Goal: Information Seeking & Learning: Check status

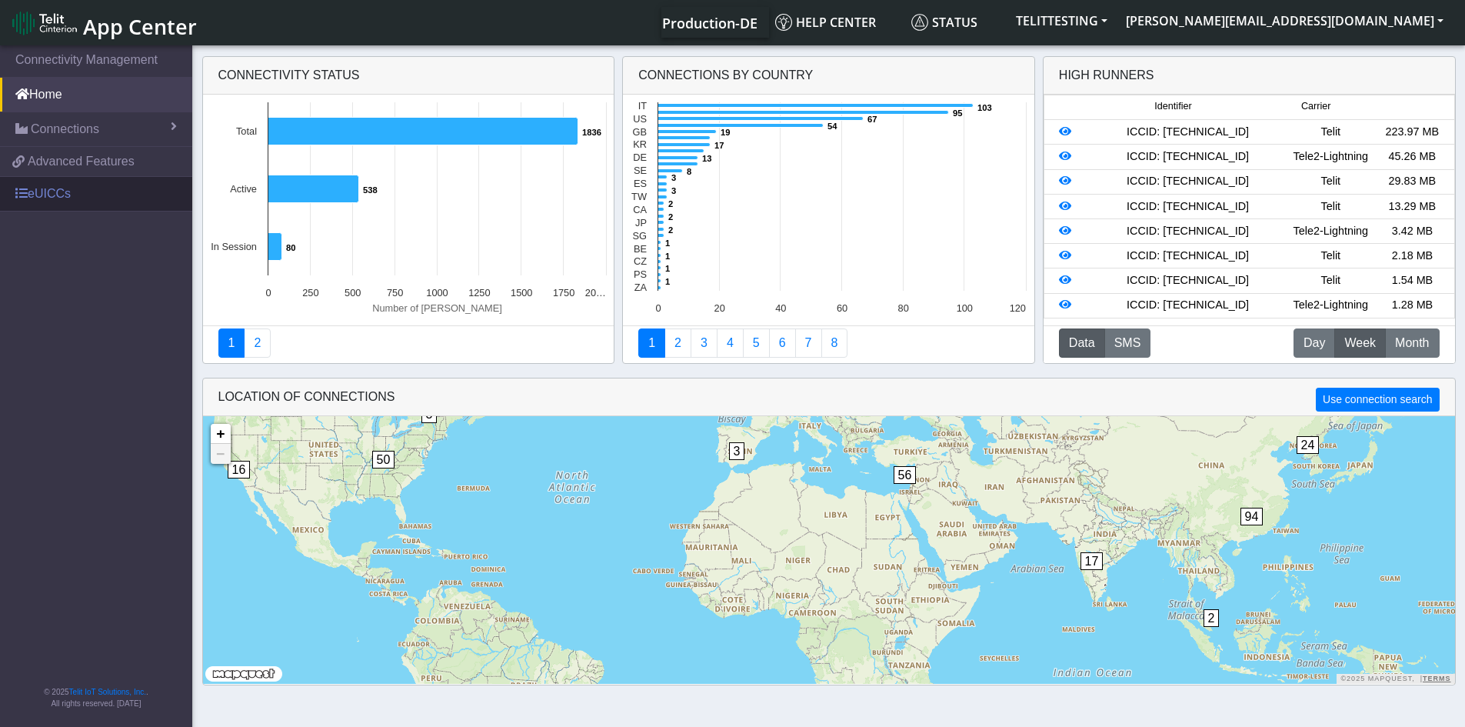
click at [62, 190] on link "eUICCs" at bounding box center [96, 194] width 192 height 34
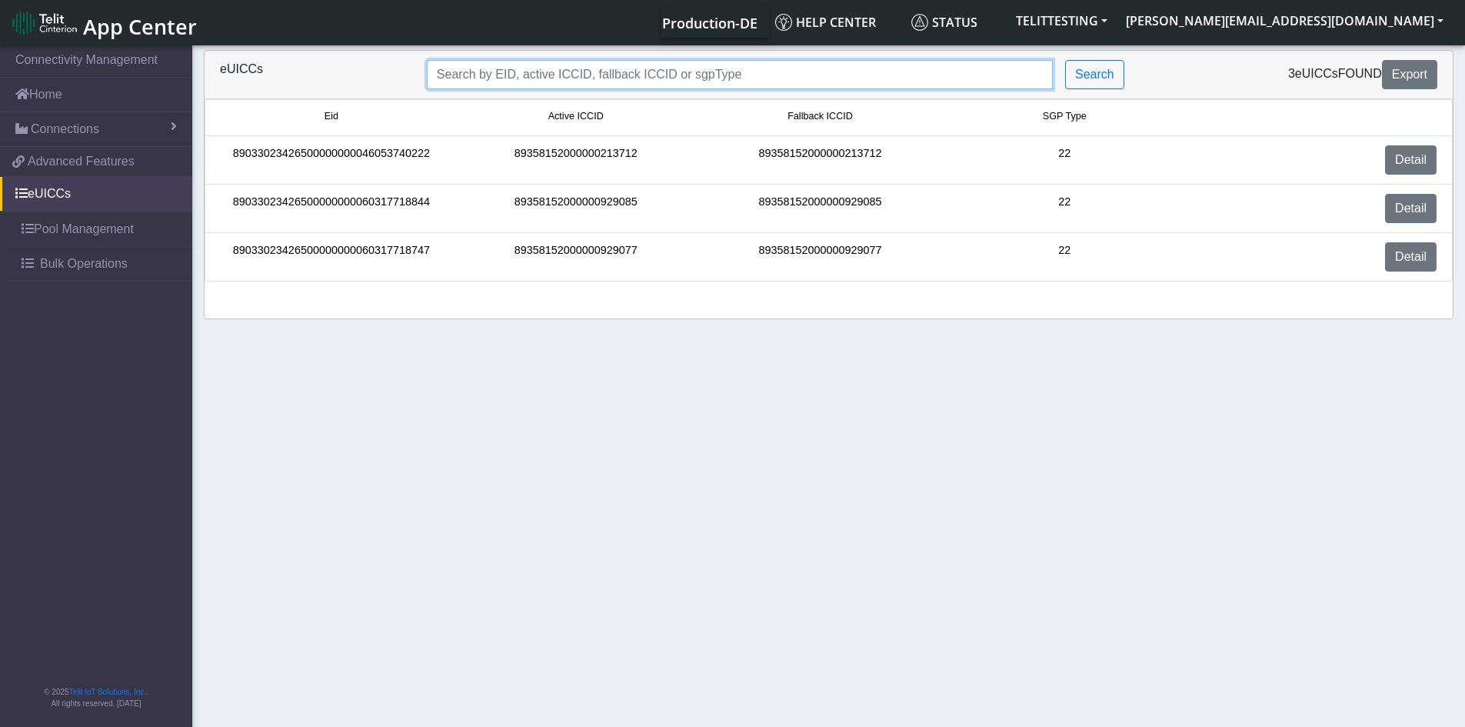
click at [738, 72] on input "Search..." at bounding box center [740, 74] width 626 height 29
click at [725, 76] on input "Search..." at bounding box center [740, 74] width 626 height 29
paste input "89033023424320000000006585858479"
type input "89033023424320000000006585858479"
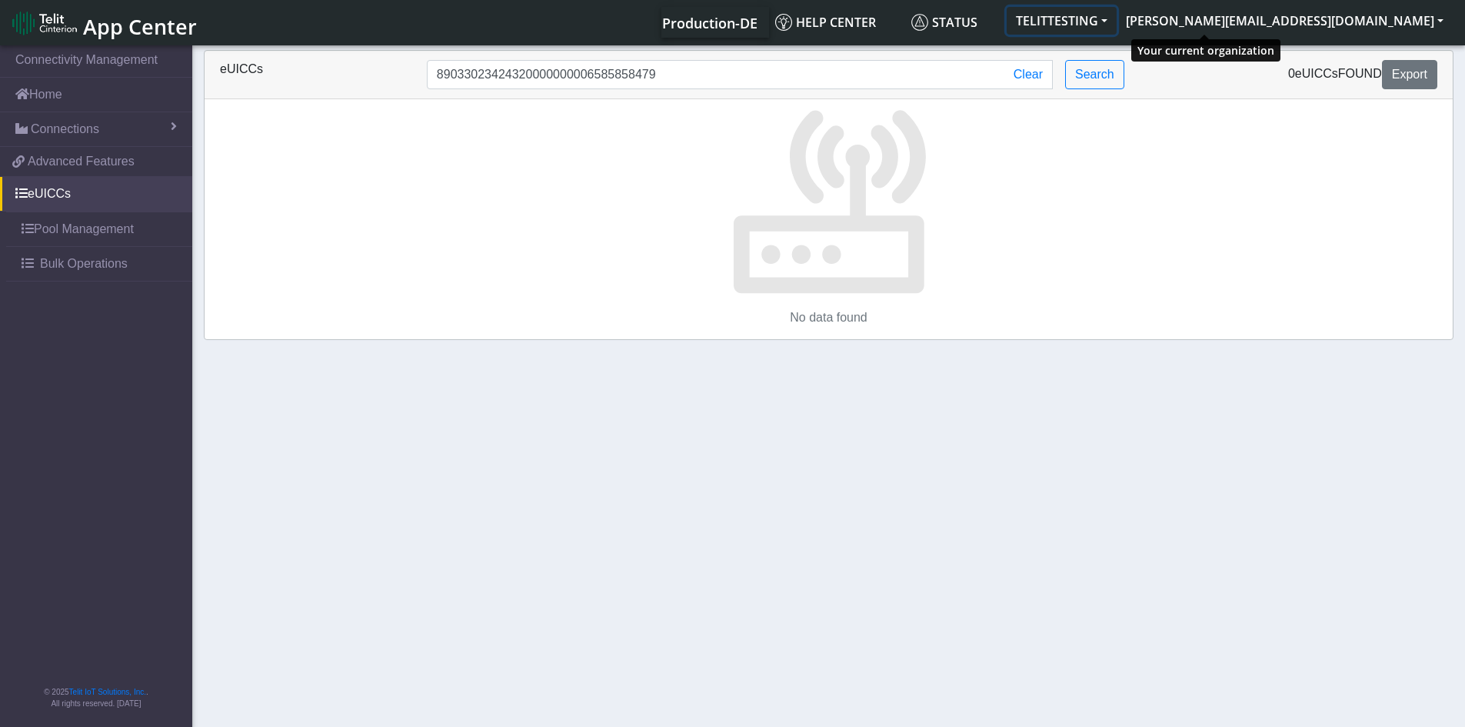
click at [1117, 22] on button "TELITTESTING" at bounding box center [1062, 21] width 110 height 28
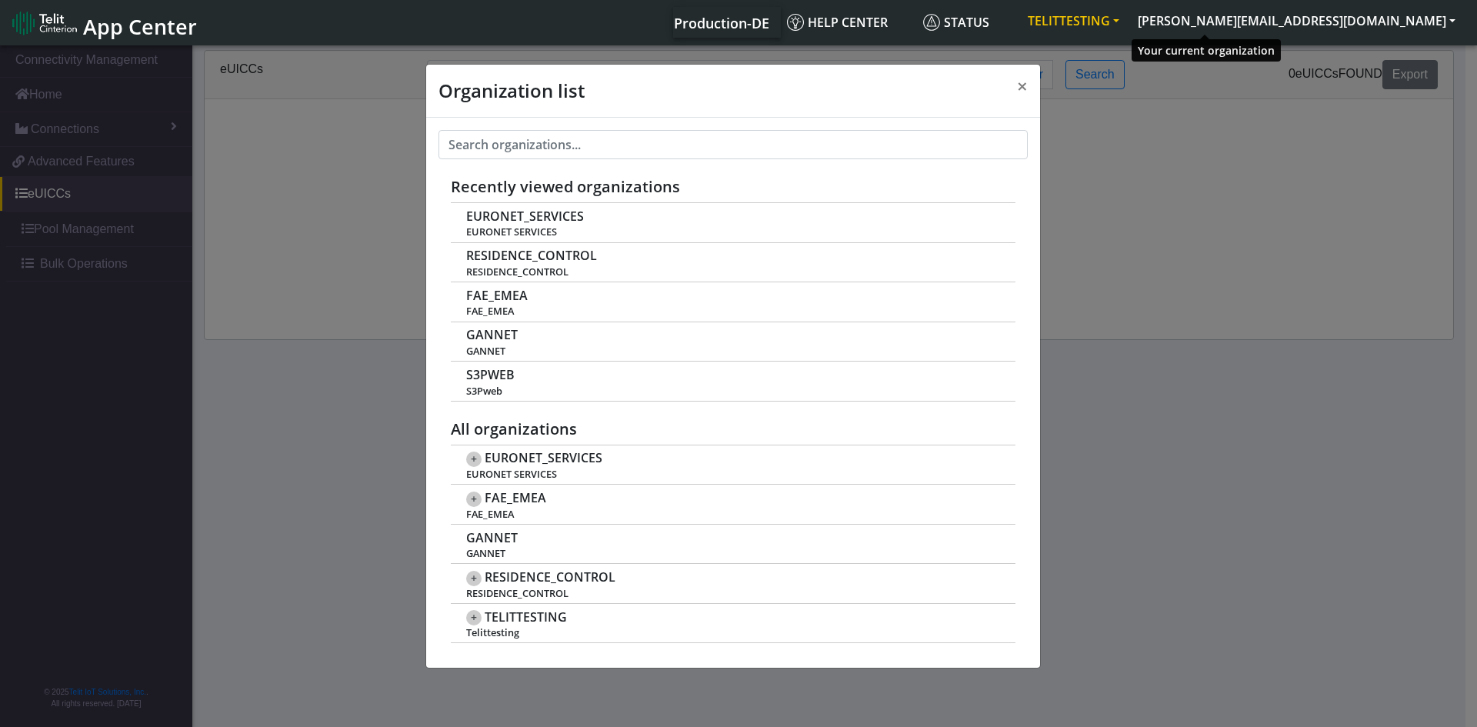
scroll to position [5, 0]
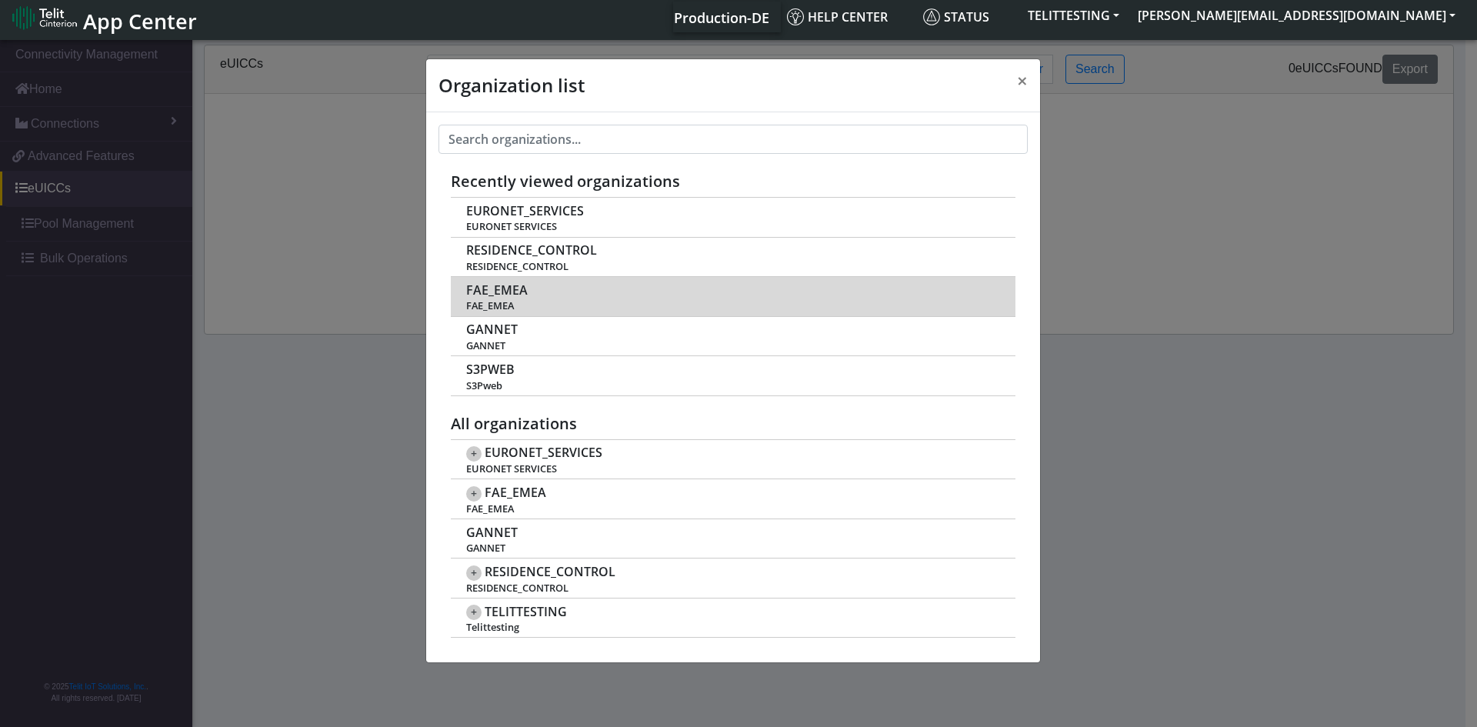
click at [497, 292] on span "FAE_EMEA" at bounding box center [497, 290] width 62 height 15
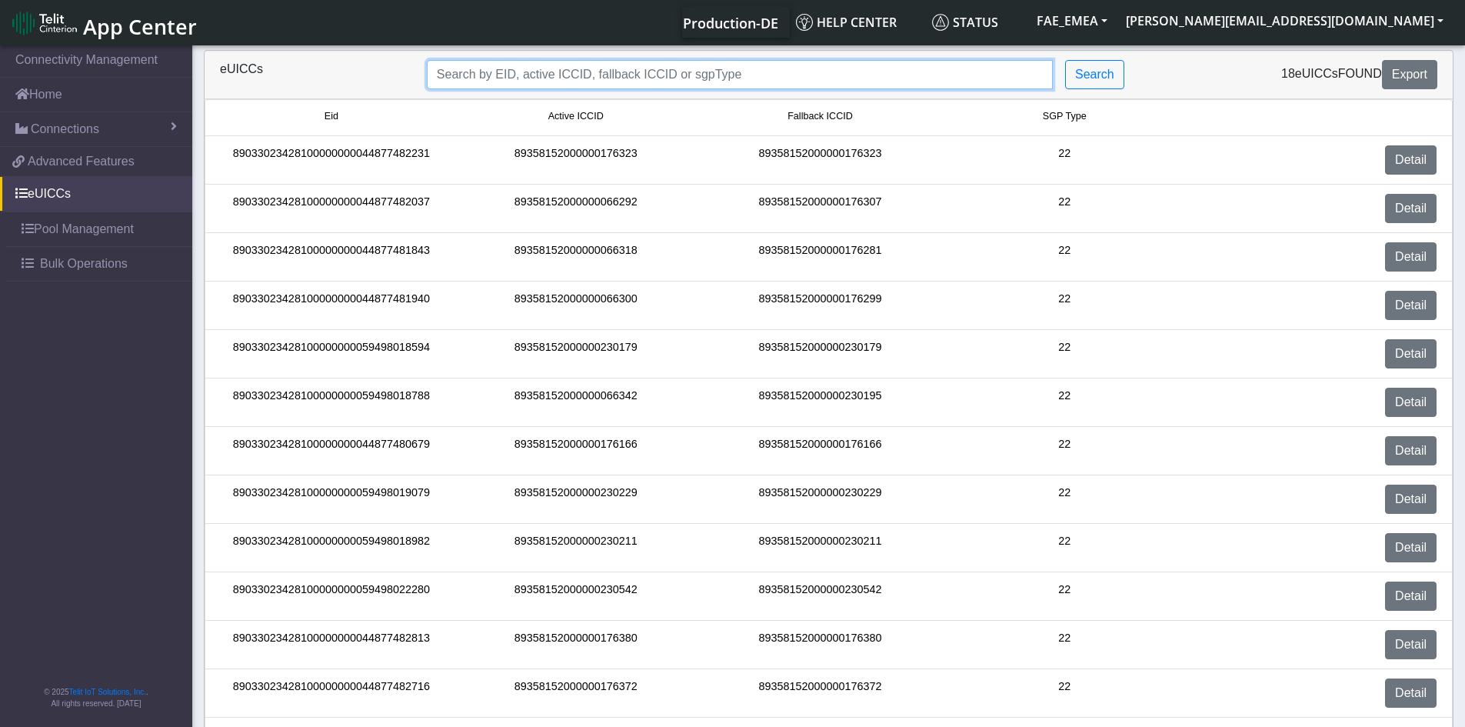
click at [855, 67] on input "Search..." at bounding box center [740, 74] width 626 height 29
paste input "89033023424320000000006585858479"
type input "89033023424320000000006585858479"
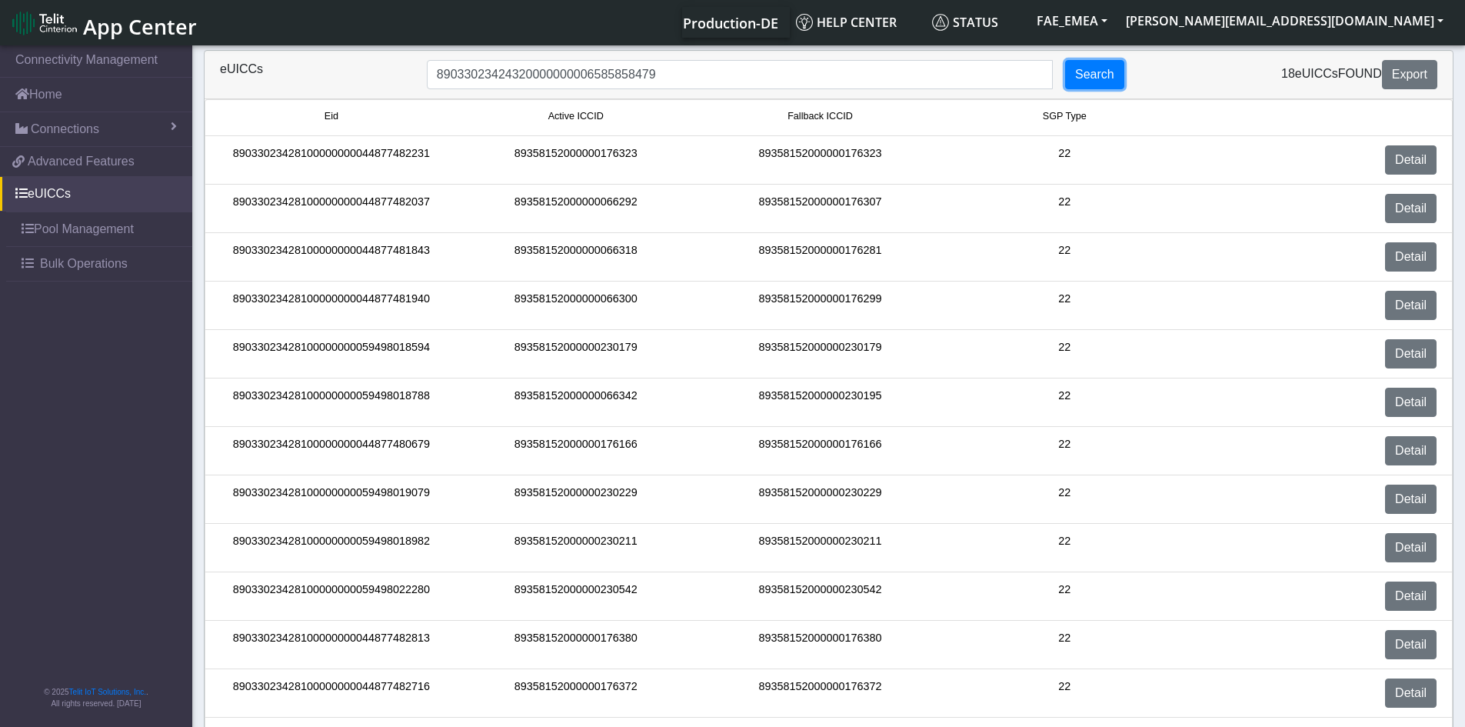
click at [1101, 75] on button "Search" at bounding box center [1094, 74] width 59 height 29
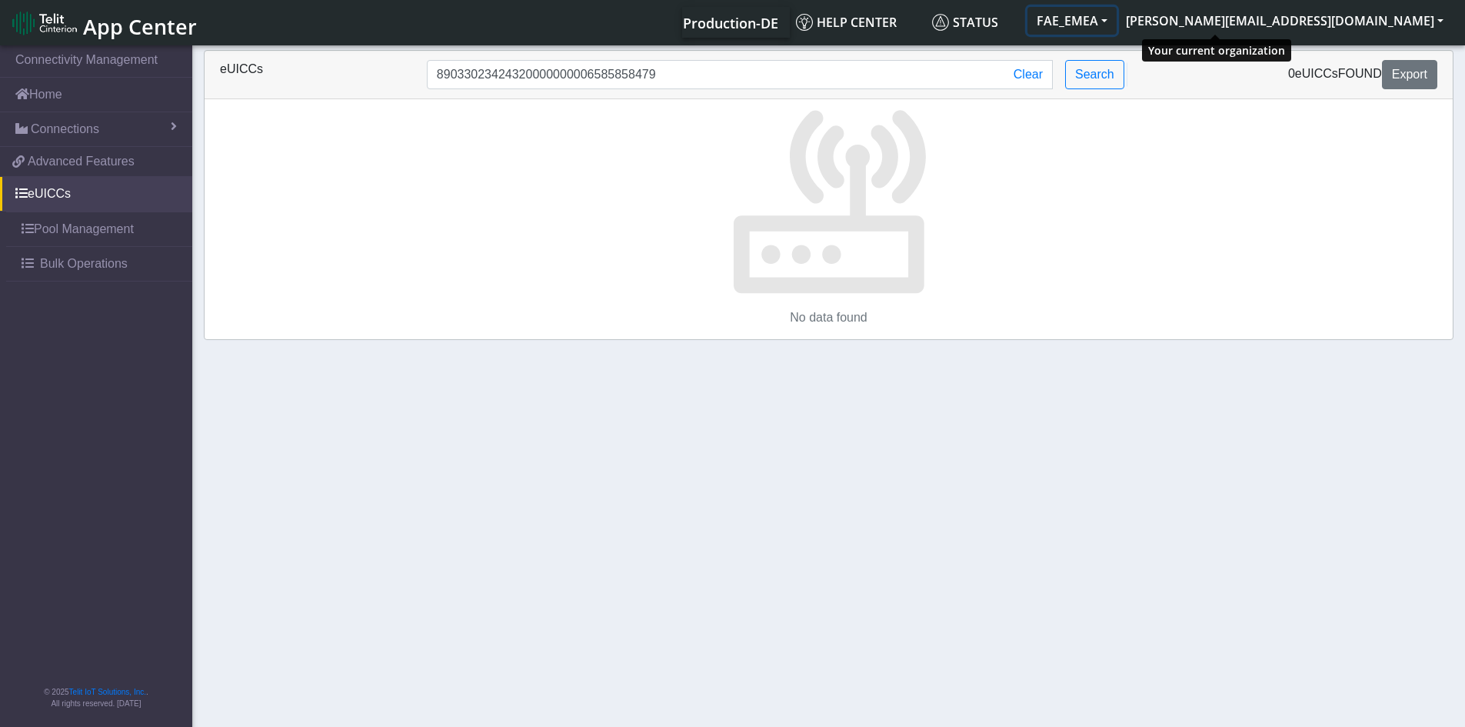
click at [1117, 19] on button "FAE_EMEA" at bounding box center [1072, 21] width 89 height 28
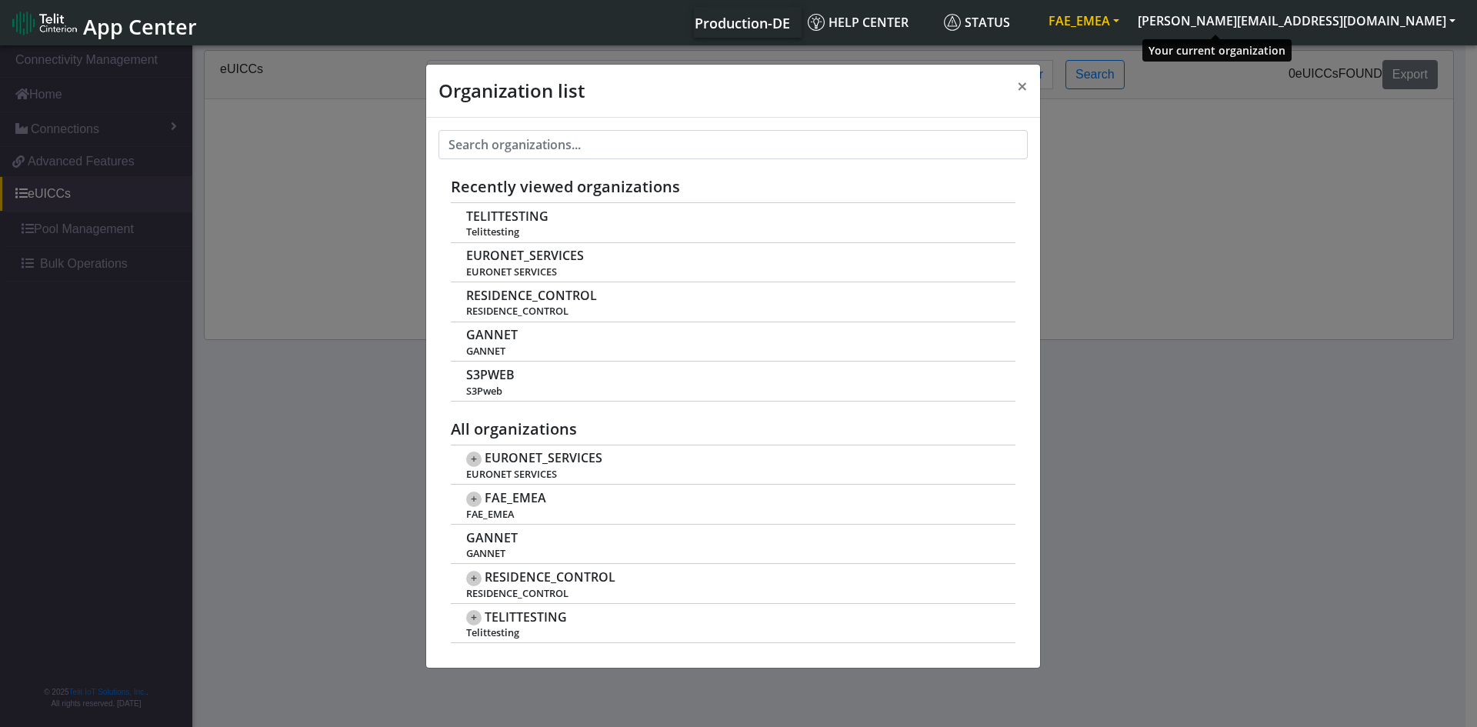
scroll to position [5, 0]
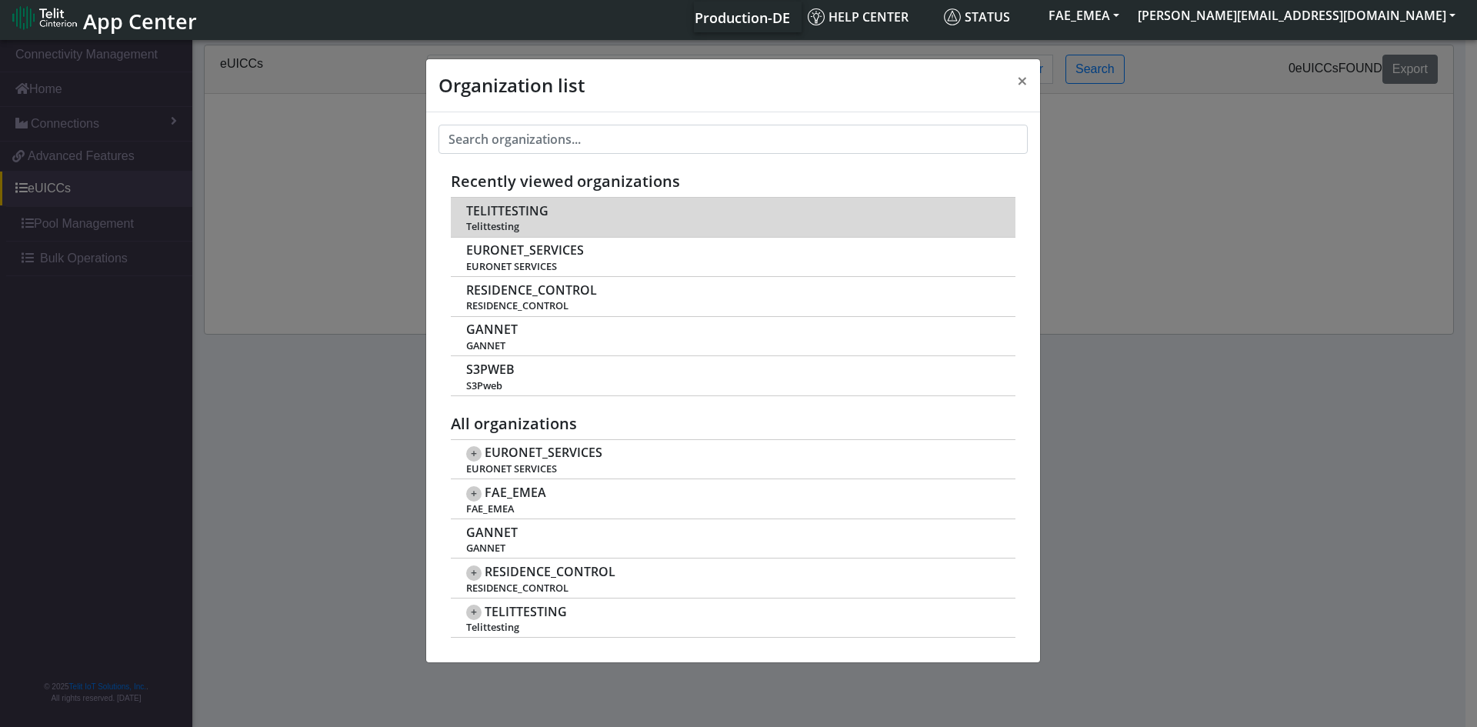
click at [500, 218] on span "TELITTESTING" at bounding box center [507, 211] width 82 height 15
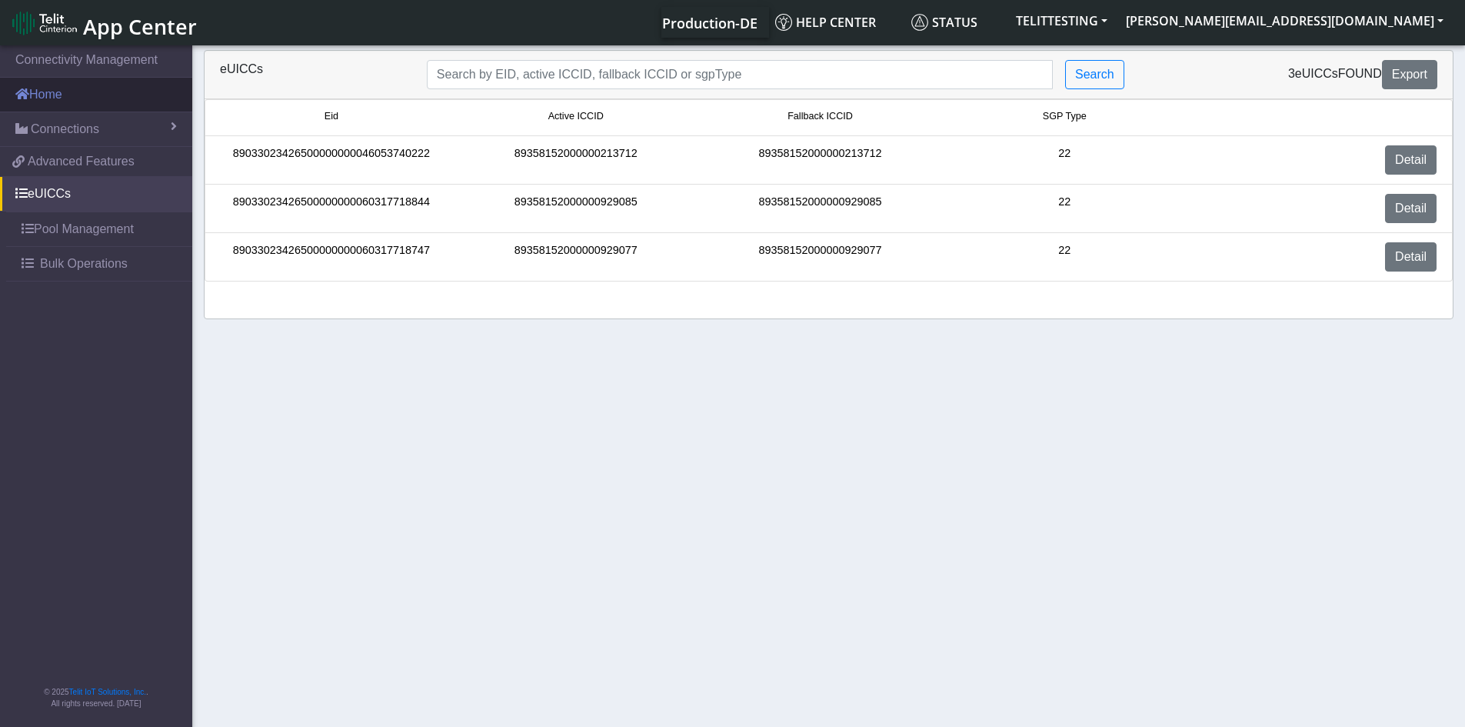
click at [37, 88] on link "Home" at bounding box center [96, 95] width 192 height 34
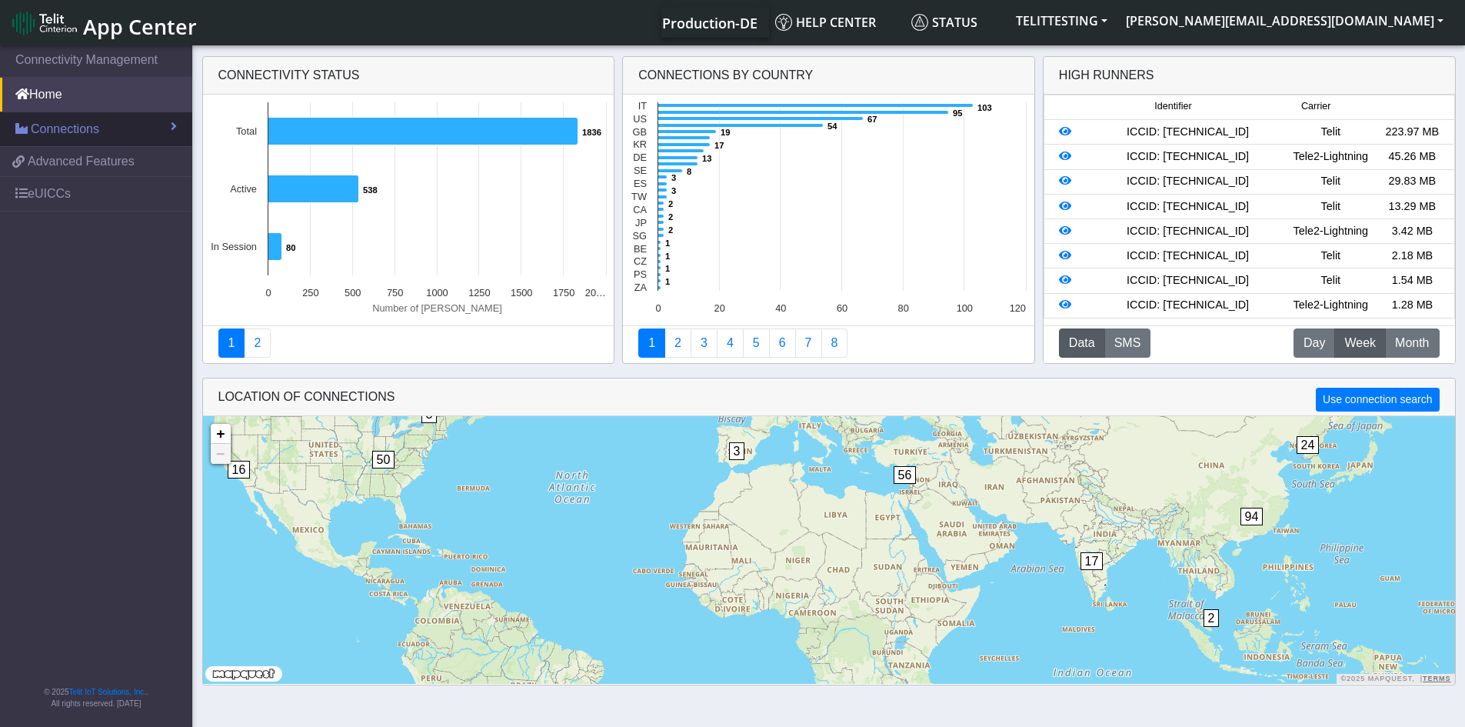
click at [62, 123] on span "Connections" at bounding box center [65, 129] width 68 height 18
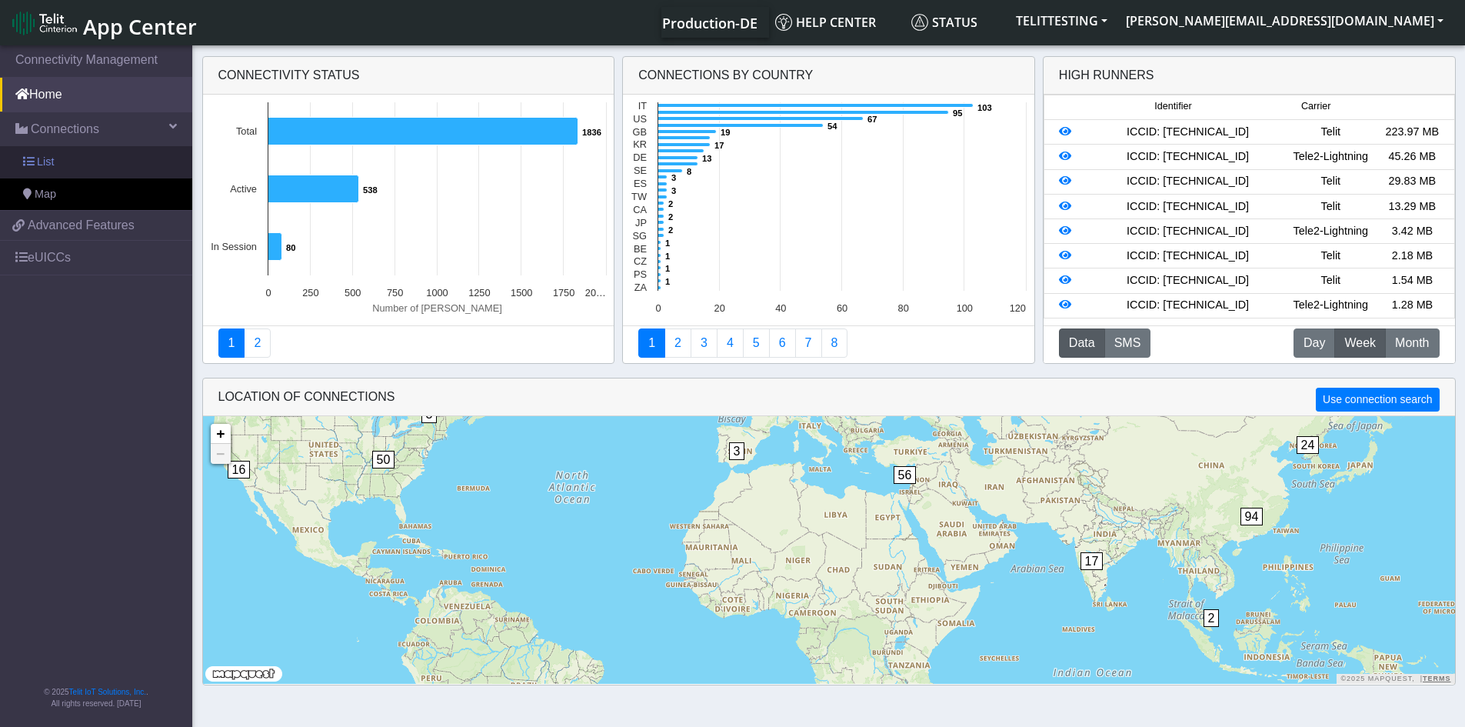
click at [43, 162] on span "List" at bounding box center [45, 162] width 17 height 17
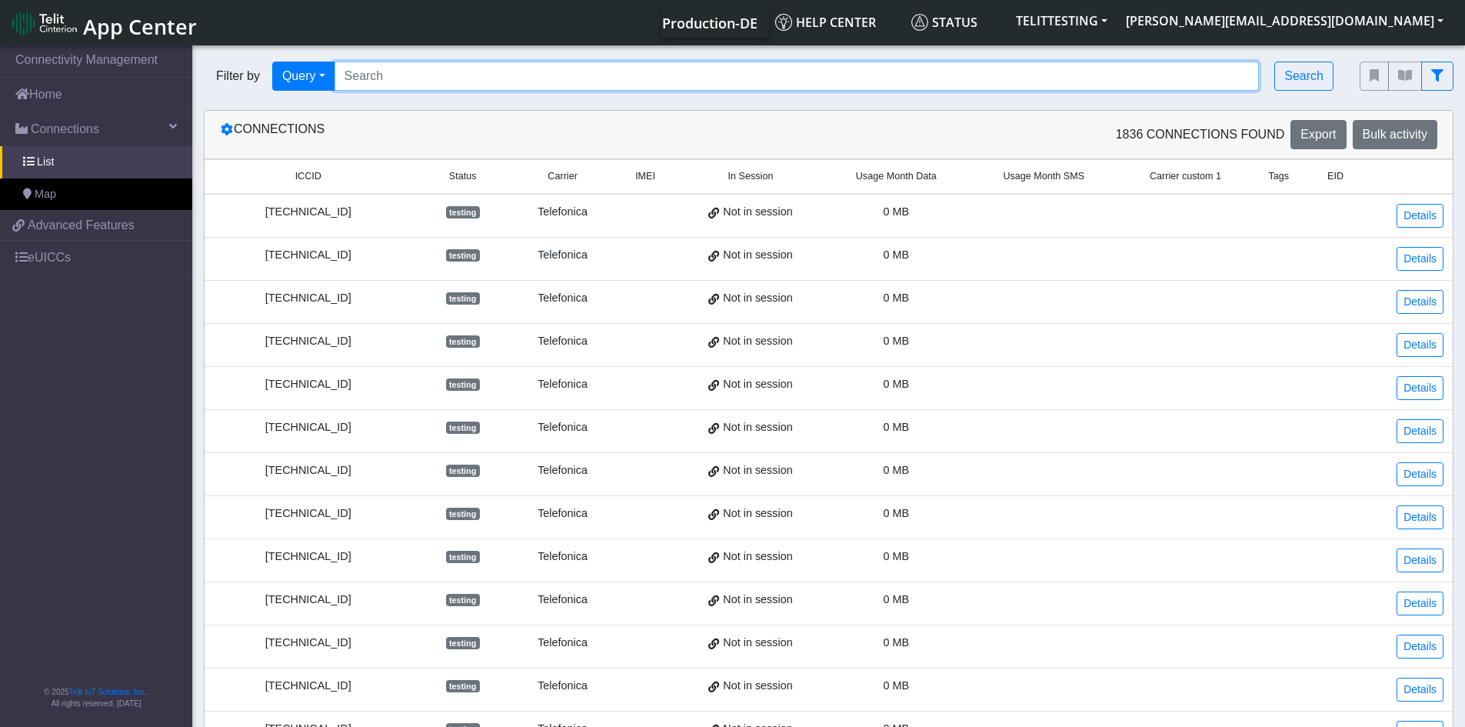
click at [522, 82] on input "Search..." at bounding box center [797, 76] width 925 height 29
paste input "89033023424320000000006585858479"
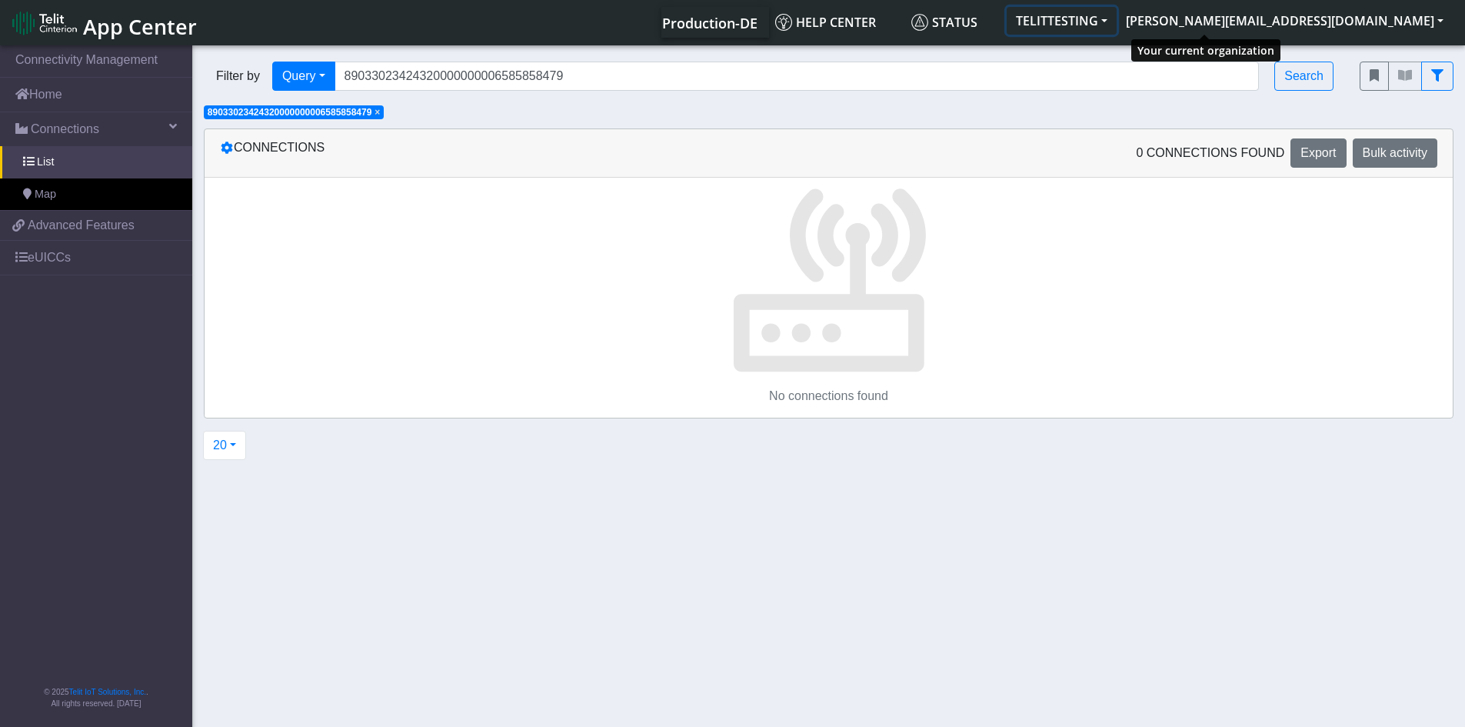
click at [1117, 20] on button "TELITTESTING" at bounding box center [1062, 21] width 110 height 28
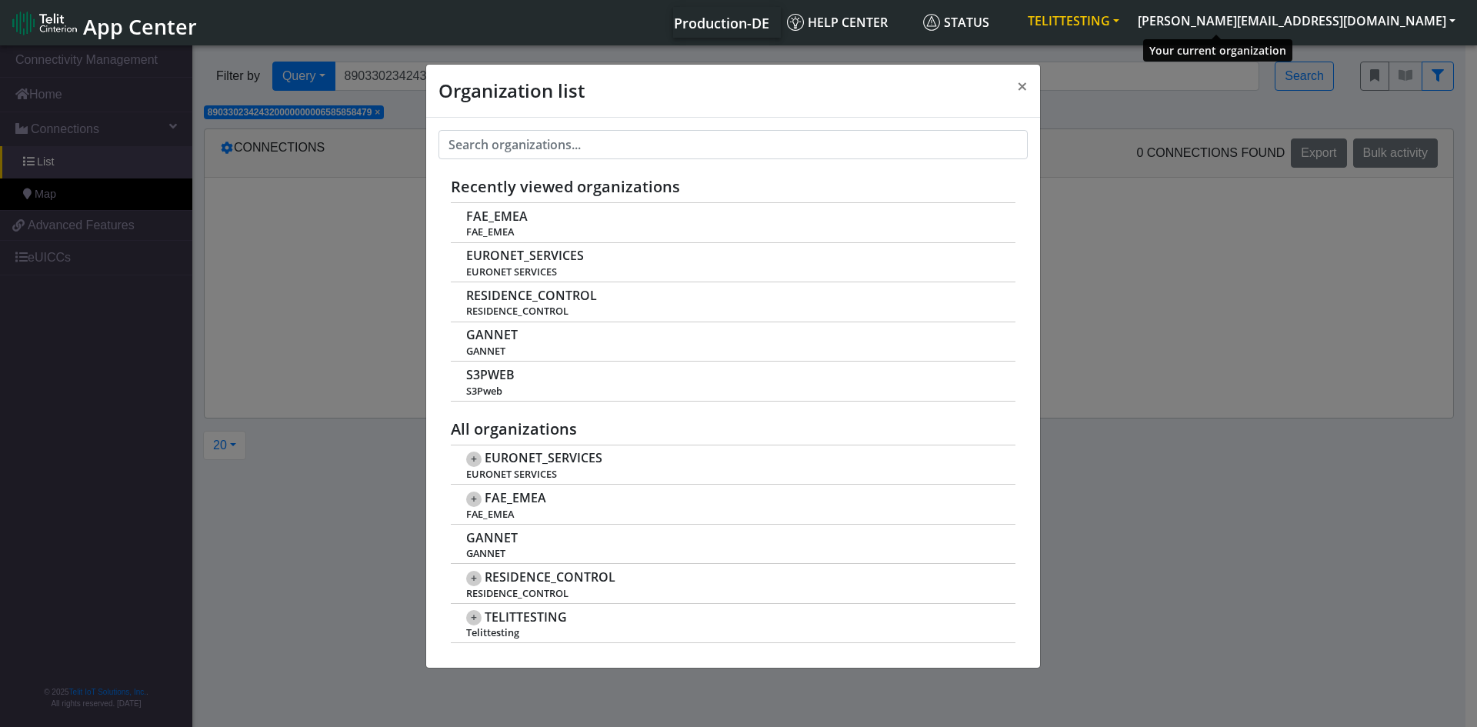
scroll to position [5, 0]
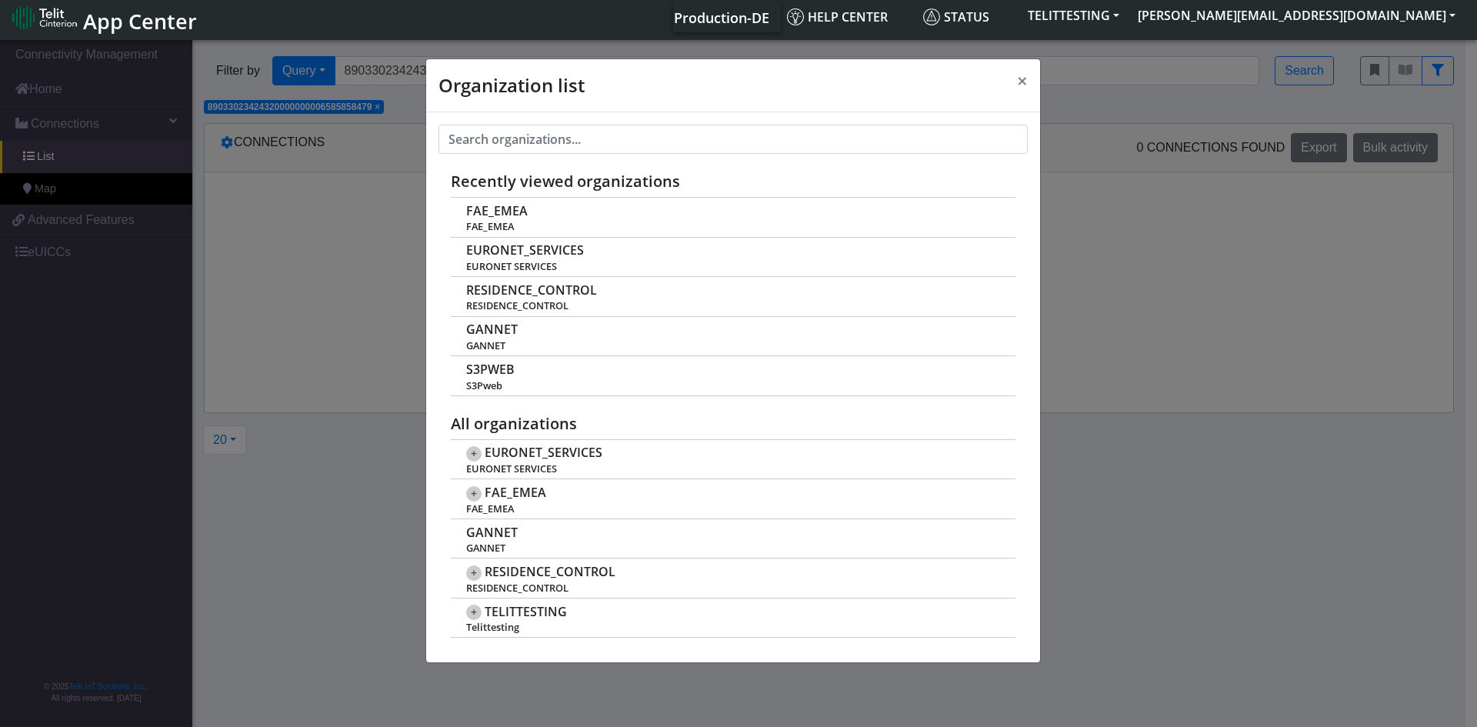
click at [1309, 380] on div "Organization list × Recently viewed organizations FAE_EMEA FAE_EMEA EURONET_SER…" at bounding box center [738, 382] width 1477 height 690
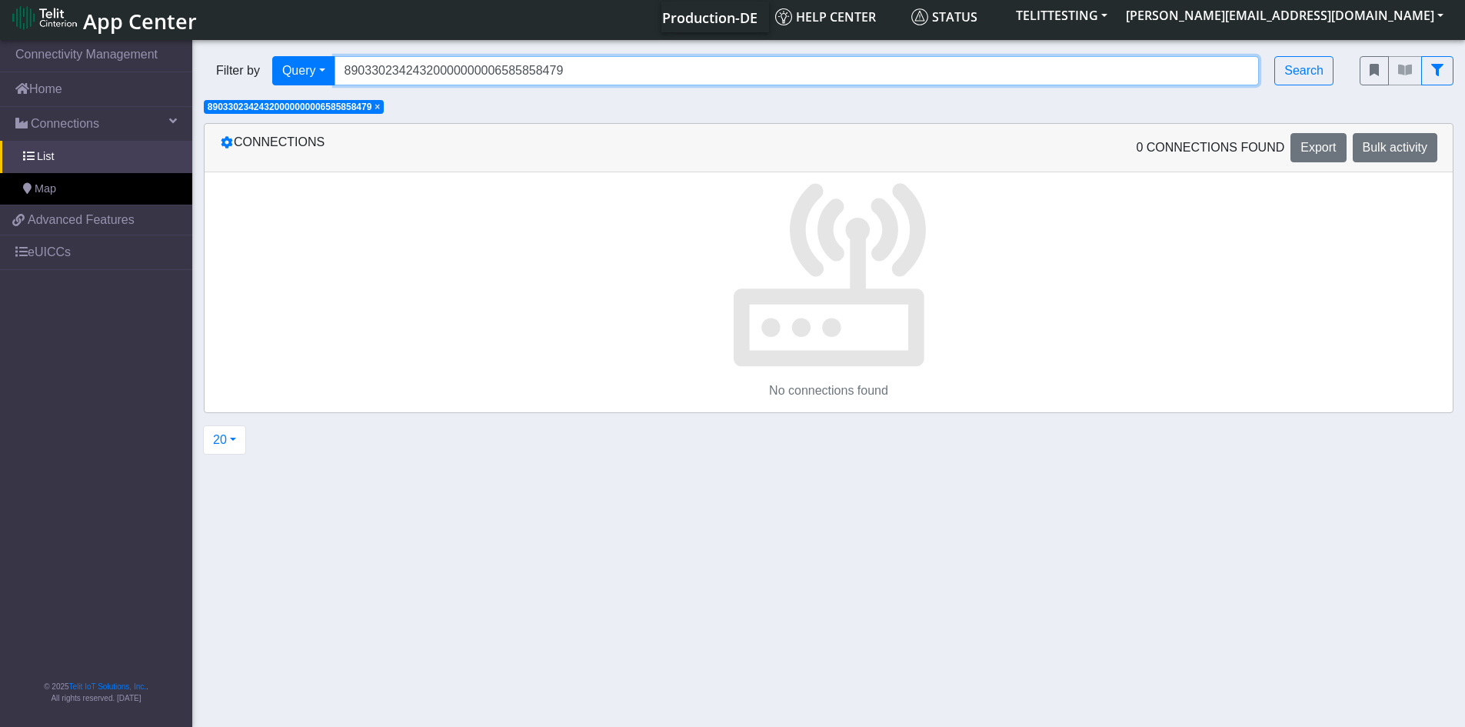
drag, startPoint x: 610, startPoint y: 74, endPoint x: 254, endPoint y: 68, distance: 356.2
click at [254, 68] on div "Filter by Query Query Not connected Tags Country Operator 890330234243200000000…" at bounding box center [770, 70] width 1133 height 29
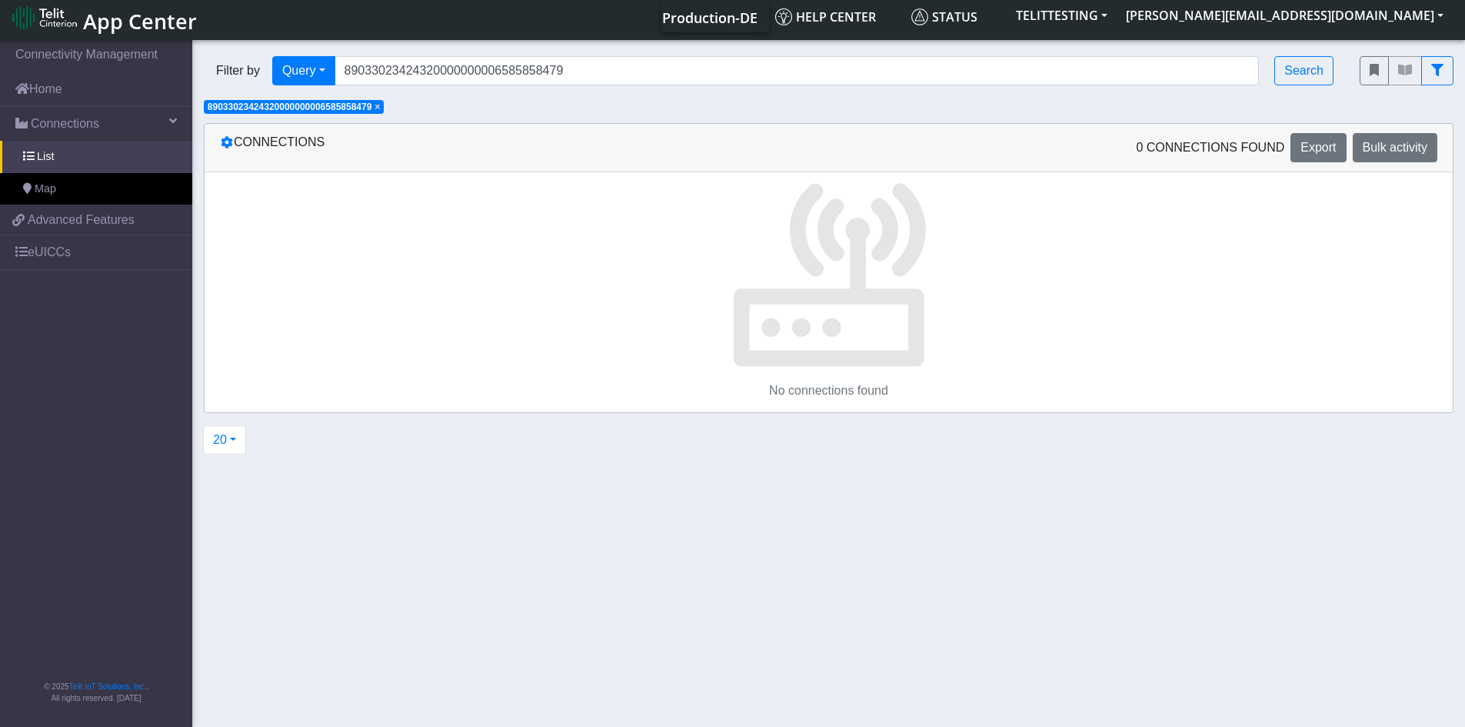
click at [254, 68] on span "Filter by" at bounding box center [238, 71] width 68 height 18
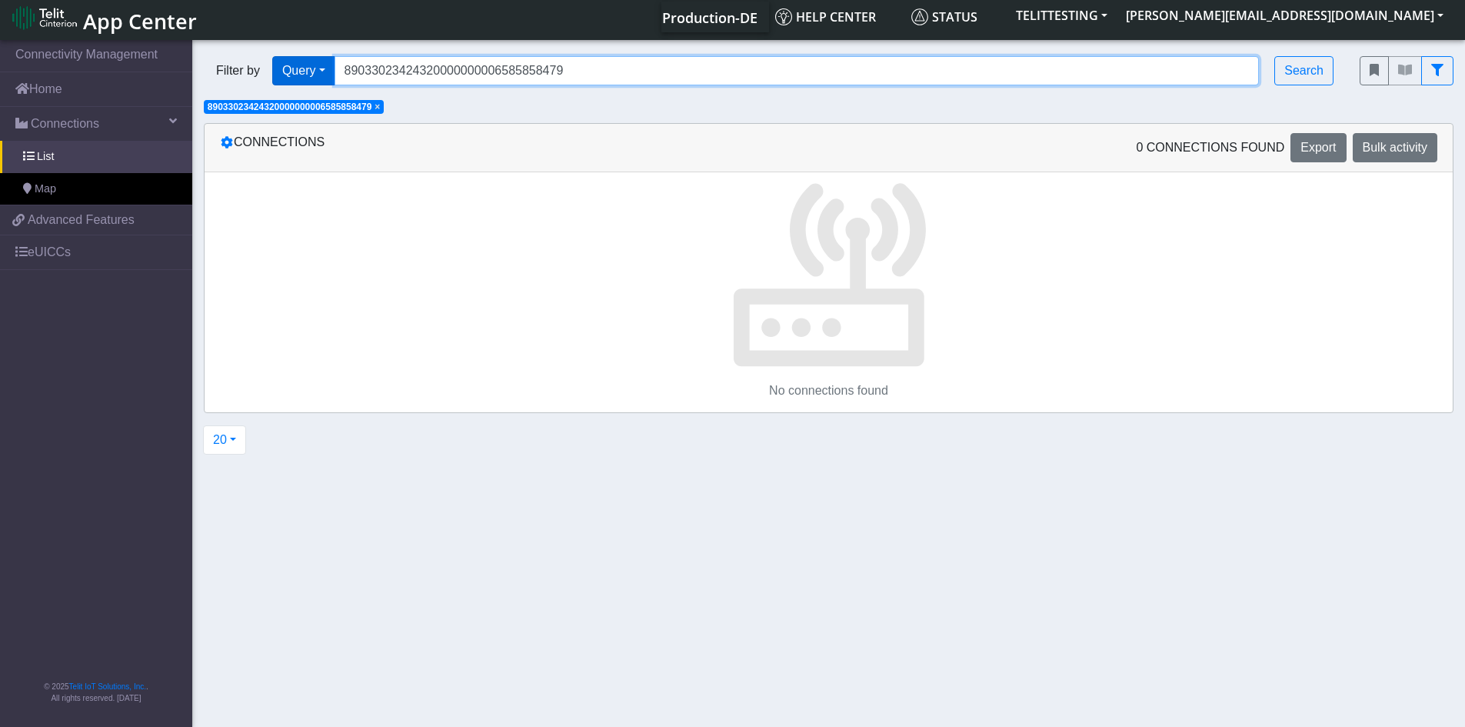
drag, startPoint x: 579, startPoint y: 72, endPoint x: 335, endPoint y: 59, distance: 244.9
click at [335, 59] on div "Filter by Query Query Not connected Tags Country Operator 890330234243200000000…" at bounding box center [770, 70] width 1133 height 29
paste input "81000000000594980190"
type input "89033023428100000000059498019079"
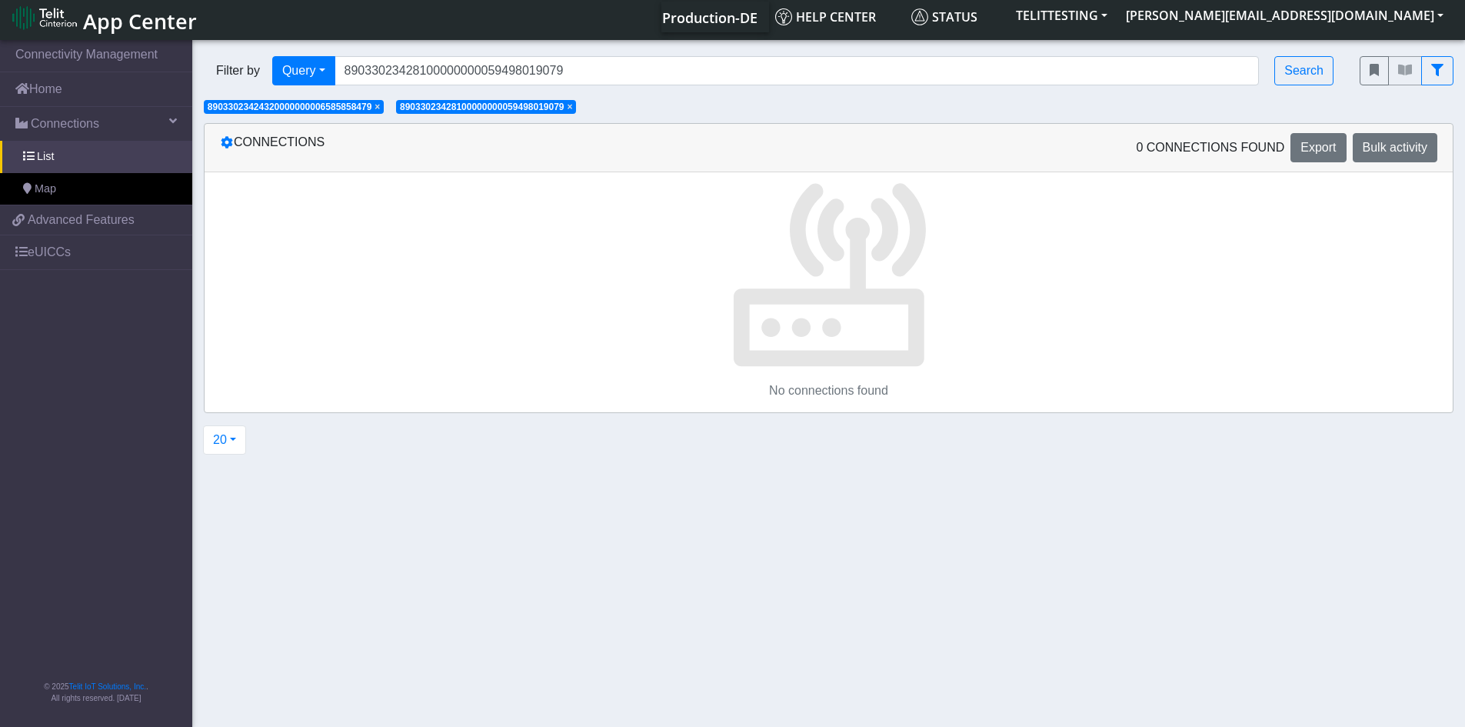
click at [380, 108] on span "×" at bounding box center [377, 107] width 5 height 11
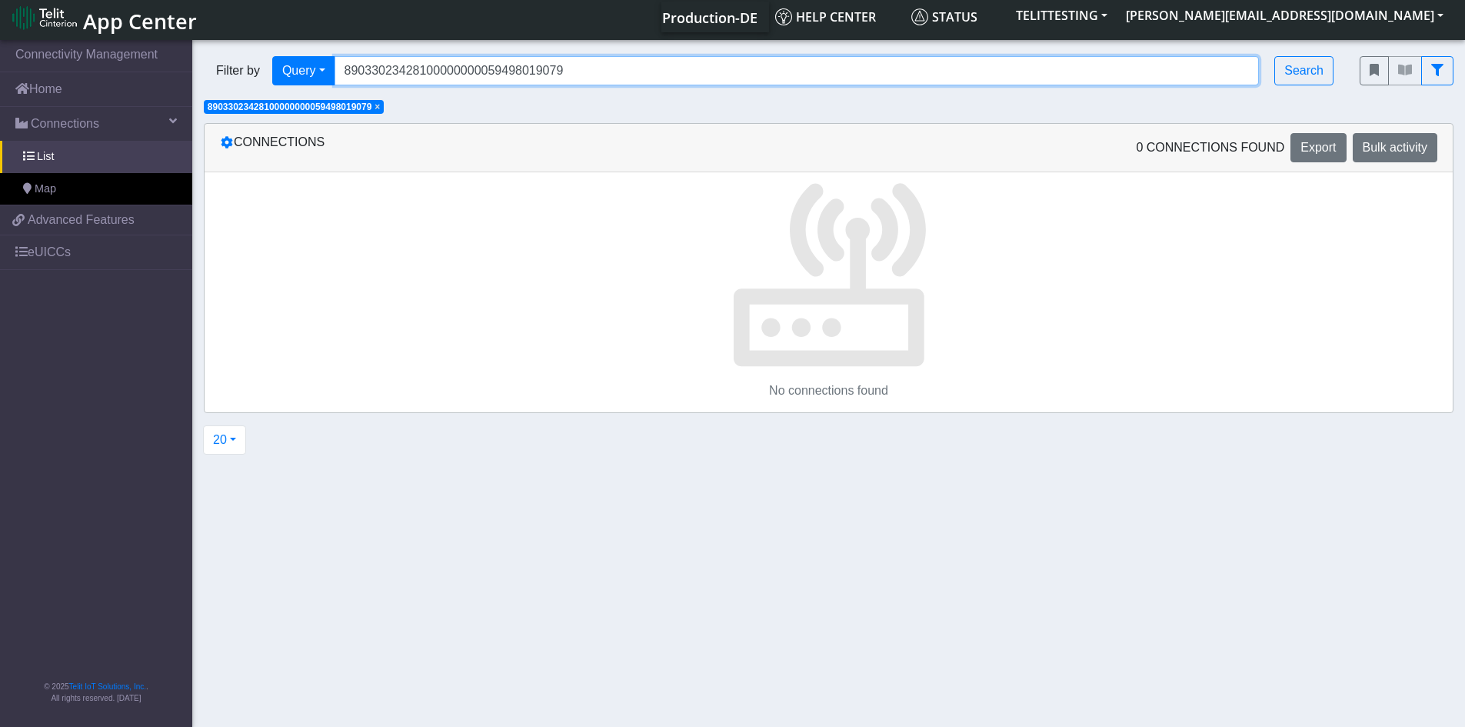
click at [602, 75] on input "89033023428100000000059498019079" at bounding box center [797, 70] width 925 height 29
drag, startPoint x: 602, startPoint y: 75, endPoint x: 295, endPoint y: 46, distance: 307.5
click at [295, 46] on div "Filter by Query Query Not connected Tags Country Operator 890330234281000000000…" at bounding box center [770, 71] width 1156 height 52
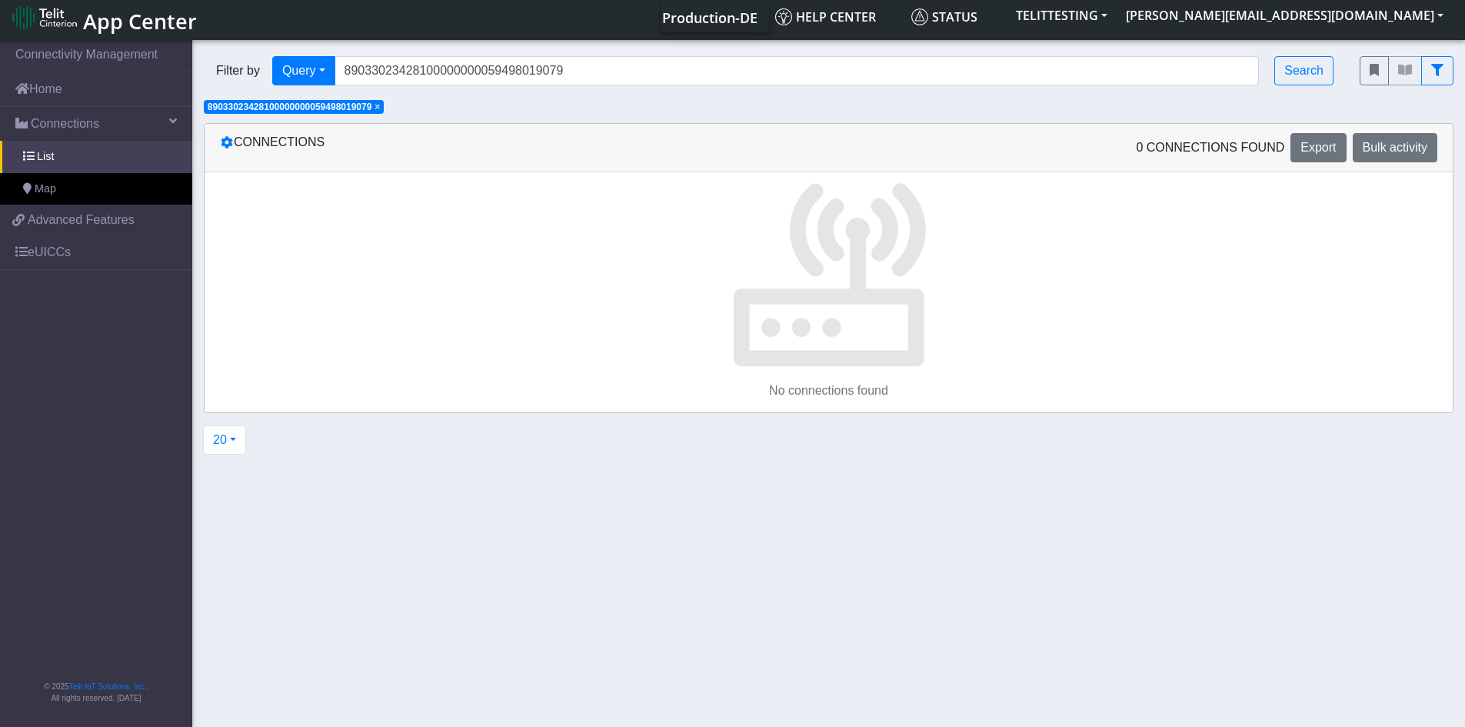
click at [384, 103] on span "× 89033023428100000000059498019079" at bounding box center [294, 107] width 180 height 14
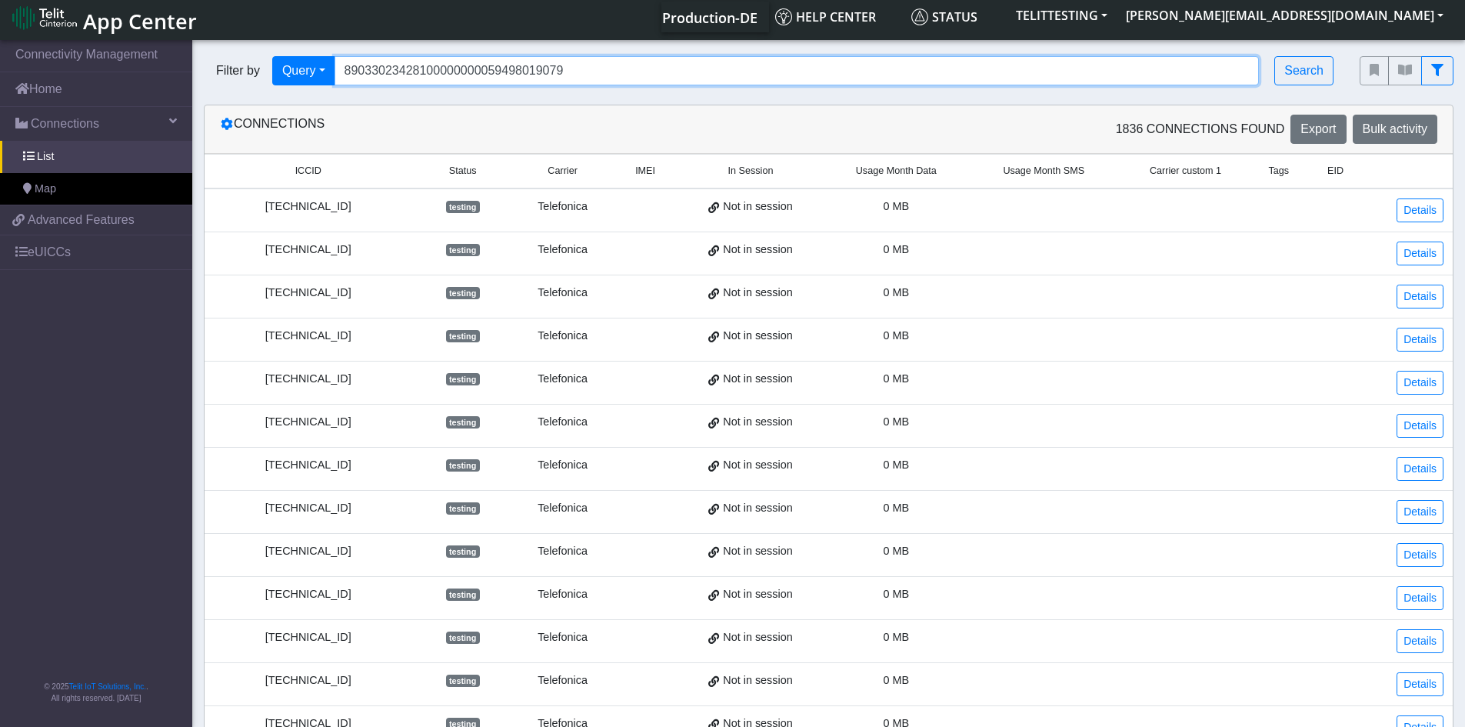
drag, startPoint x: 595, startPoint y: 70, endPoint x: 235, endPoint y: 50, distance: 360.6
click at [235, 50] on div "Filter by Query Query In Session Not connected Tags Country Operator 8903302342…" at bounding box center [770, 71] width 1156 height 52
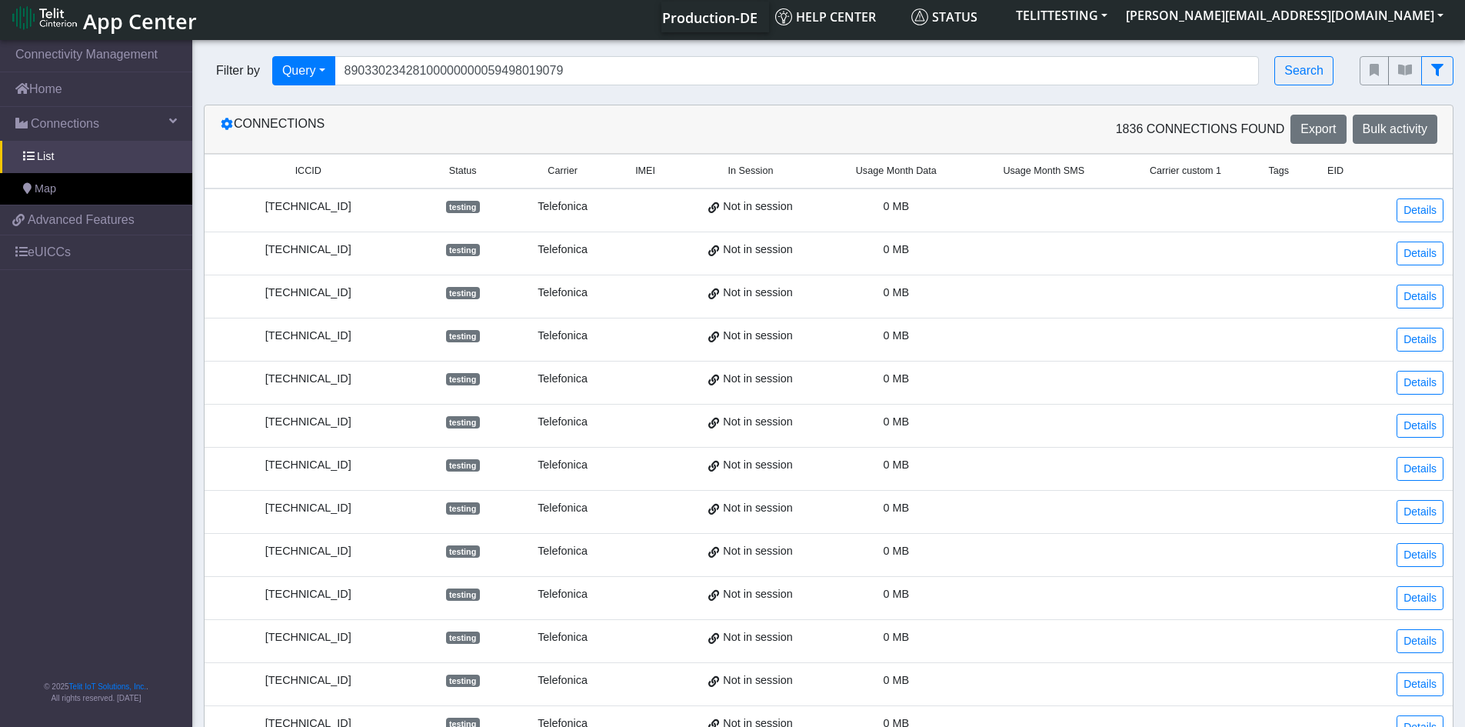
click at [235, 50] on div "Filter by Query Query In Session Not connected Tags Country Operator 8903302342…" at bounding box center [770, 71] width 1156 height 52
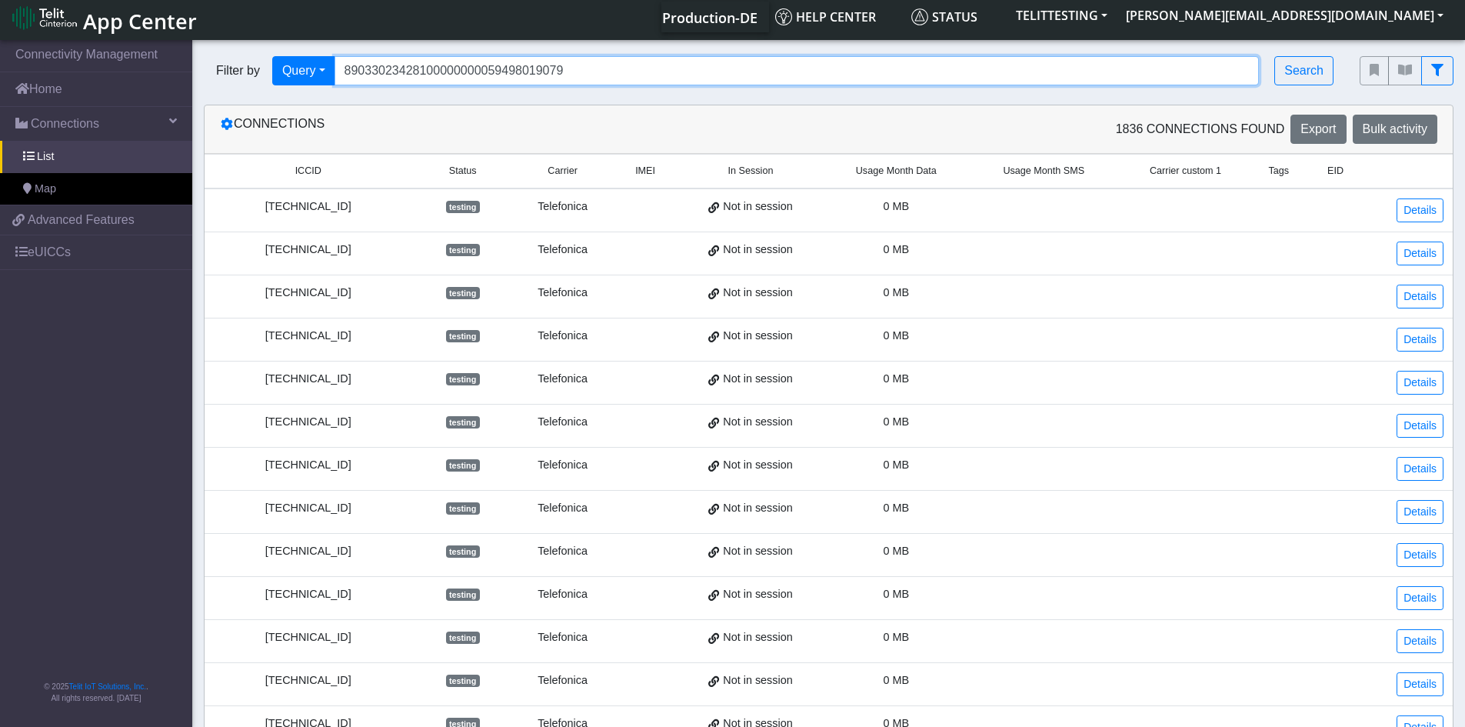
click at [584, 77] on input "89033023428100000000059498019079" at bounding box center [797, 70] width 925 height 29
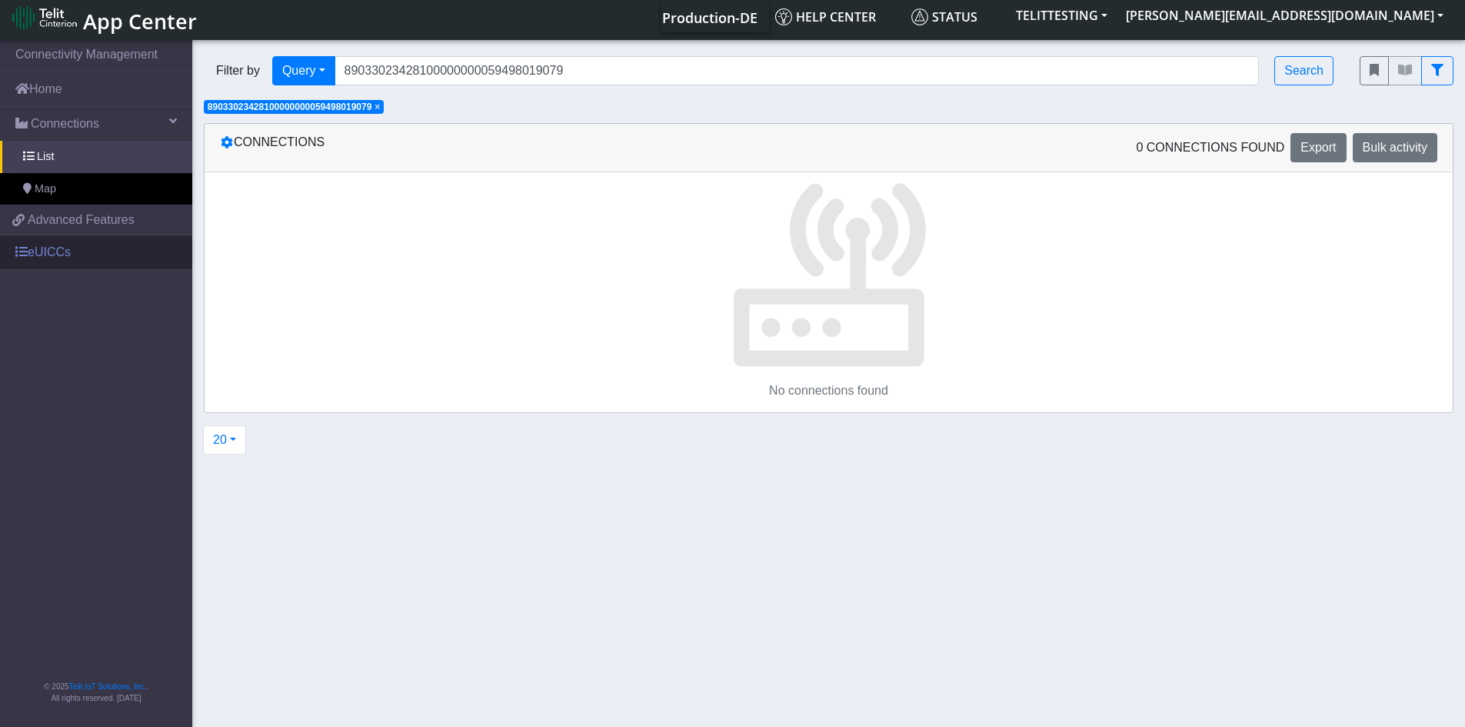
click at [44, 242] on link "eUICCs" at bounding box center [96, 252] width 192 height 34
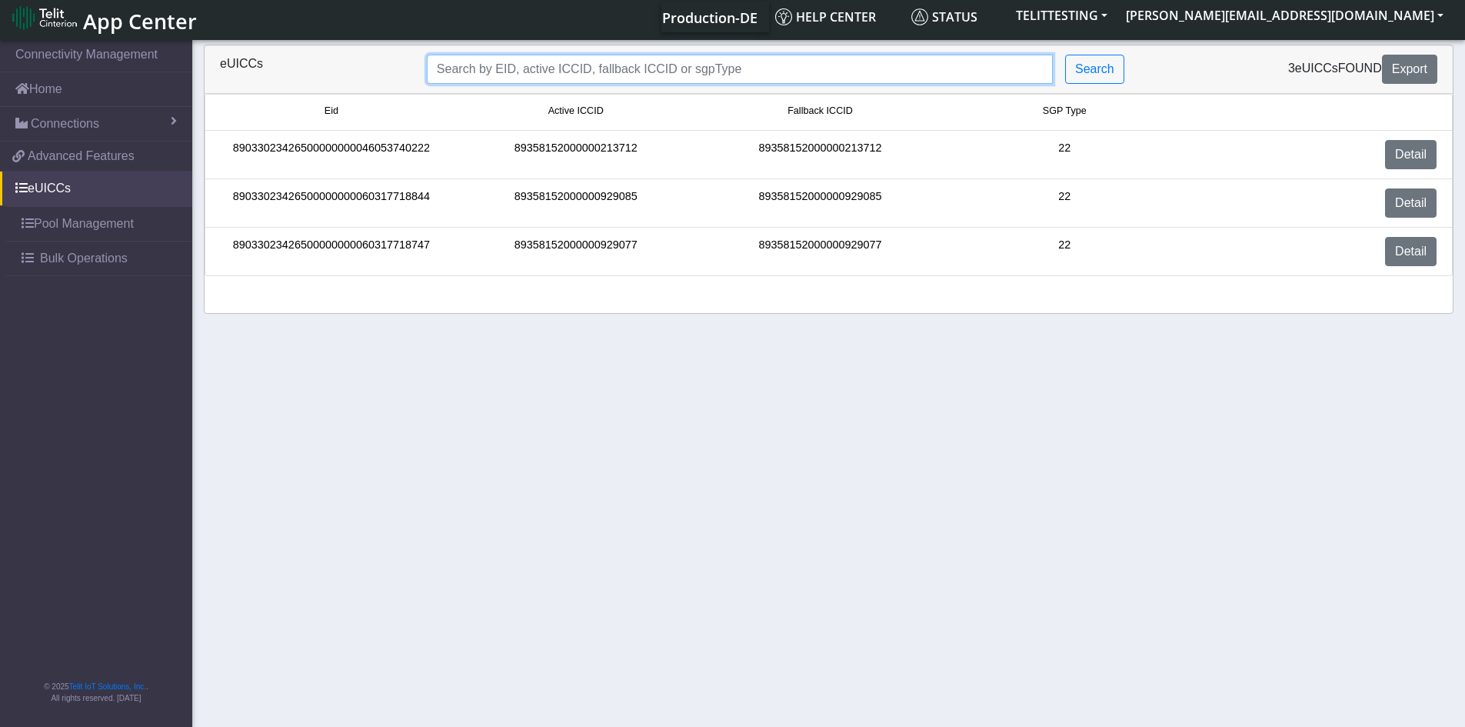
drag, startPoint x: 737, startPoint y: 74, endPoint x: 295, endPoint y: 85, distance: 442.5
click at [295, 85] on div "eUICCs Search 3 eUICCs found Export" at bounding box center [829, 69] width 1248 height 48
paste input "89033023428100000000059498019079"
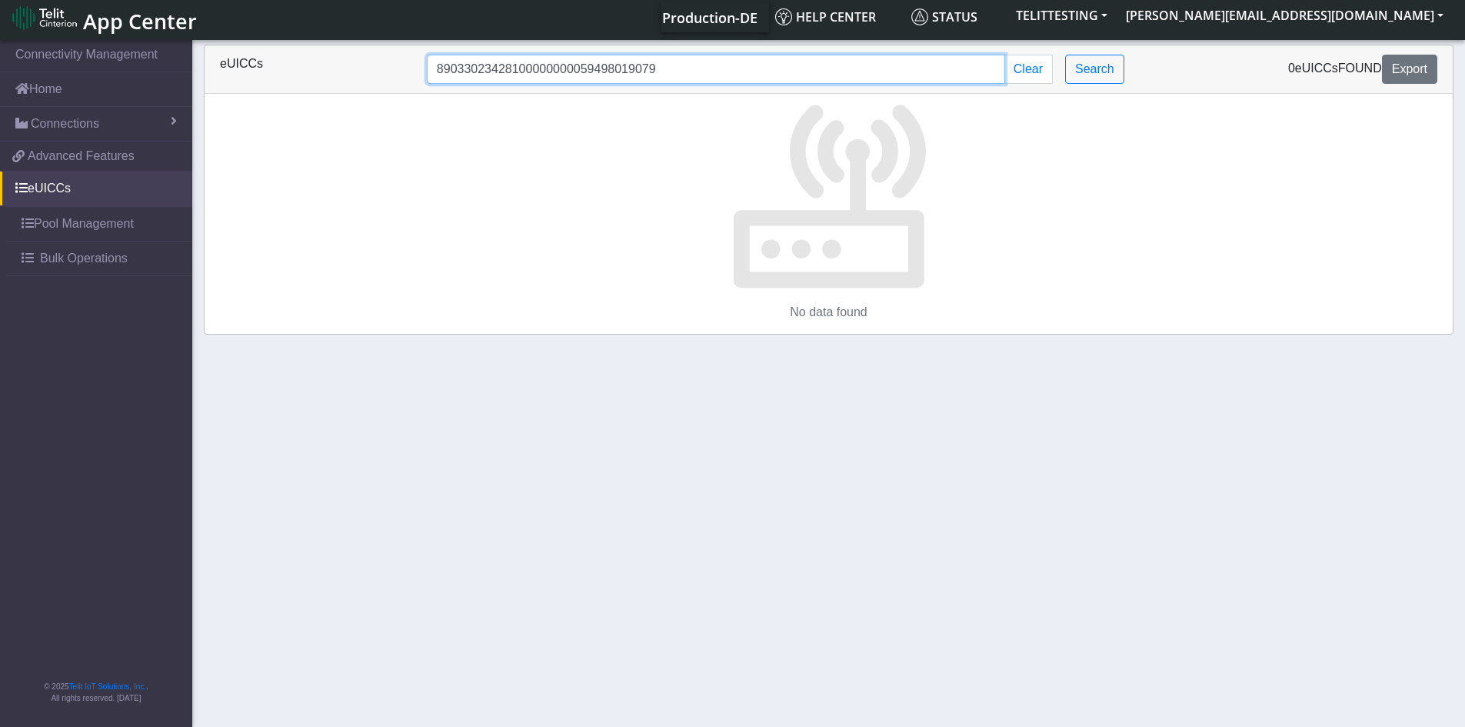
drag, startPoint x: 668, startPoint y: 72, endPoint x: 309, endPoint y: 78, distance: 359.3
click at [309, 78] on div "eUICCs 89033023428100000000059498019079 Clear Search 0 eUICCs found Export" at bounding box center [828, 69] width 1241 height 29
paste input "35815200000023022"
type input "89358152000000230229"
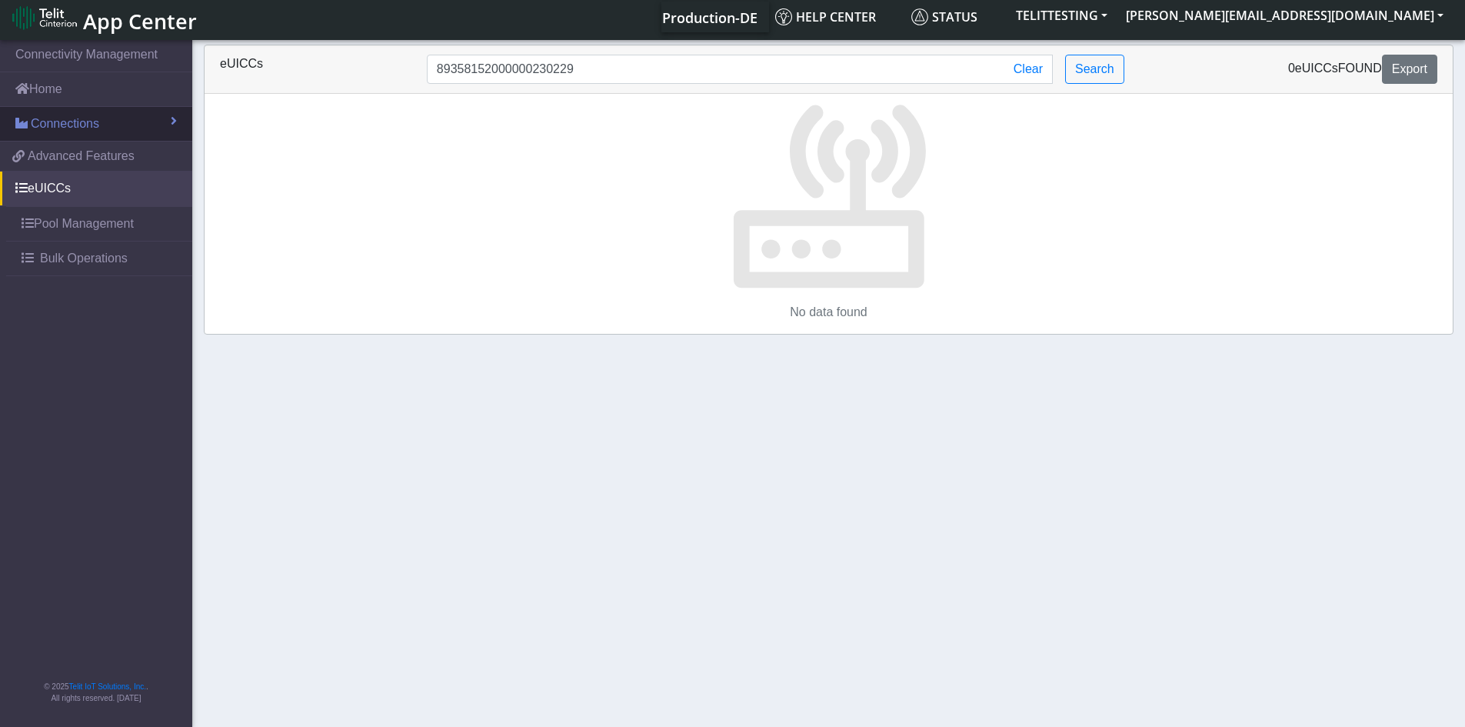
click at [100, 128] on link "Connections" at bounding box center [96, 124] width 192 height 34
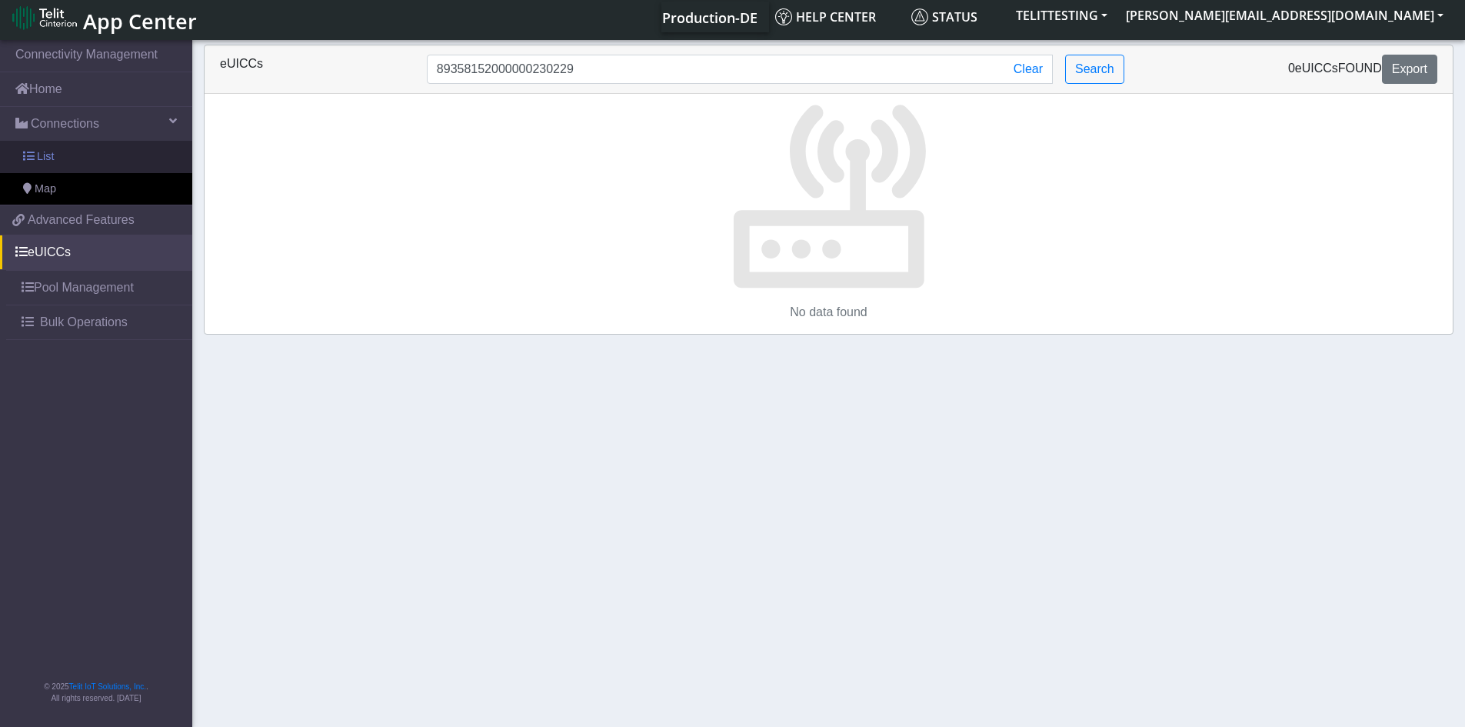
click at [55, 155] on link "List" at bounding box center [96, 157] width 192 height 32
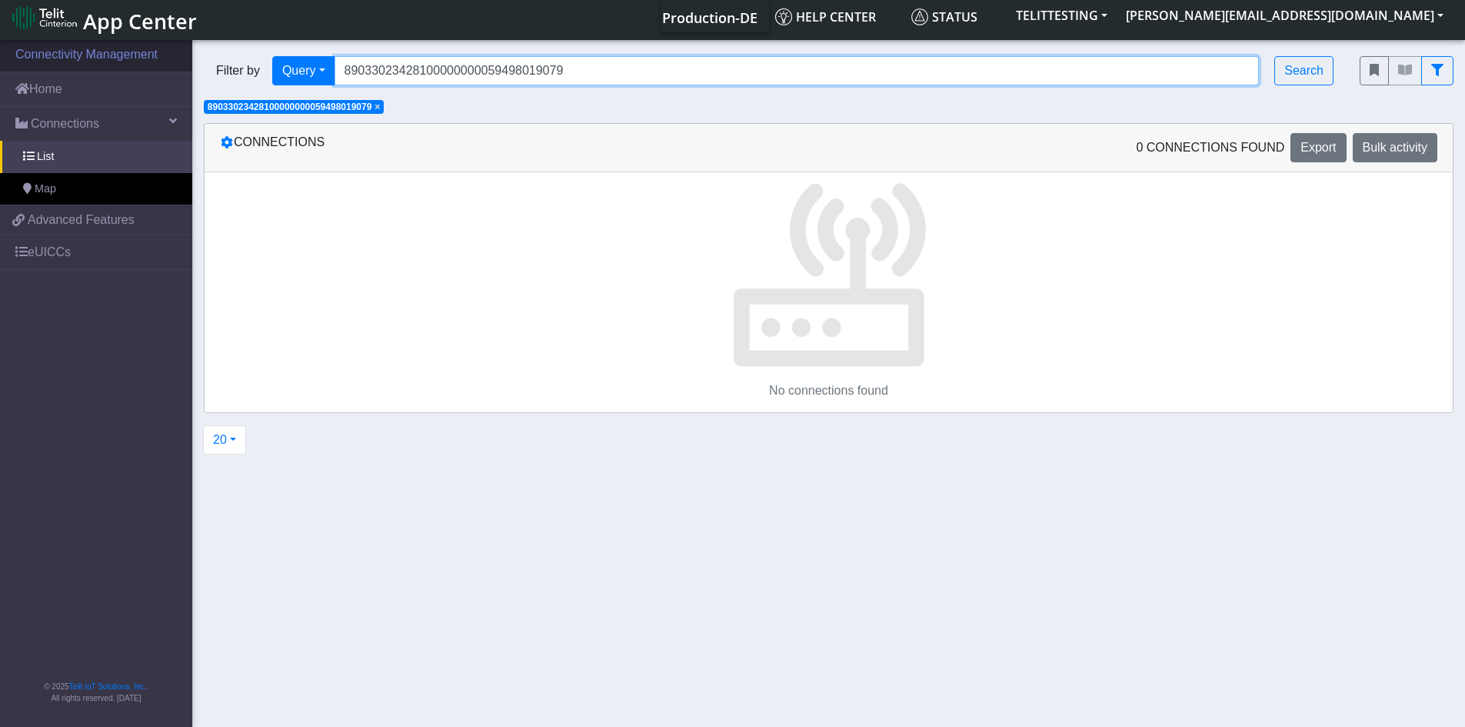
drag, startPoint x: 593, startPoint y: 73, endPoint x: 180, endPoint y: 66, distance: 413.1
click at [180, 66] on section "Connectivity Management Home Connections List Map 3e2e4ed795aab72e795df499801a3…" at bounding box center [732, 382] width 1465 height 690
paste input "35815200000023022"
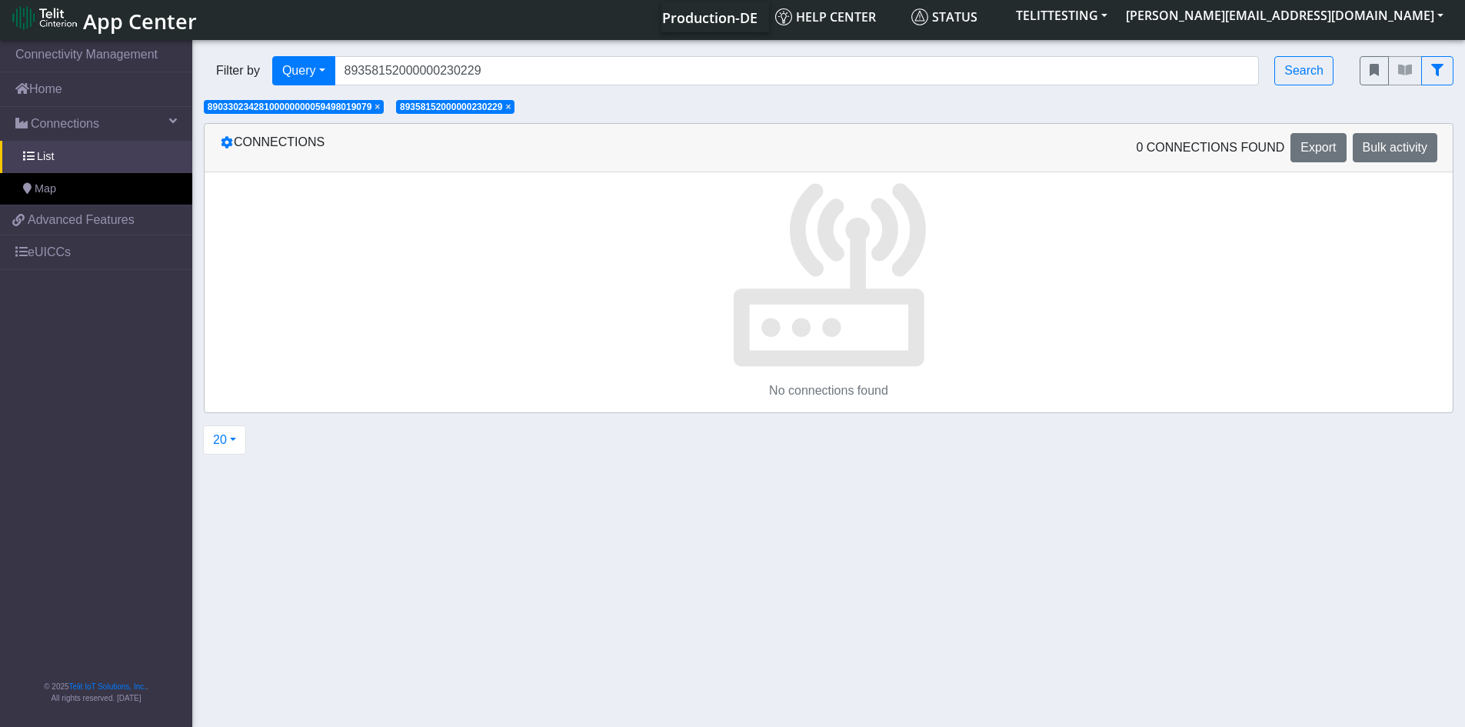
click at [530, 251] on p at bounding box center [829, 270] width 1248 height 197
click at [380, 105] on span "×" at bounding box center [377, 107] width 5 height 11
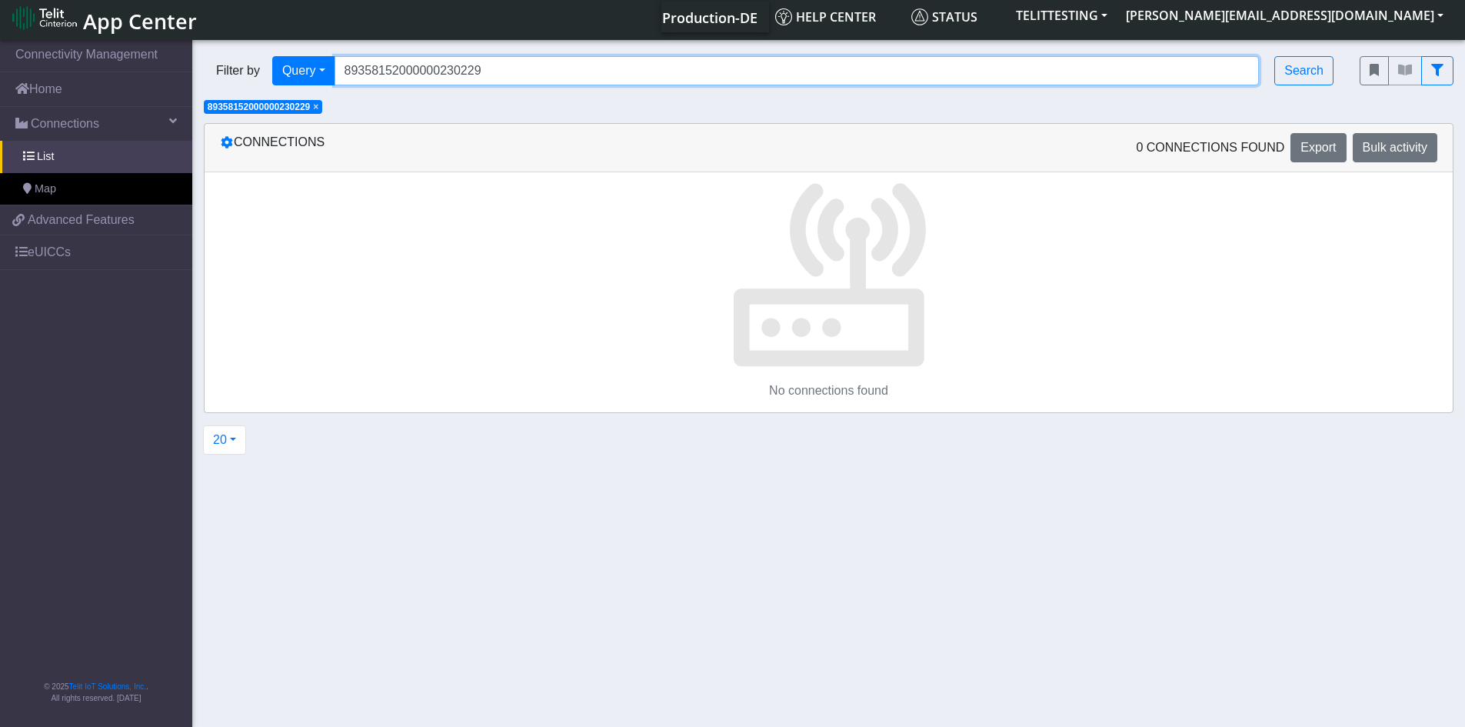
click at [495, 73] on input "89358152000000230229" at bounding box center [797, 70] width 925 height 29
drag, startPoint x: 495, startPoint y: 73, endPoint x: 145, endPoint y: 62, distance: 350.9
click at [145, 62] on section "Connectivity Management Home Connections List Map 3e2e4ed795aab72e795df499801a3…" at bounding box center [732, 382] width 1465 height 690
paste input "033023428100000000044877481746"
type input "89033023428100000000044877481746"
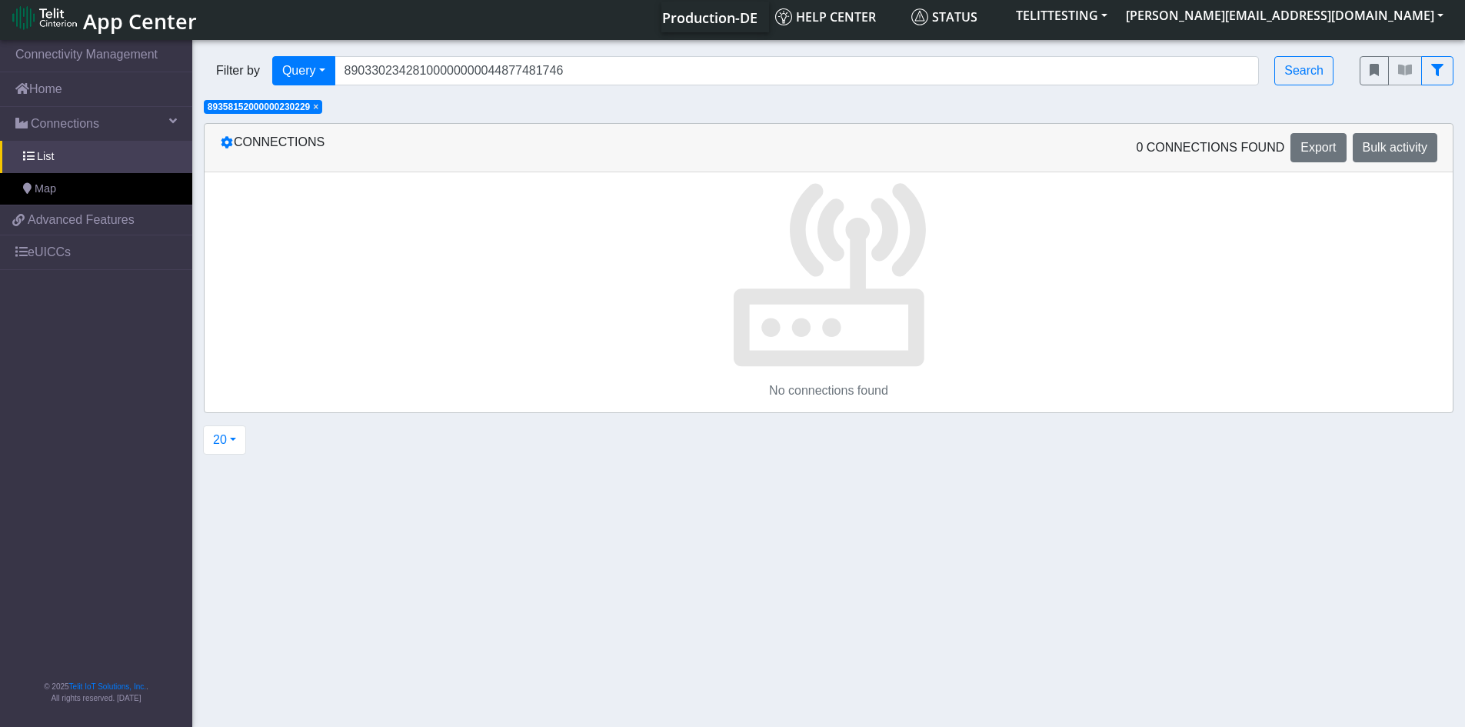
click at [318, 108] on span "×" at bounding box center [315, 107] width 5 height 11
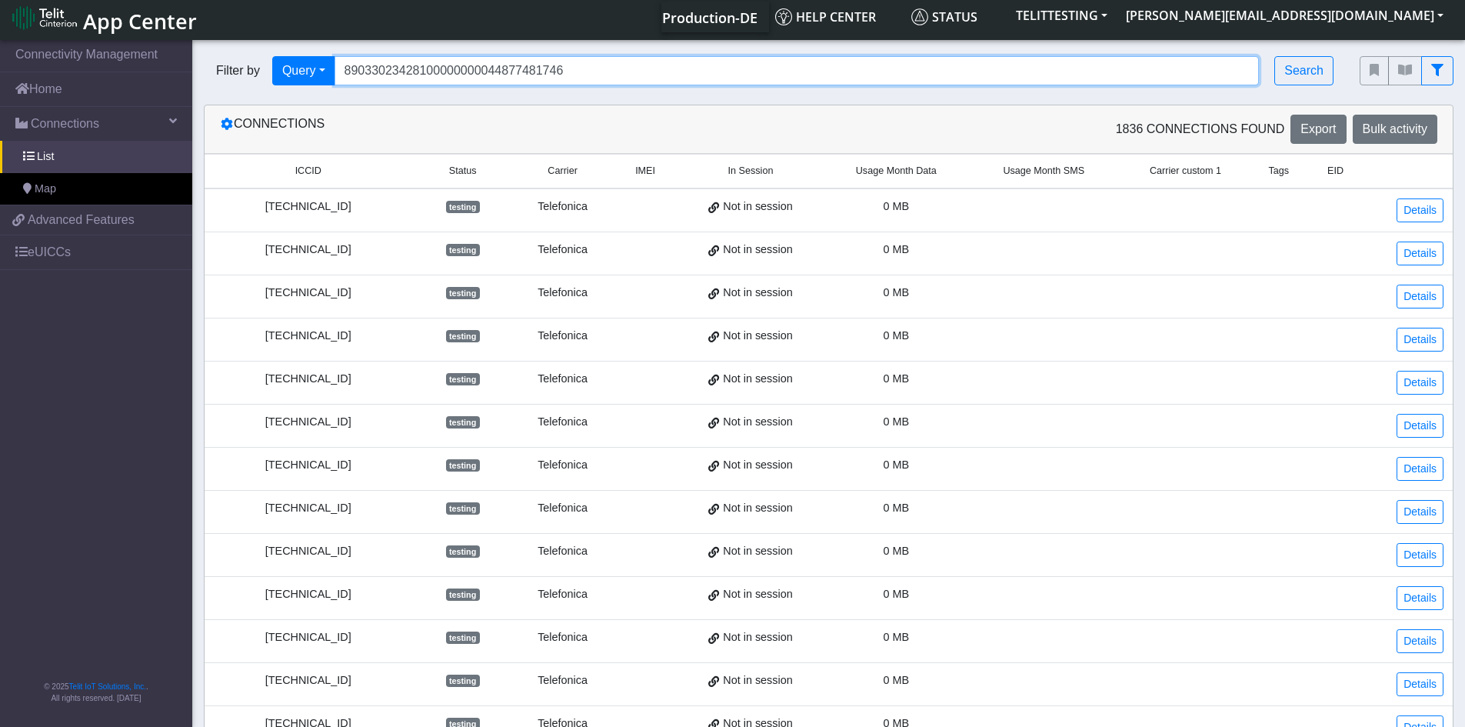
click at [598, 74] on input "89033023428100000000044877481746" at bounding box center [797, 70] width 925 height 29
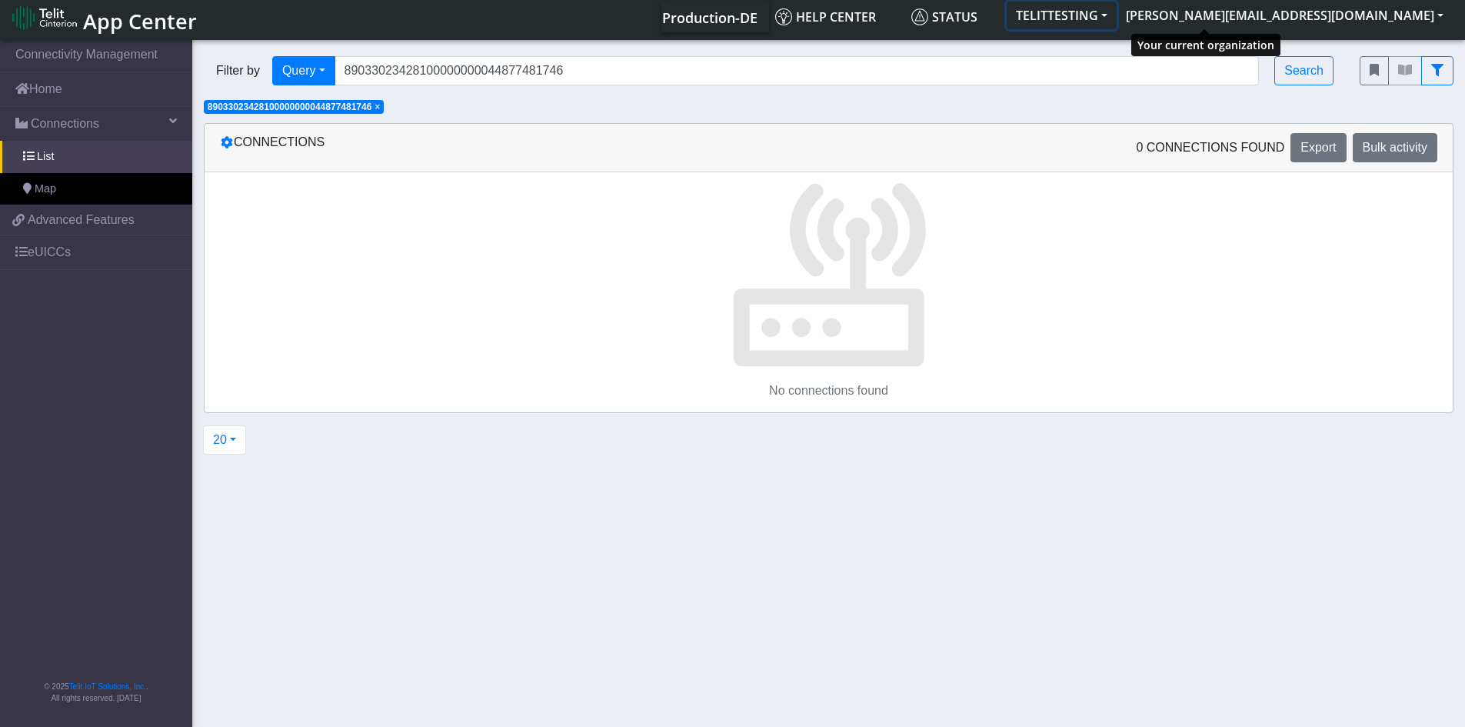
click at [1117, 15] on button "TELITTESTING" at bounding box center [1062, 16] width 110 height 28
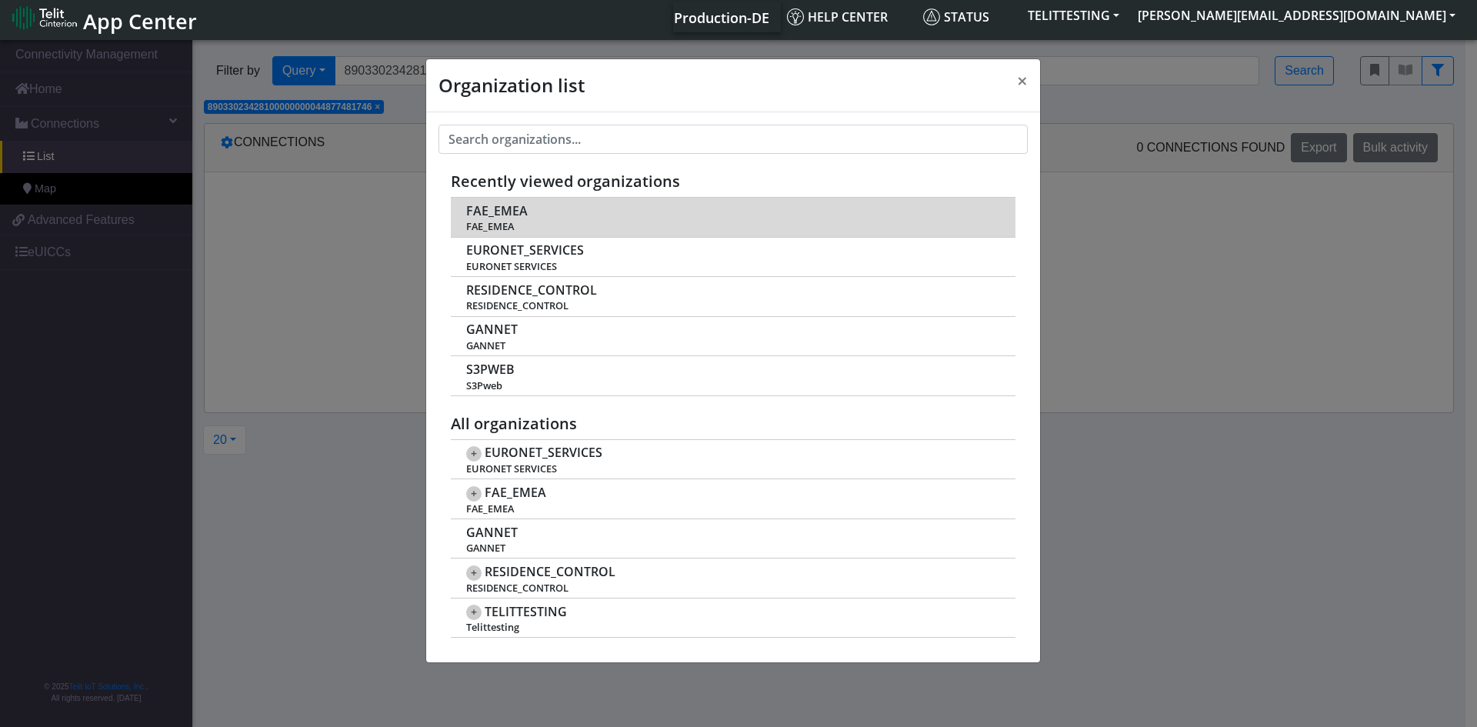
click at [525, 229] on span "FAE_EMEA" at bounding box center [732, 227] width 532 height 12
click at [496, 213] on span "FAE_EMEA" at bounding box center [497, 211] width 62 height 15
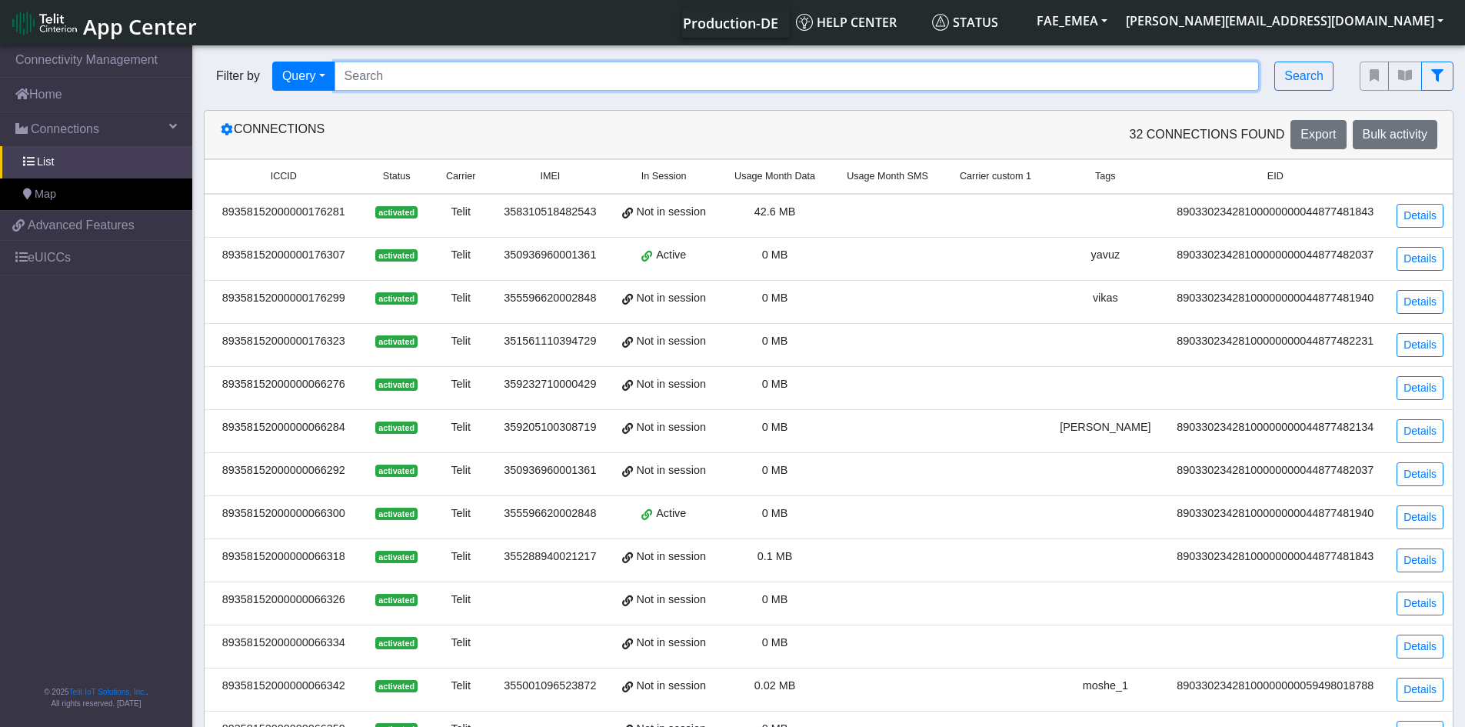
click at [524, 78] on input "Search..." at bounding box center [797, 76] width 925 height 29
paste input "89033023428100000000044877481746"
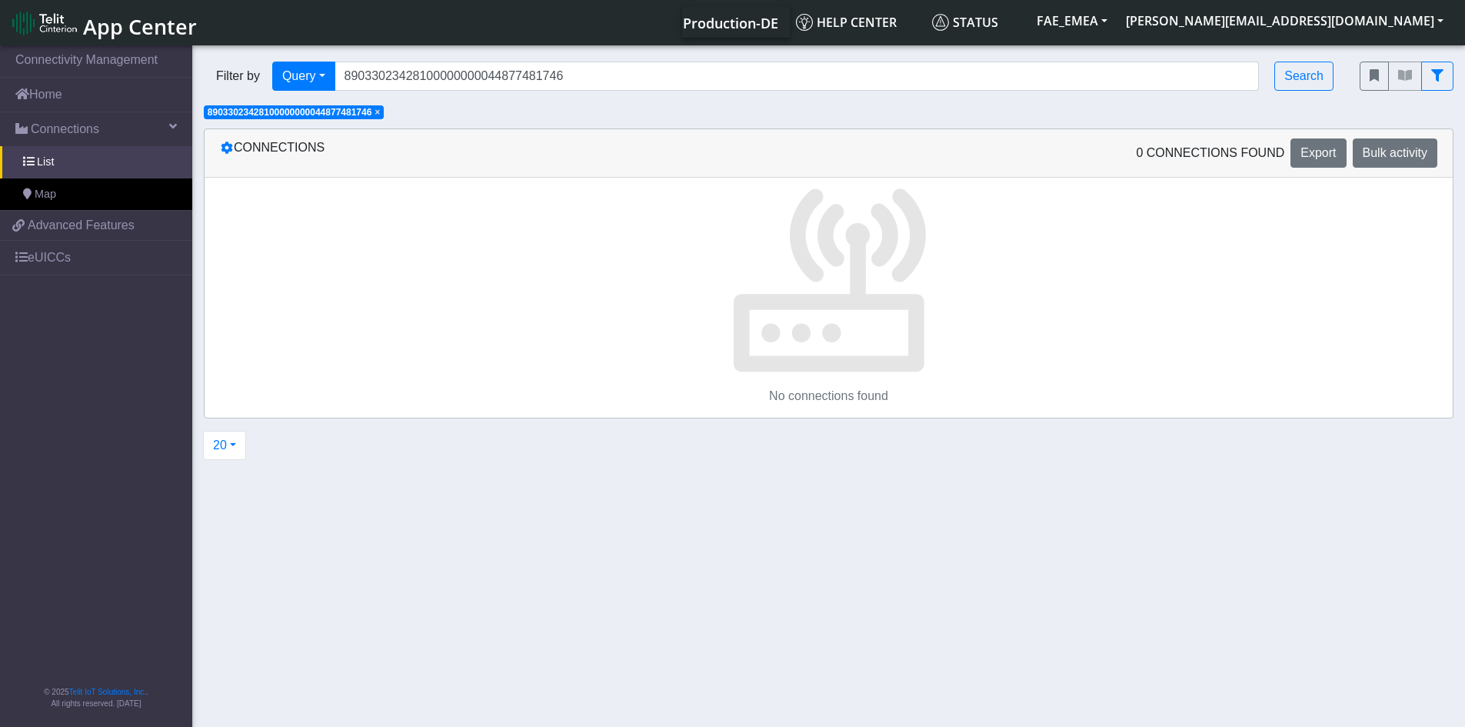
click at [380, 110] on span "×" at bounding box center [377, 112] width 5 height 11
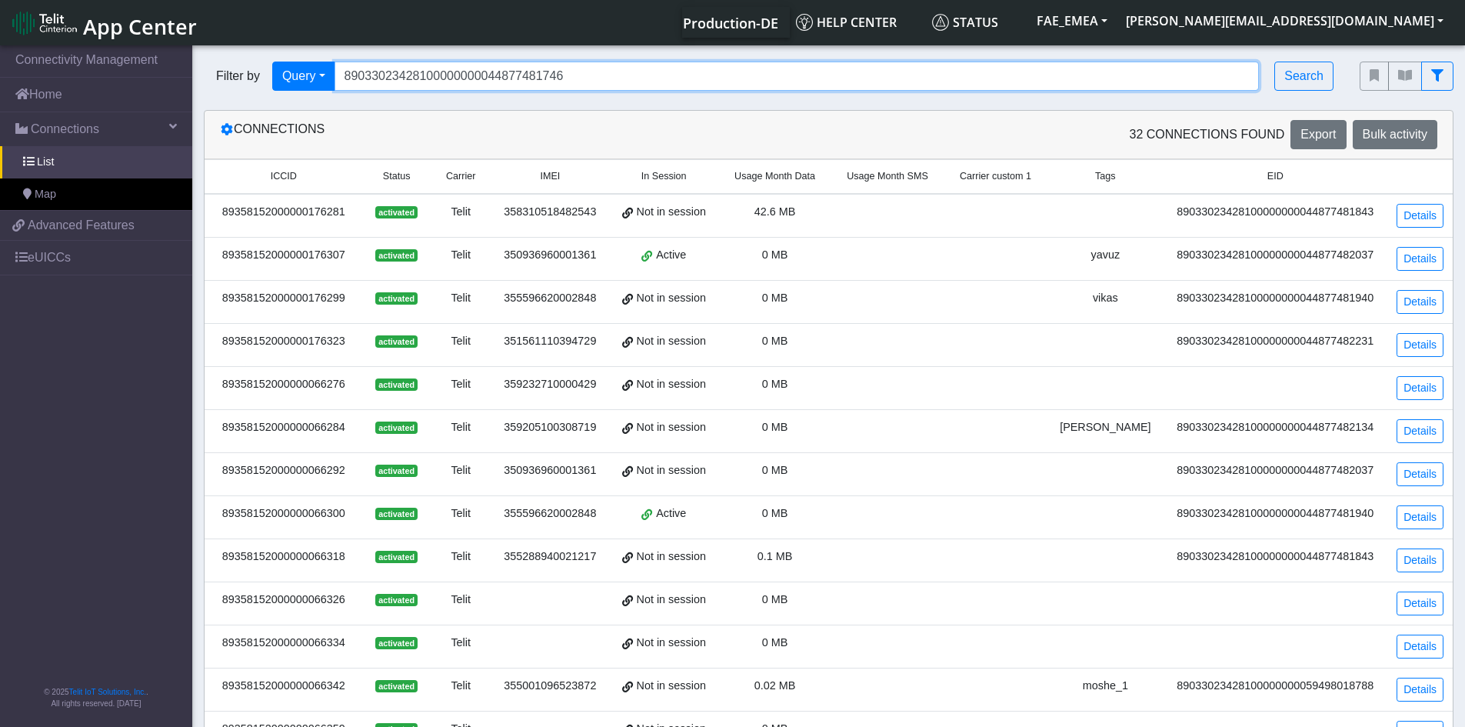
drag, startPoint x: 593, startPoint y: 75, endPoint x: 222, endPoint y: 62, distance: 371.8
click at [222, 62] on div "Filter by Query Query In Session Not connected Tags Country Operator 8903302342…" at bounding box center [770, 76] width 1133 height 29
paste input "59498019079"
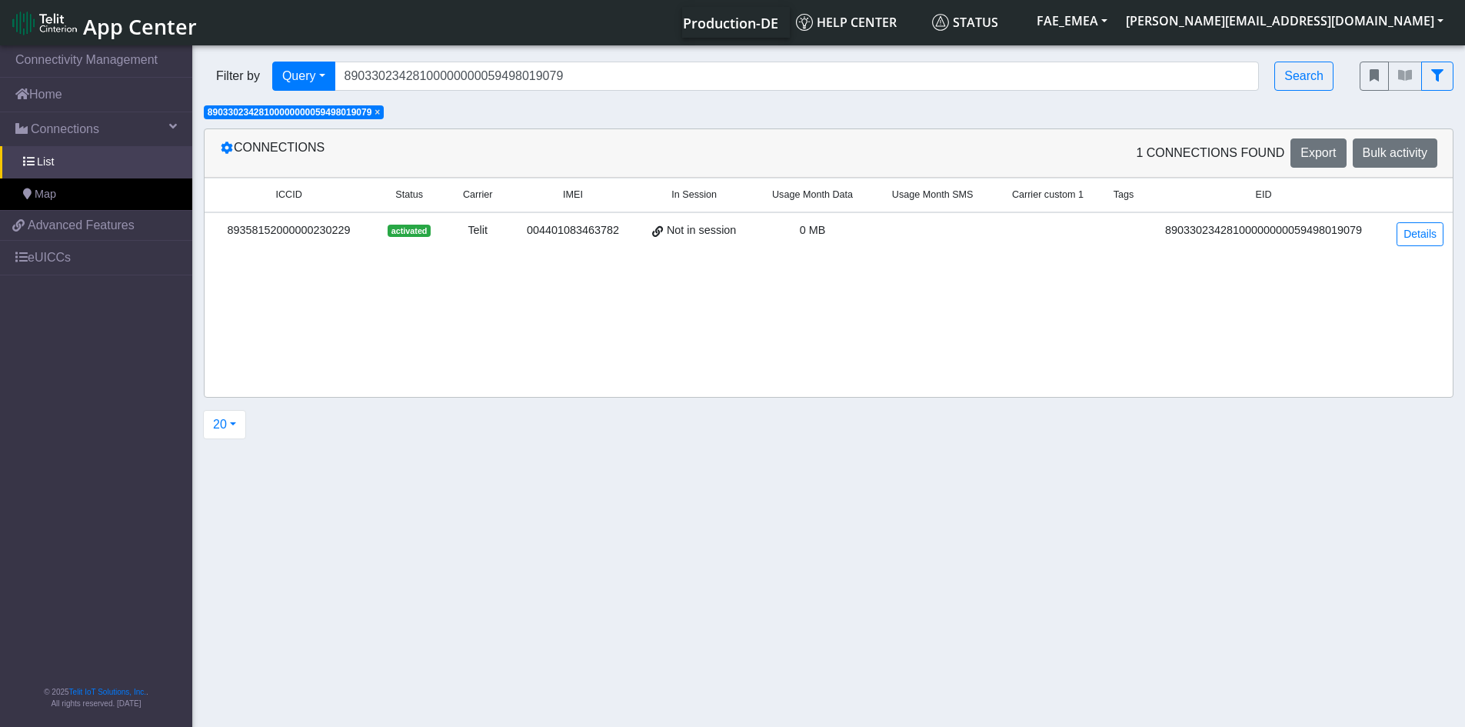
click at [335, 228] on div "89358152000000230229" at bounding box center [289, 230] width 150 height 17
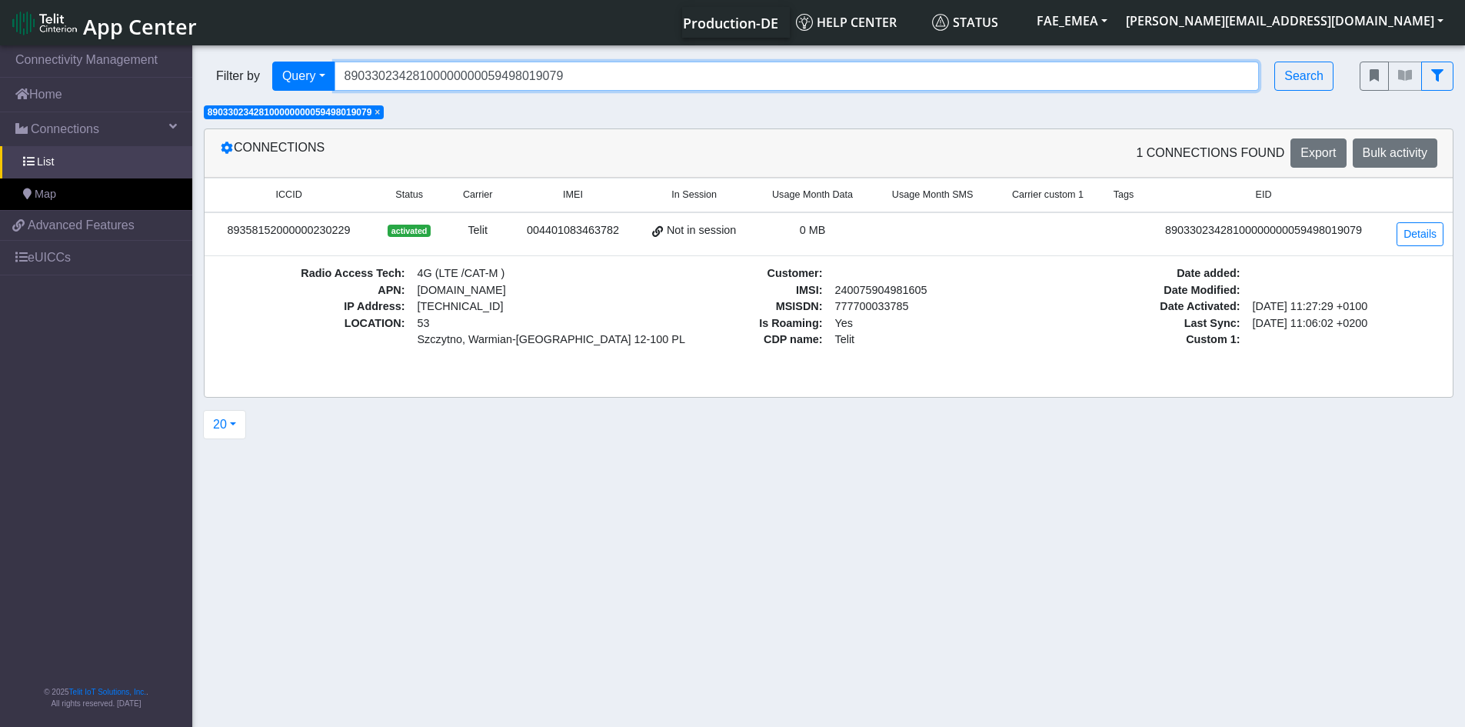
click at [588, 76] on input "89033023428100000000059498019079" at bounding box center [797, 76] width 925 height 29
drag, startPoint x: 578, startPoint y: 77, endPoint x: 305, endPoint y: 75, distance: 272.3
click at [305, 75] on div "Filter by Query Query In Session Not connected Tags Country Operator 8903302342…" at bounding box center [770, 76] width 1133 height 29
paste input "00000000000000040"
type input "89000000000000000040"
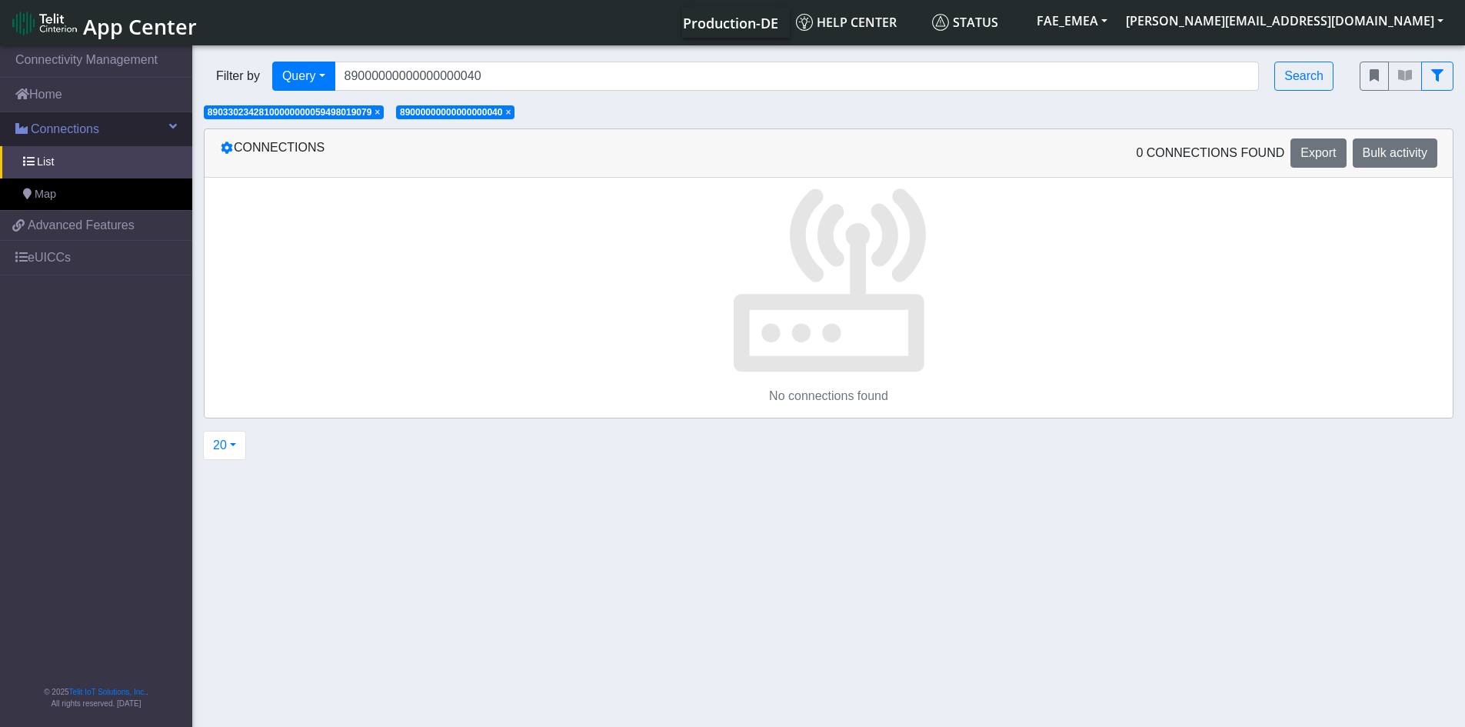
click at [59, 133] on span "Connections" at bounding box center [65, 129] width 68 height 18
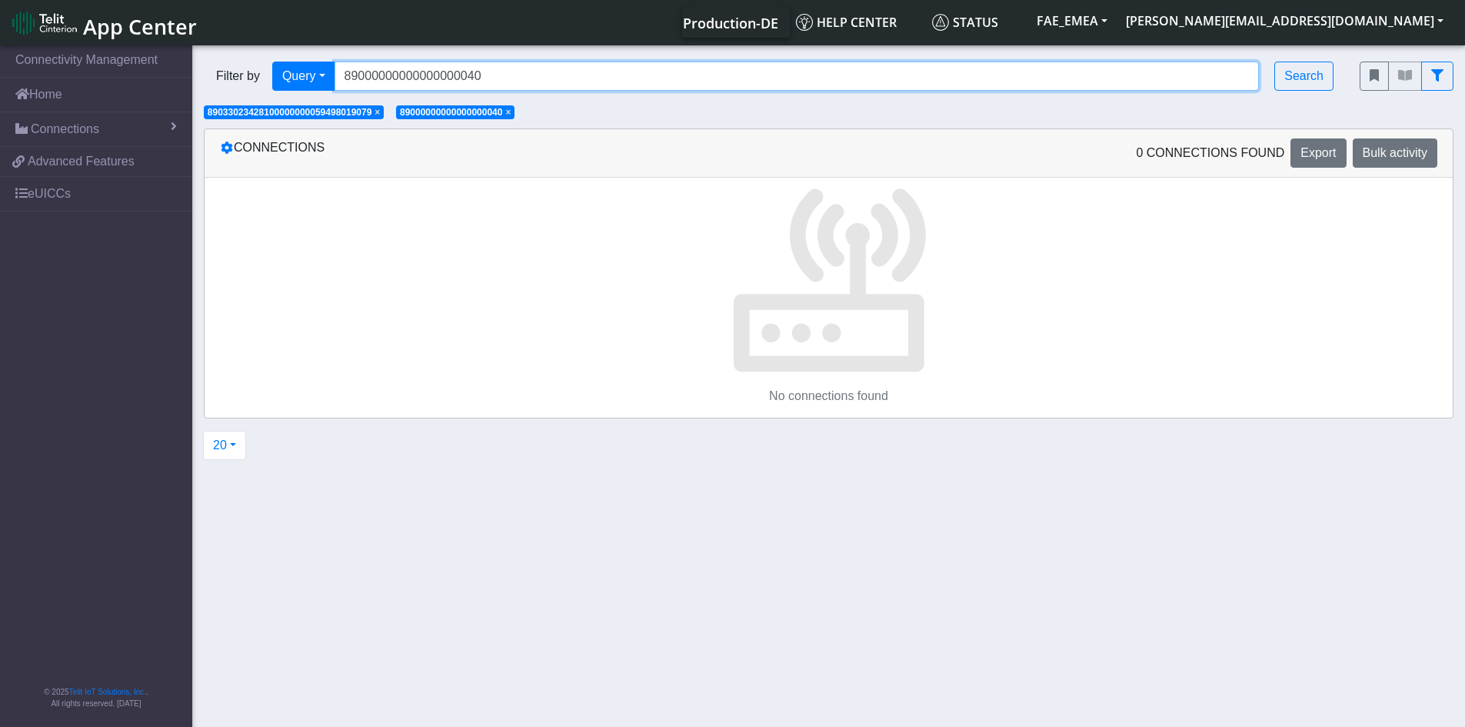
drag, startPoint x: 525, startPoint y: 80, endPoint x: 269, endPoint y: 71, distance: 256.3
click at [269, 71] on div "Filter by Query Query Not connected Tags Country Operator 89000000000000000040 …" at bounding box center [770, 76] width 1133 height 29
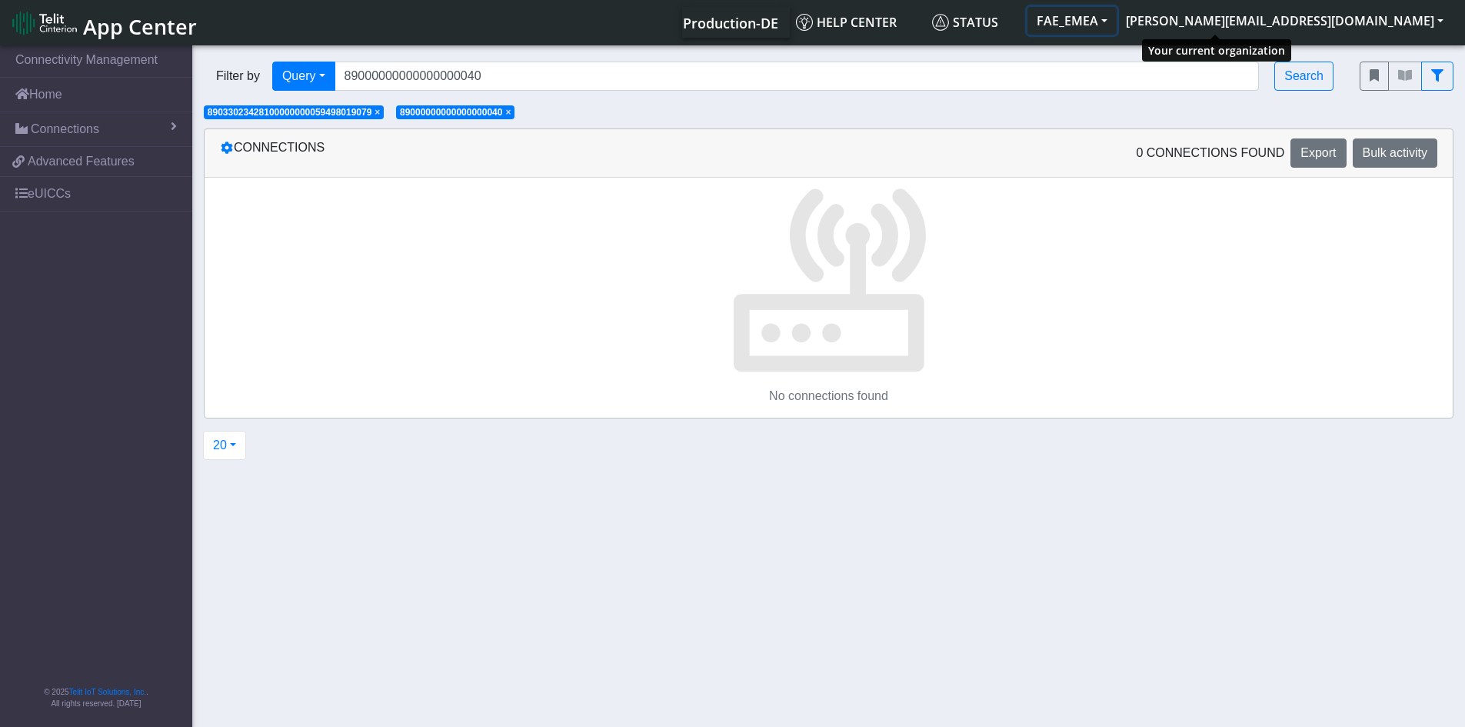
click at [1117, 21] on button "FAE_EMEA" at bounding box center [1072, 21] width 89 height 28
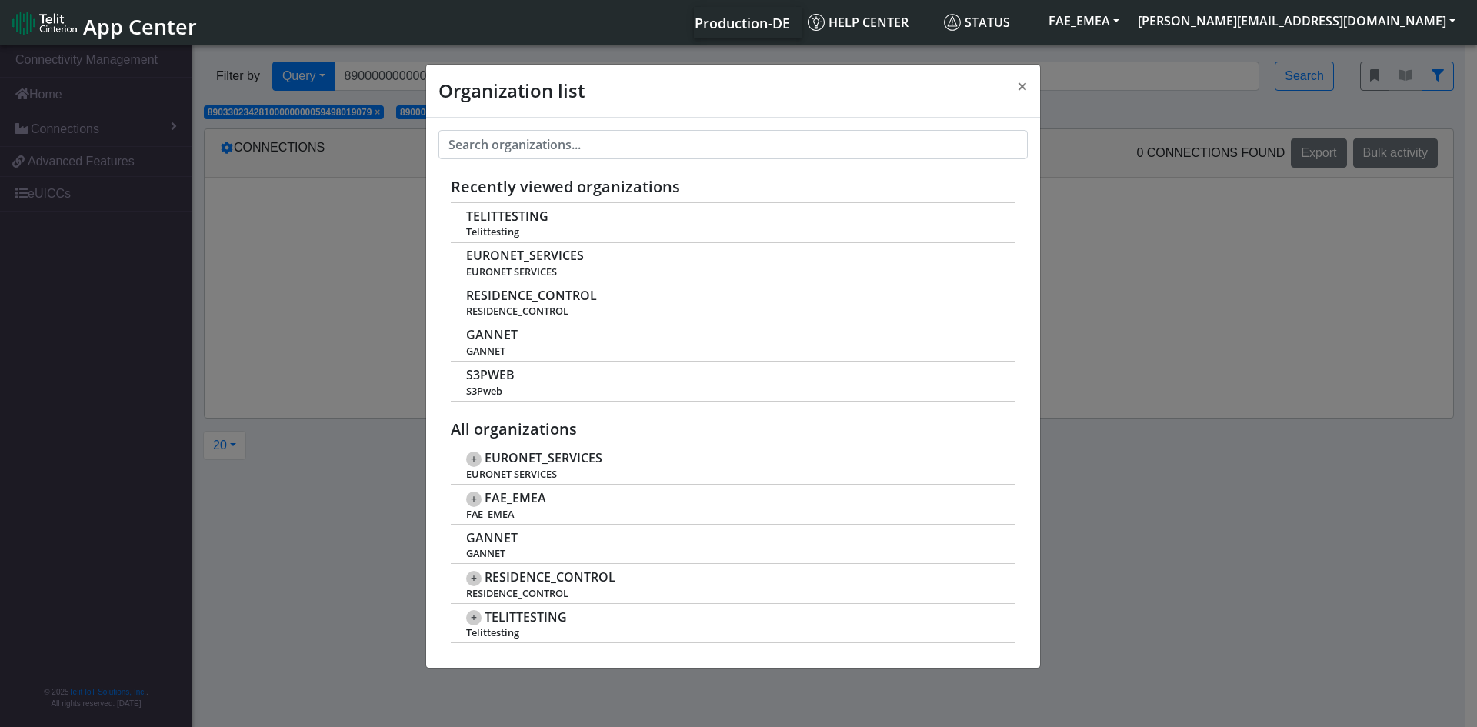
scroll to position [5, 0]
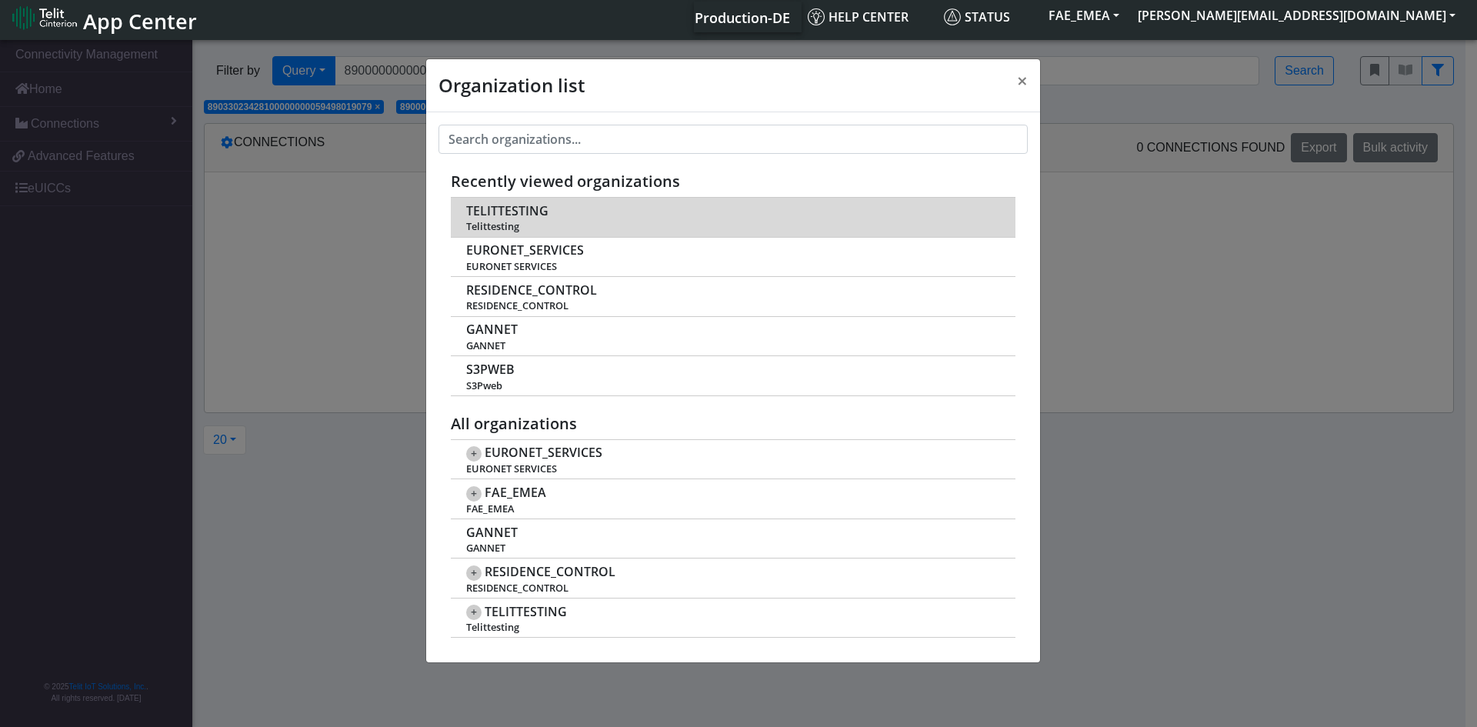
click at [521, 208] on span "TELITTESTING" at bounding box center [507, 211] width 82 height 15
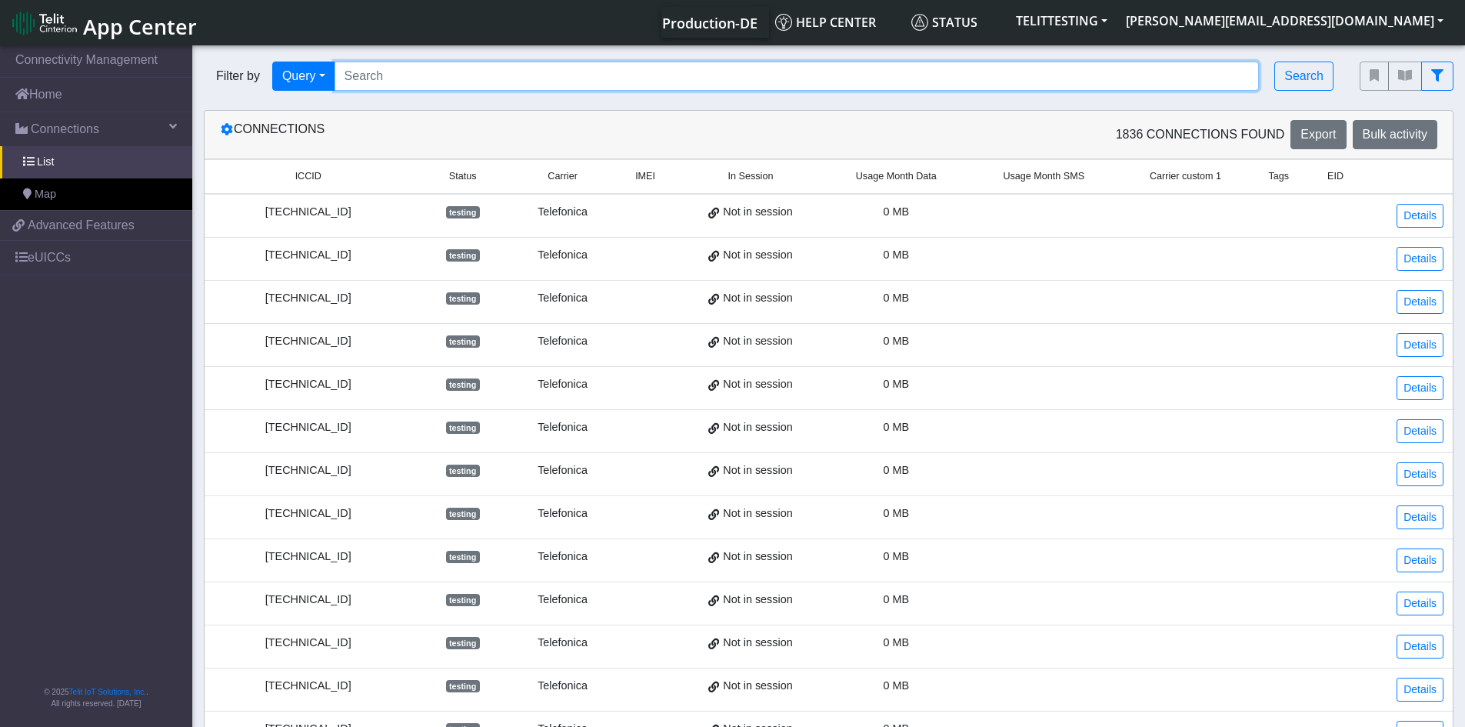
click at [457, 78] on input "Search..." at bounding box center [797, 76] width 925 height 29
paste input "89000000000000000040"
type input "89000000000000000040"
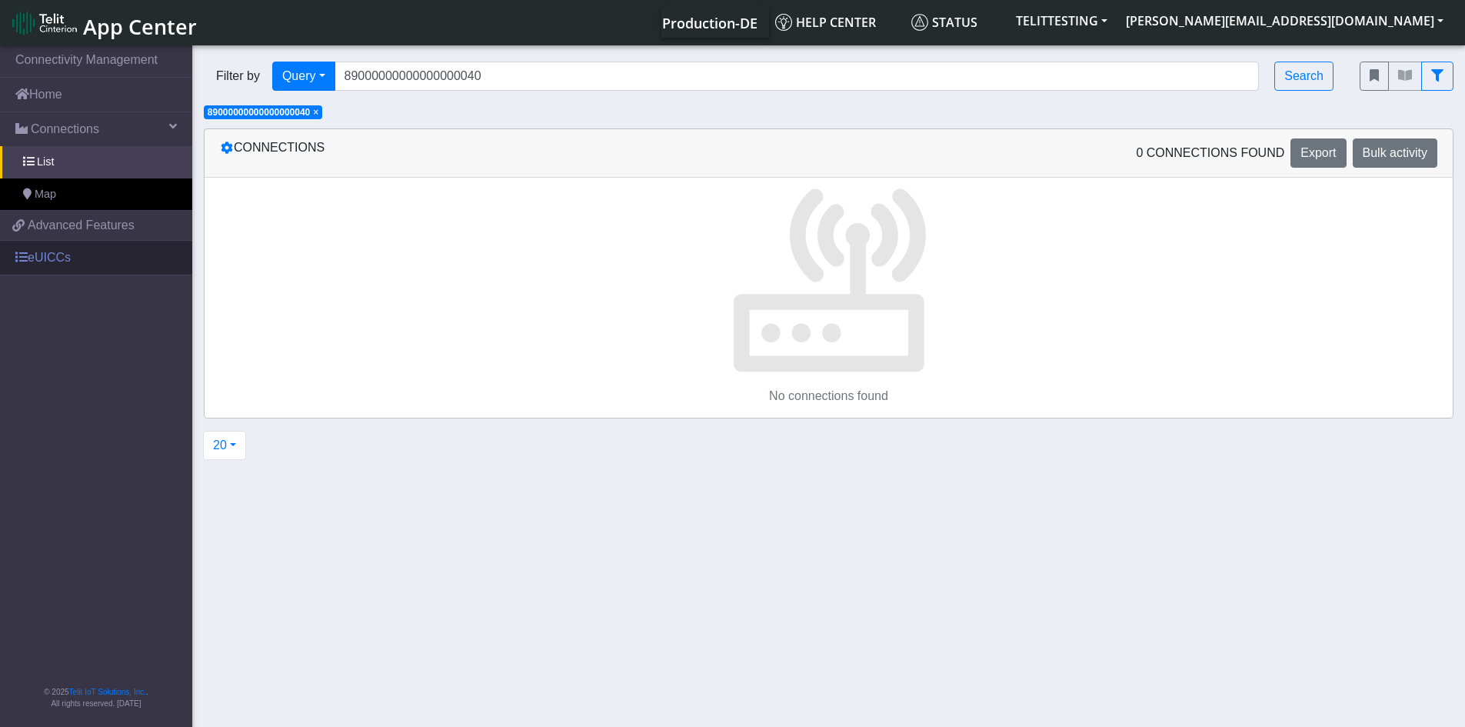
click at [58, 241] on ul "Connectivity Management Home Connections List Map 3e2e4ed795aab72e795df499801a3…" at bounding box center [96, 158] width 192 height 233
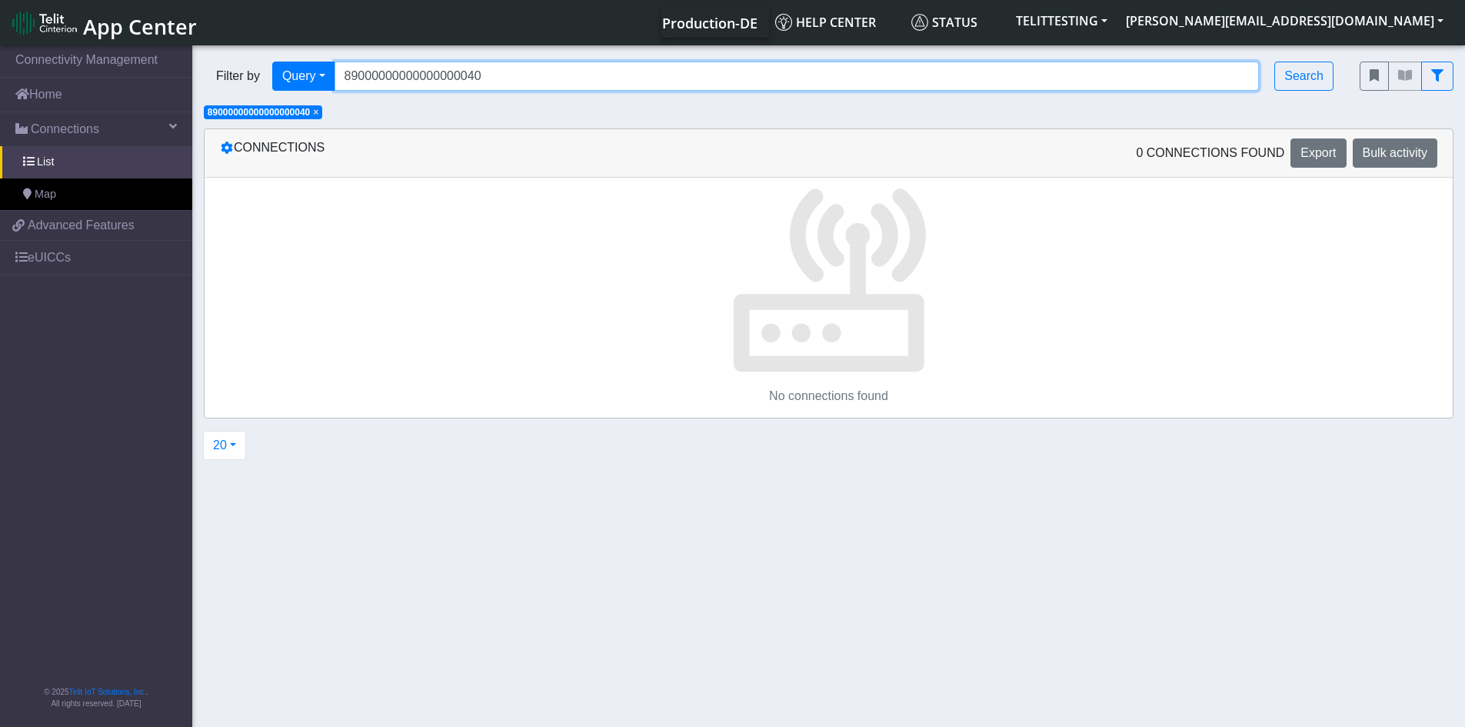
click at [571, 88] on input "89000000000000000040" at bounding box center [797, 76] width 925 height 29
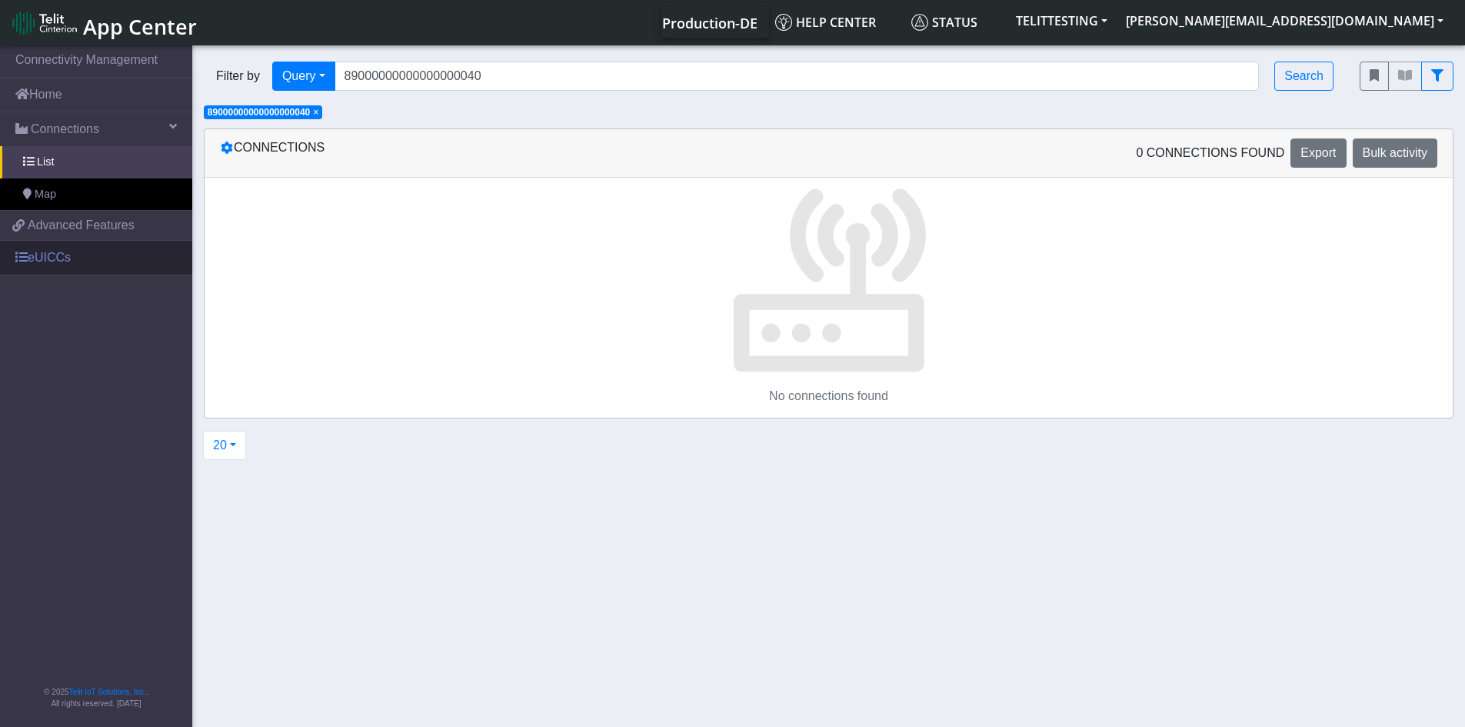
click at [61, 251] on link "eUICCs" at bounding box center [96, 258] width 192 height 34
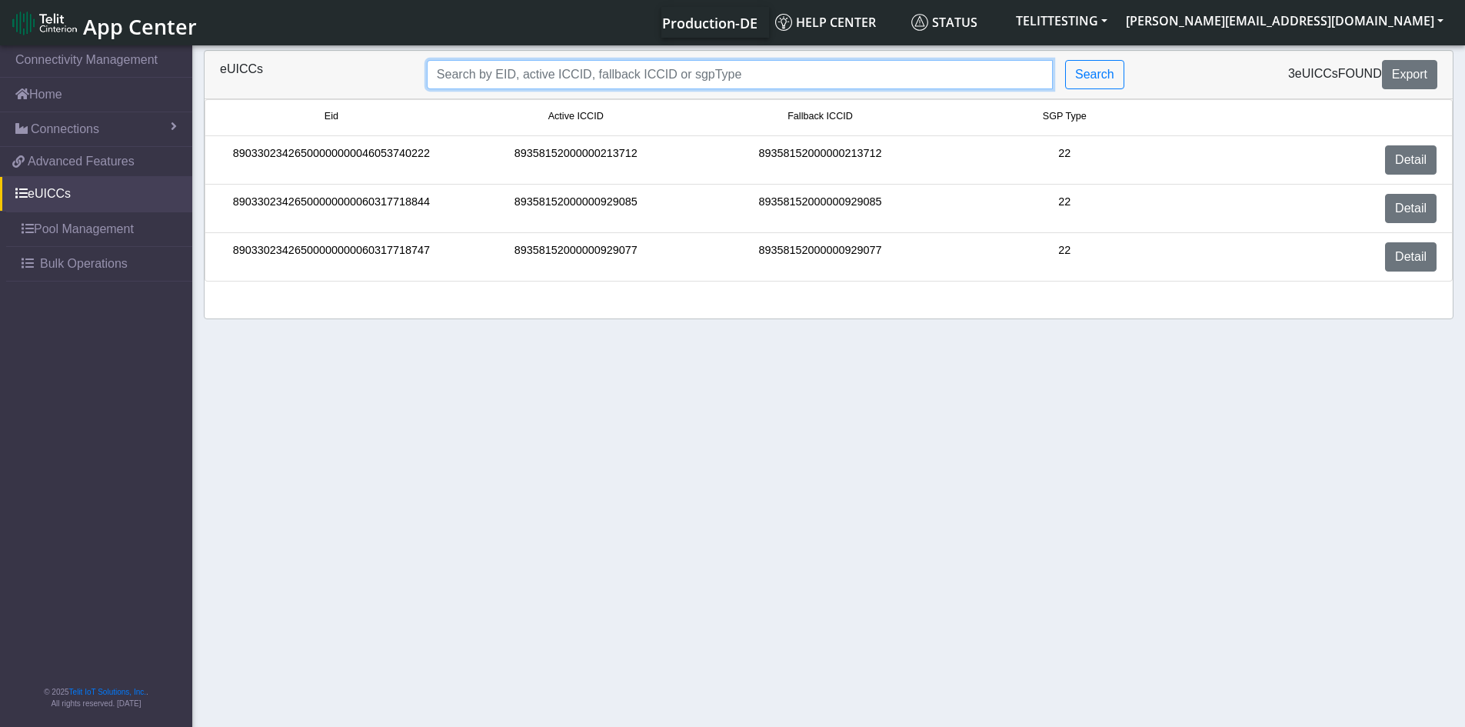
click at [683, 73] on input "Search..." at bounding box center [740, 74] width 626 height 29
drag, startPoint x: 763, startPoint y: 71, endPoint x: 446, endPoint y: 67, distance: 316.9
click at [446, 67] on input "Search..." at bounding box center [740, 74] width 626 height 29
paste input "89000000000000000040"
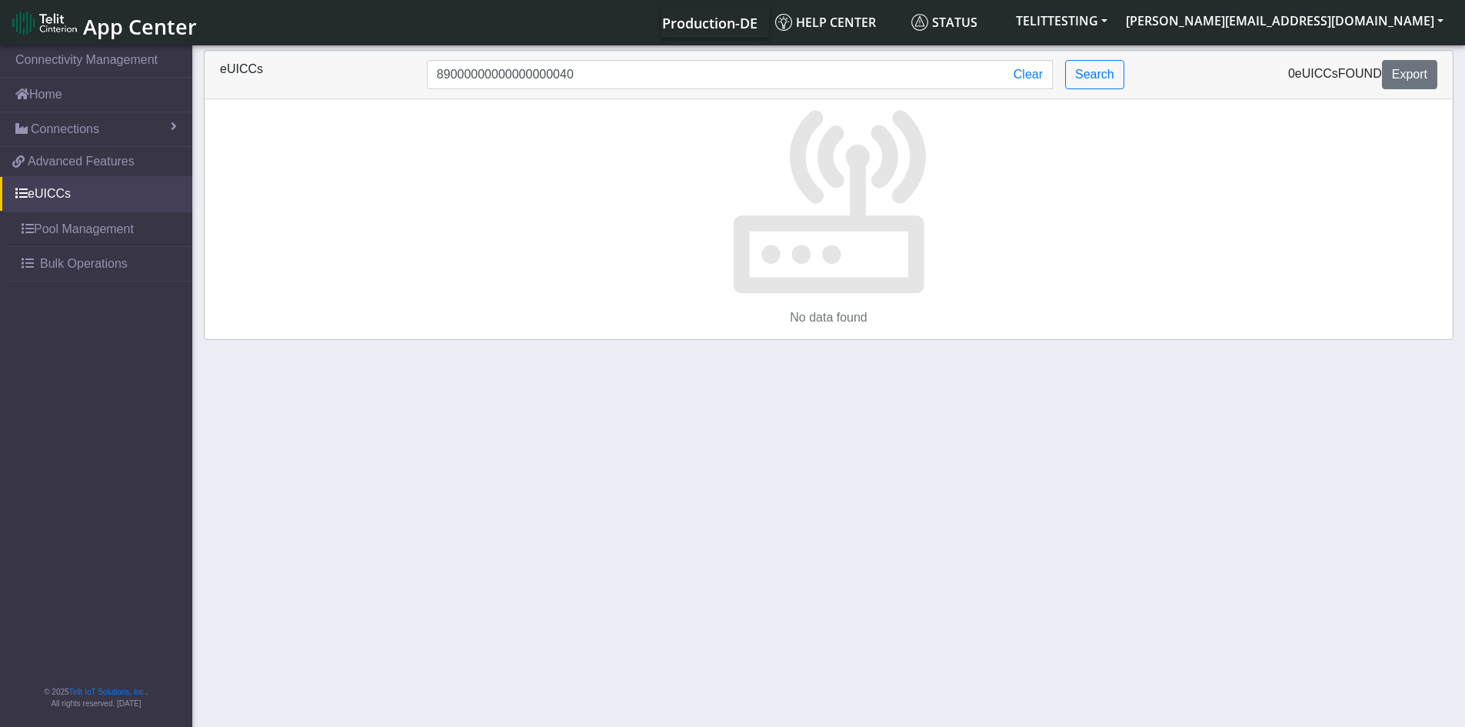
drag, startPoint x: 390, startPoint y: 553, endPoint x: 403, endPoint y: 555, distance: 13.3
click at [390, 553] on section "Connectivity Management Home Connections List Map 3e2e4ed795aab72e795df499801a3…" at bounding box center [732, 387] width 1465 height 690
drag, startPoint x: 658, startPoint y: 71, endPoint x: 329, endPoint y: 76, distance: 328.5
click at [329, 76] on div "eUICCs 89000000000000000040 Clear Search 0 eUICCs found Export" at bounding box center [828, 74] width 1241 height 29
paste input "358152000000230229"
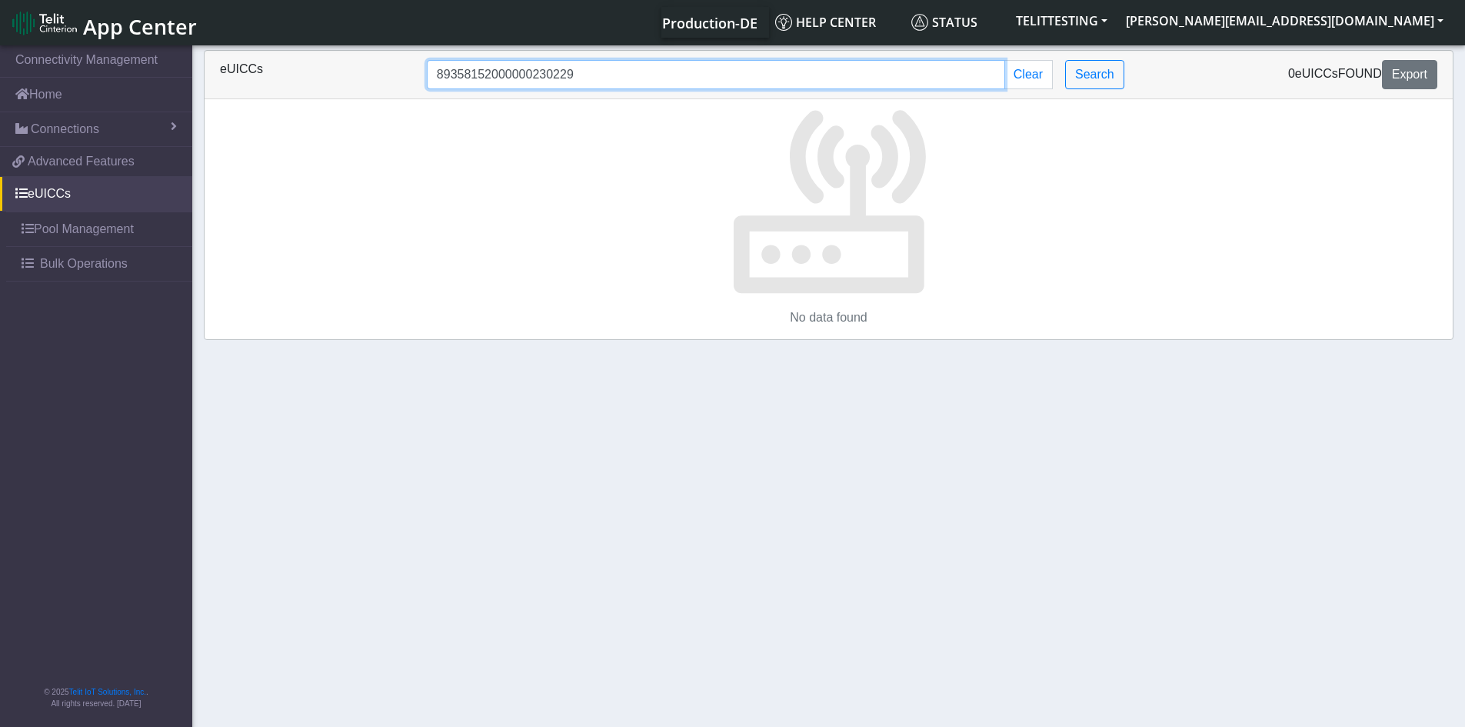
type input "89358152000000230229"
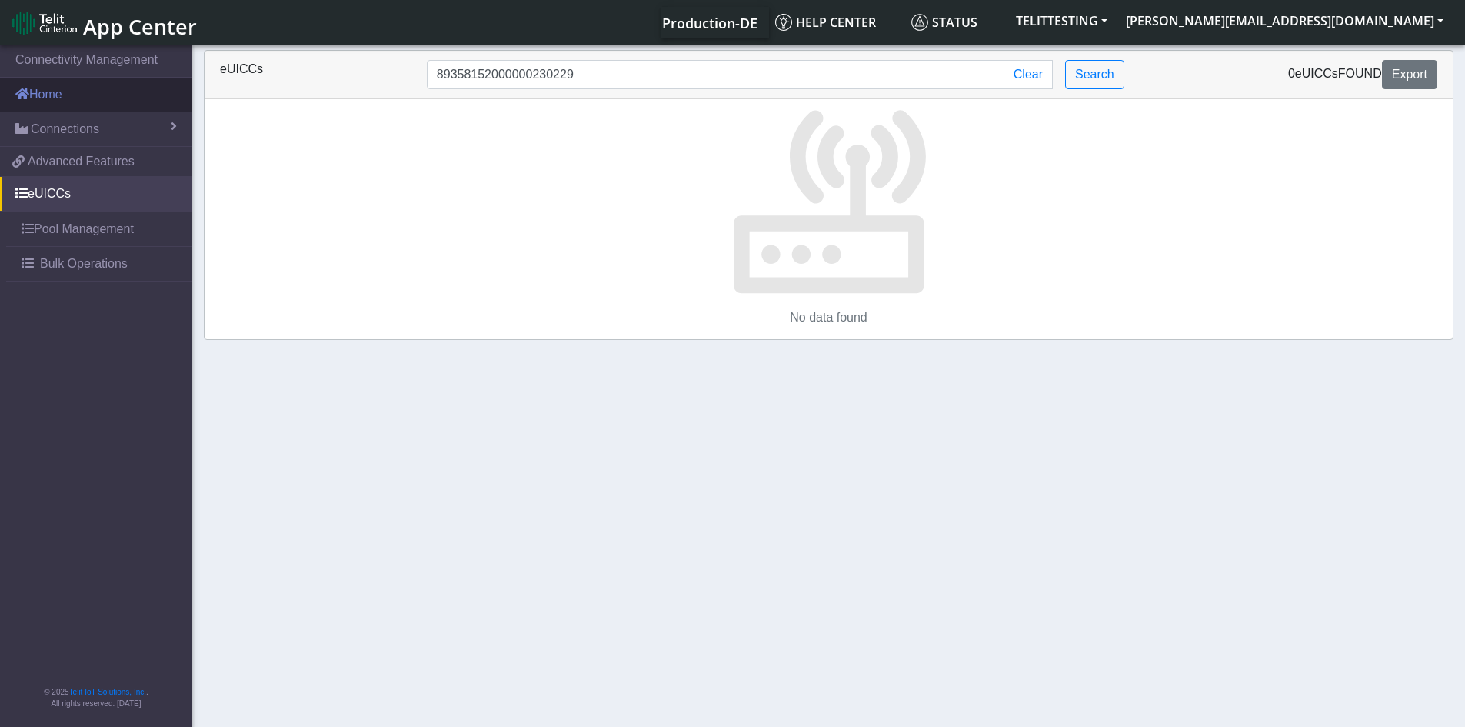
click at [55, 97] on link "Home" at bounding box center [96, 95] width 192 height 34
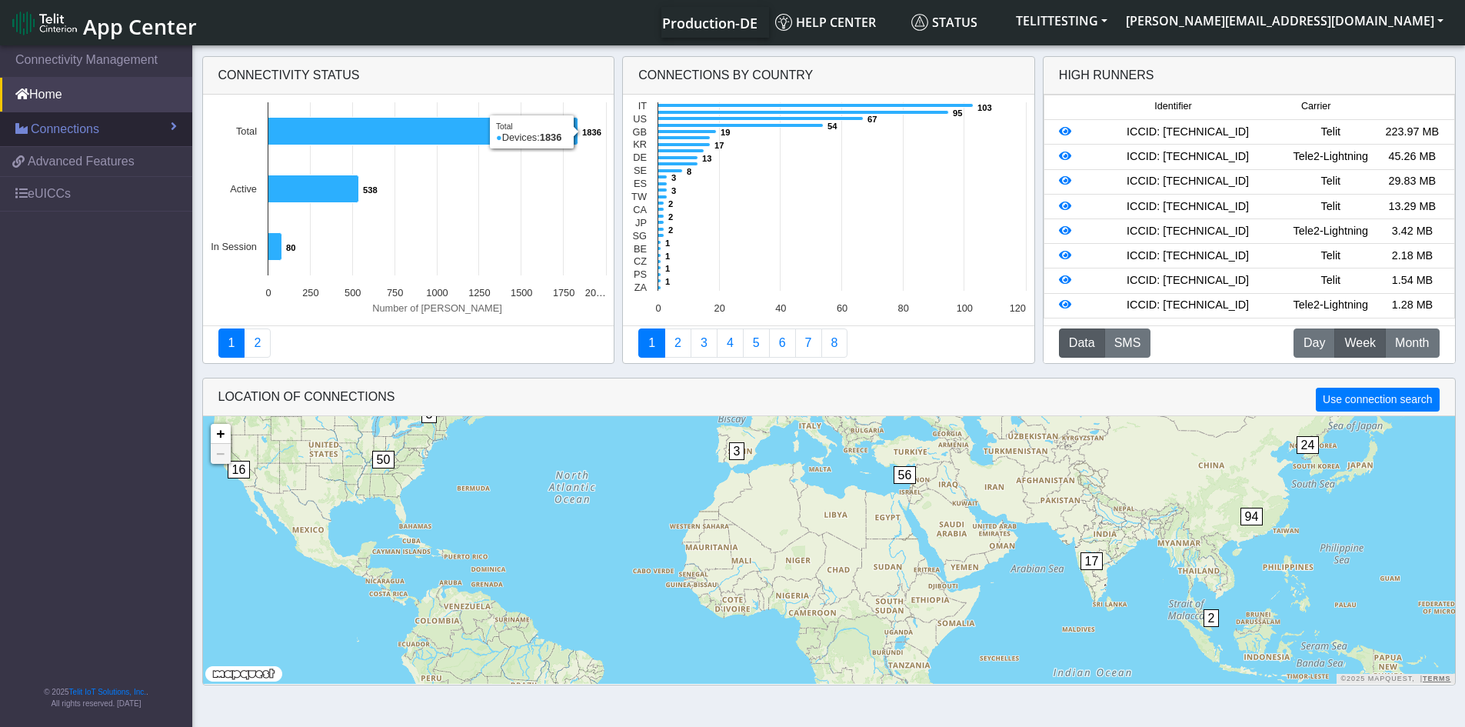
click at [88, 131] on span "Connections" at bounding box center [65, 129] width 68 height 18
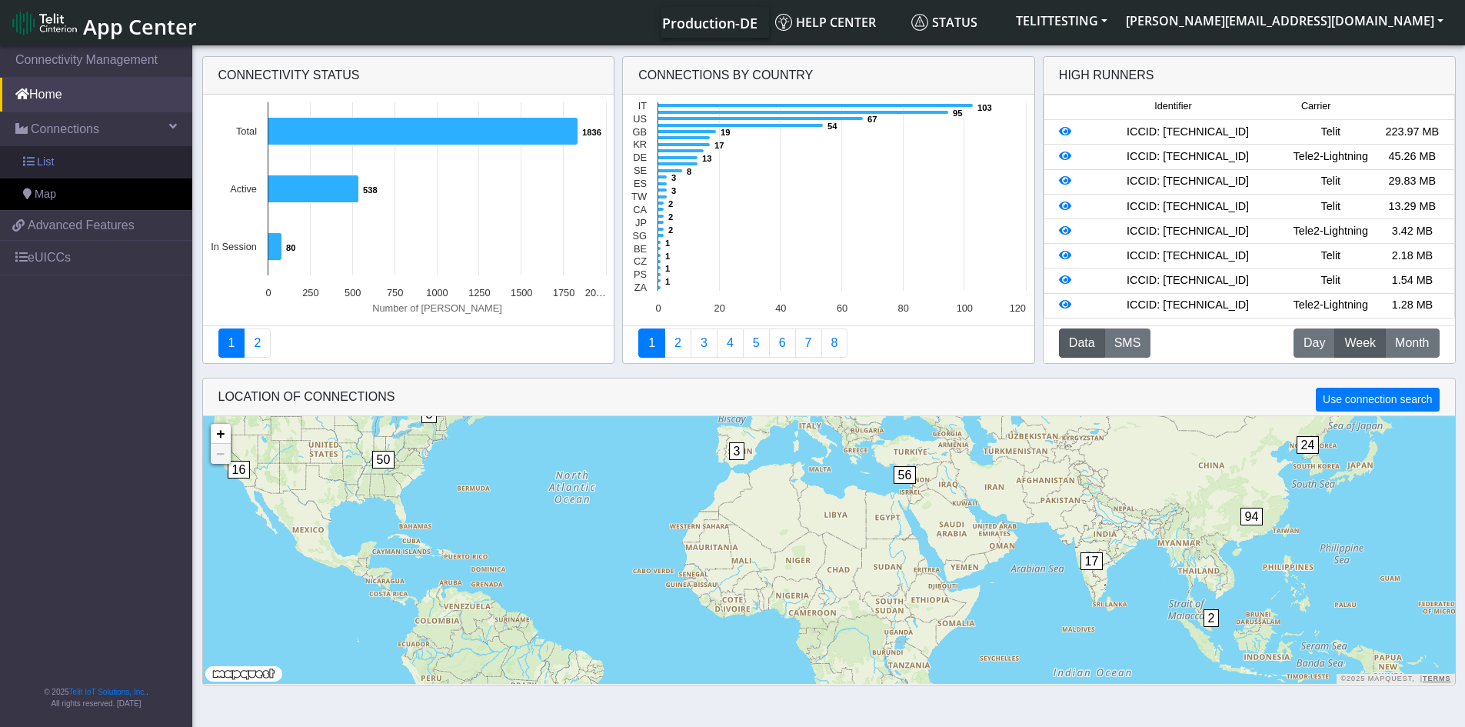
click at [52, 162] on span "List" at bounding box center [45, 162] width 17 height 17
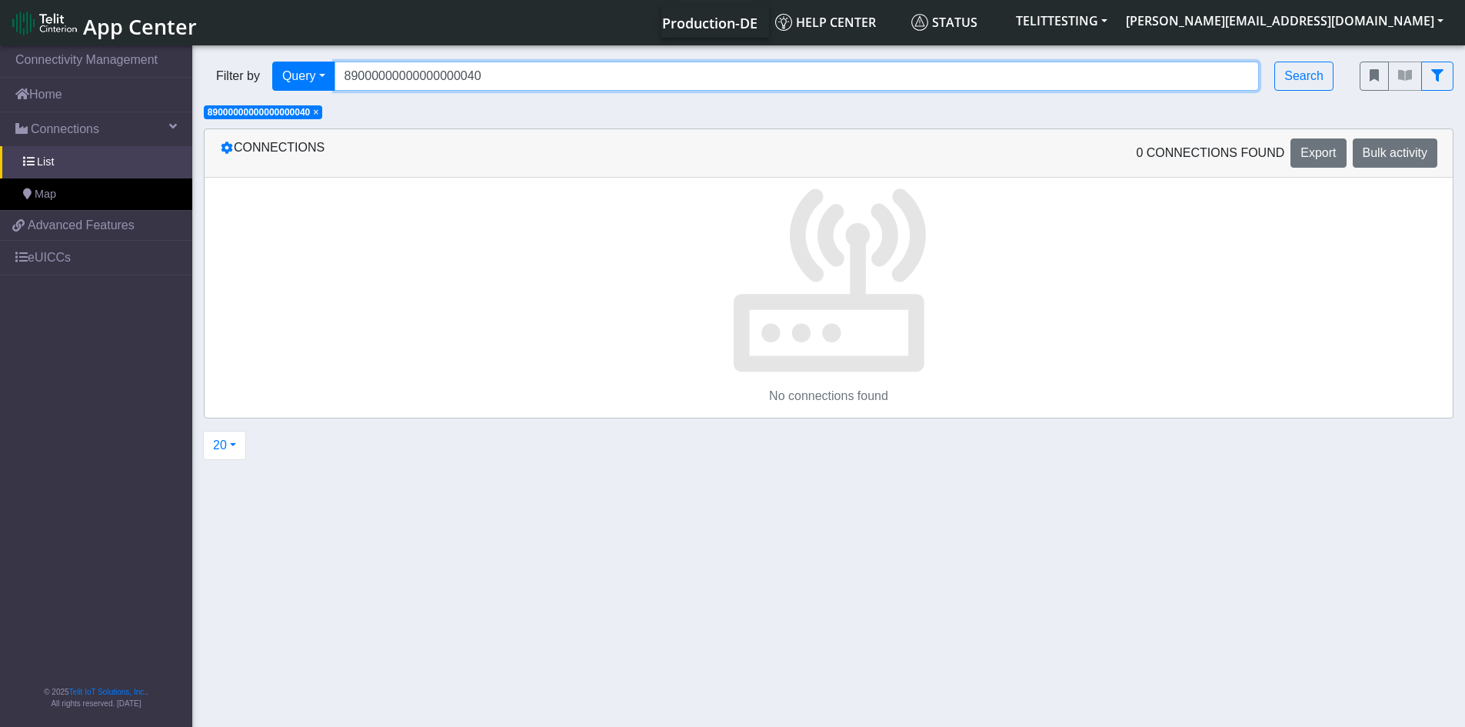
drag, startPoint x: 494, startPoint y: 79, endPoint x: 216, endPoint y: 81, distance: 277.7
click at [216, 81] on div "Filter by Query Query Not connected Tags Country Operator 89000000000000000040 …" at bounding box center [770, 76] width 1133 height 29
paste input "358152000000230229"
type input "89358152000000230229"
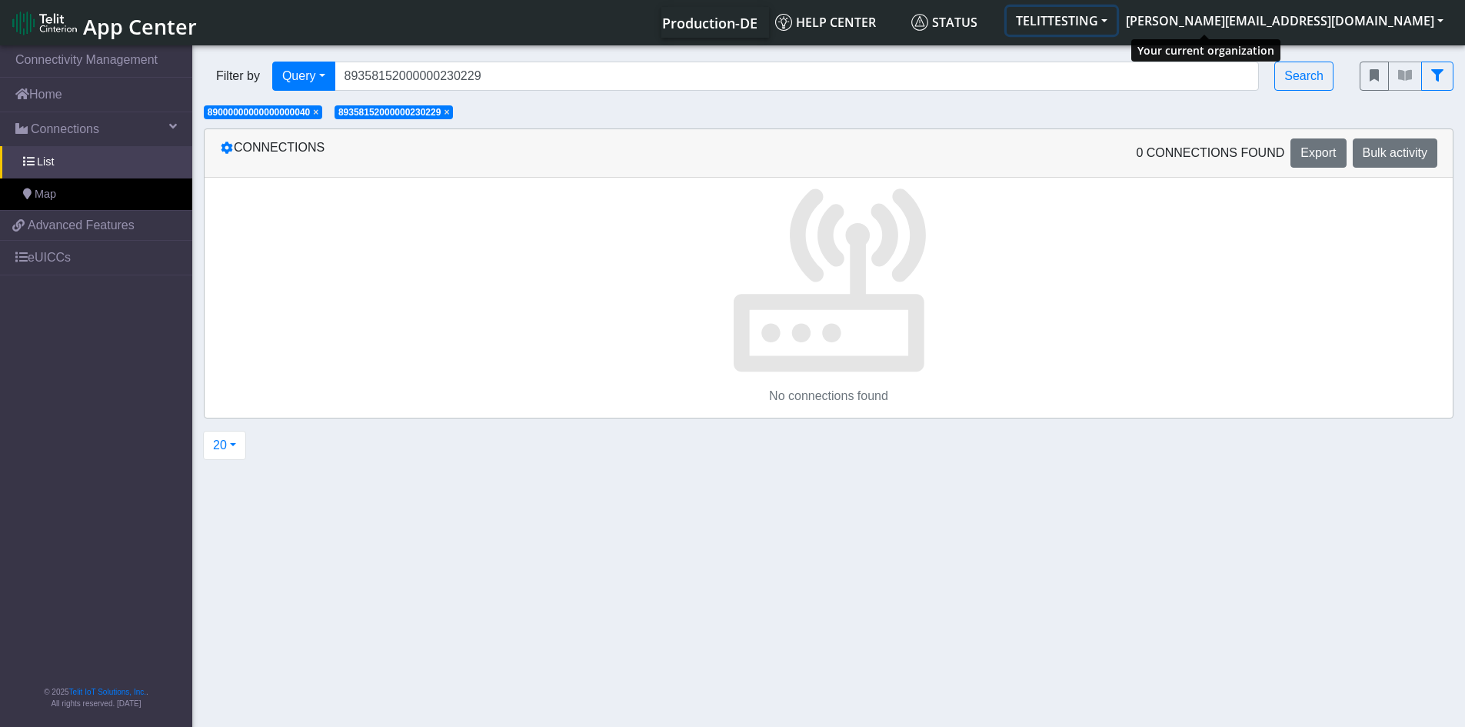
click at [1117, 16] on button "TELITTESTING" at bounding box center [1062, 21] width 110 height 28
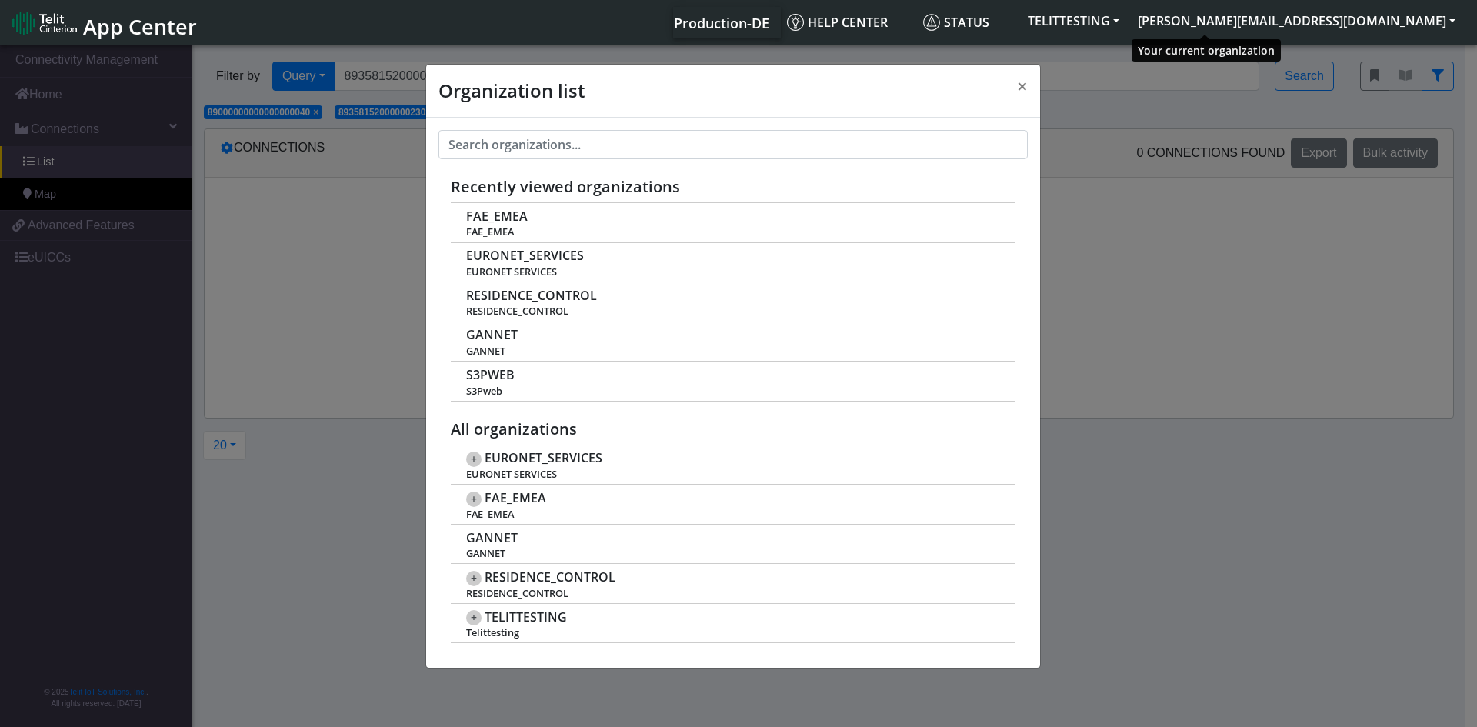
scroll to position [5, 0]
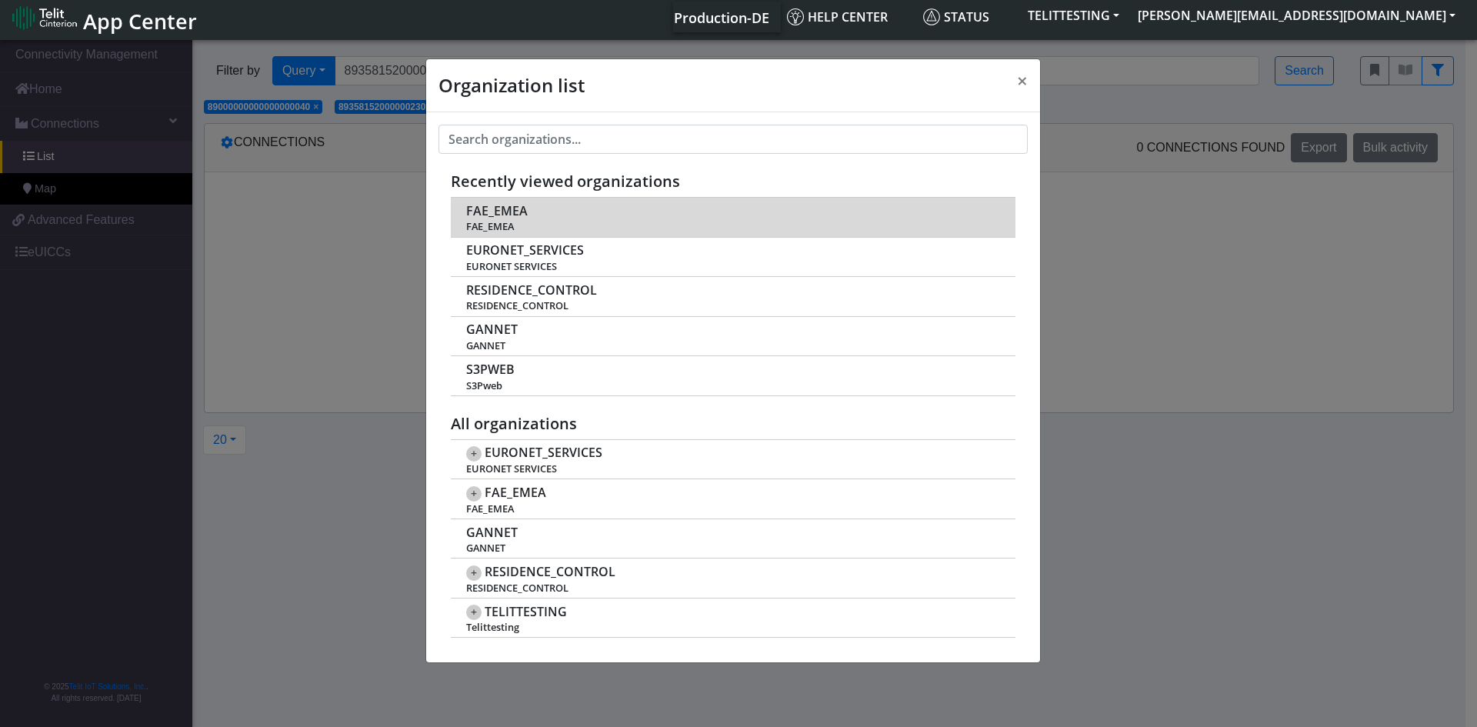
click at [499, 213] on span "FAE_EMEA" at bounding box center [497, 211] width 62 height 15
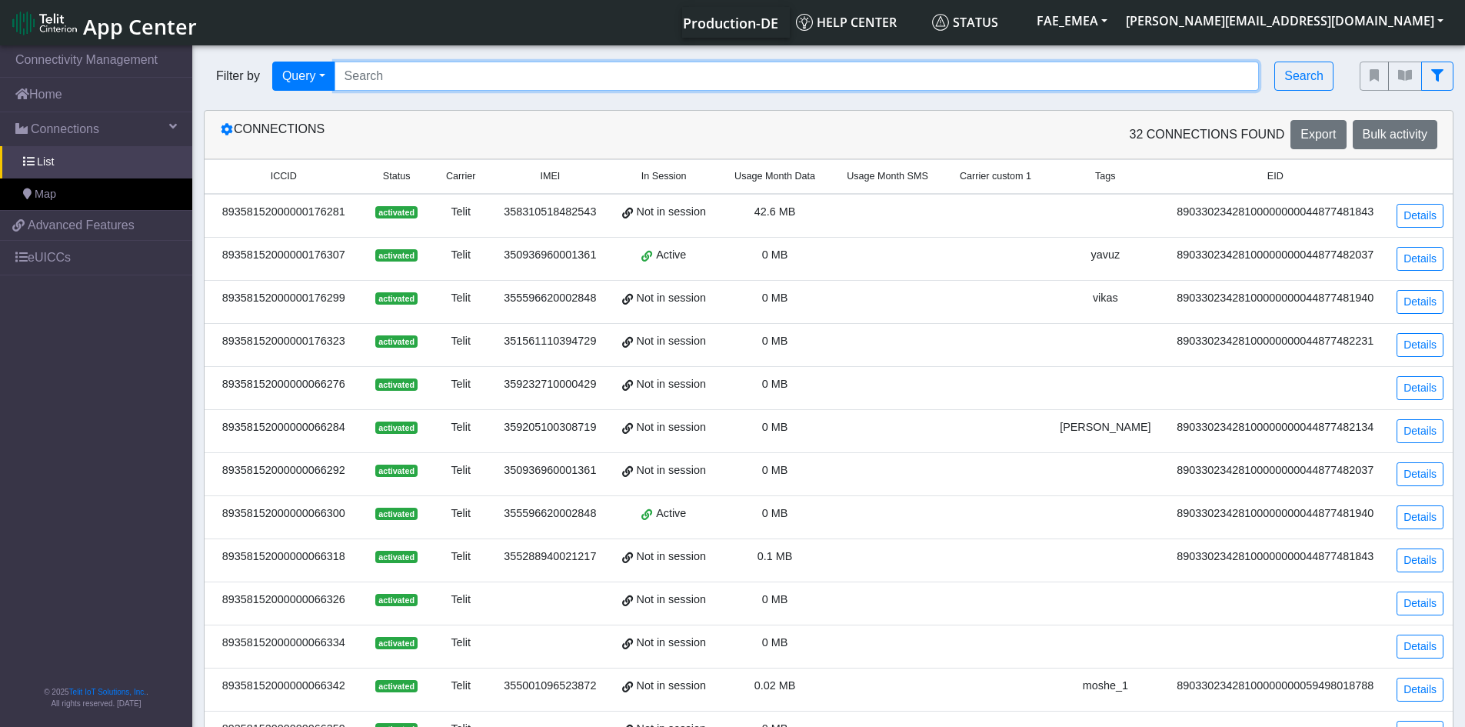
click at [412, 81] on input "Search..." at bounding box center [797, 76] width 925 height 29
paste input "89358152000000230229"
type input "89358152000000230229"
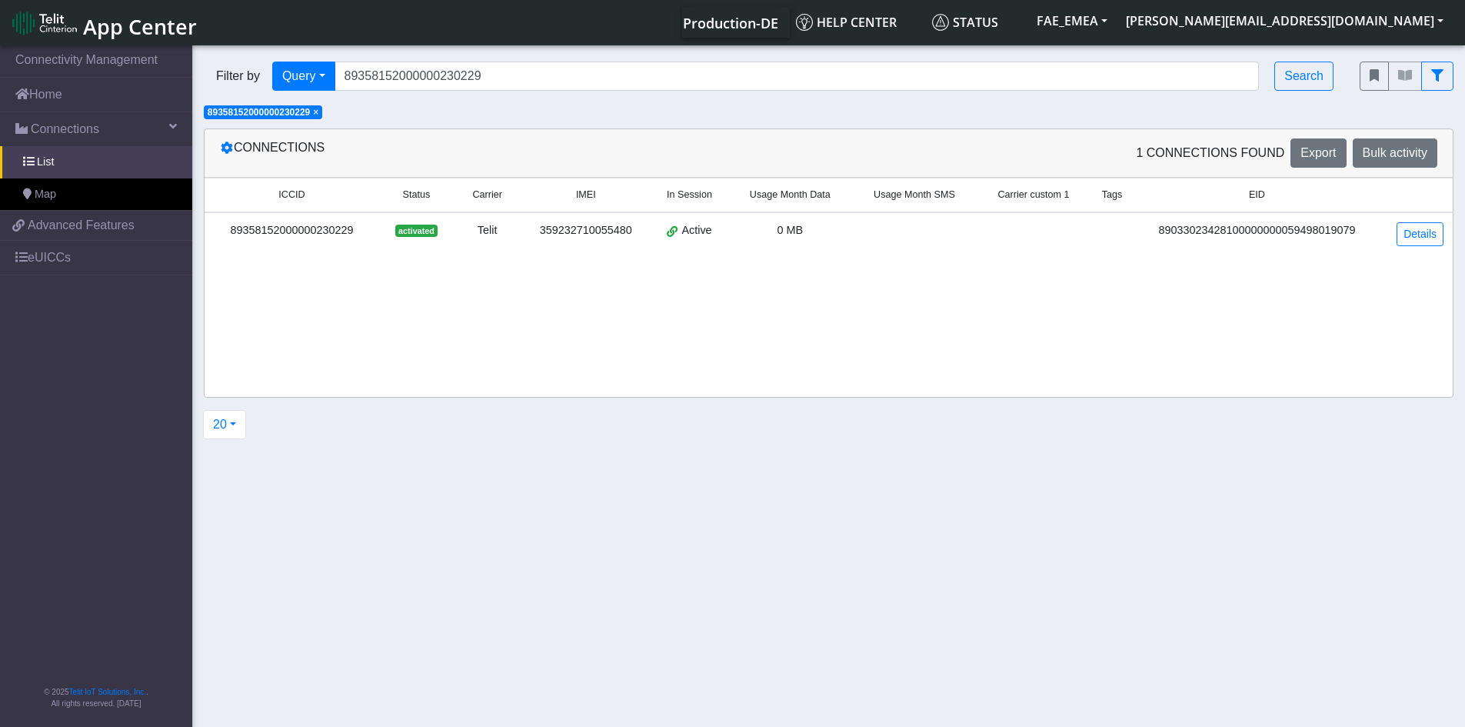
click at [322, 227] on div "89358152000000230229" at bounding box center [292, 230] width 156 height 17
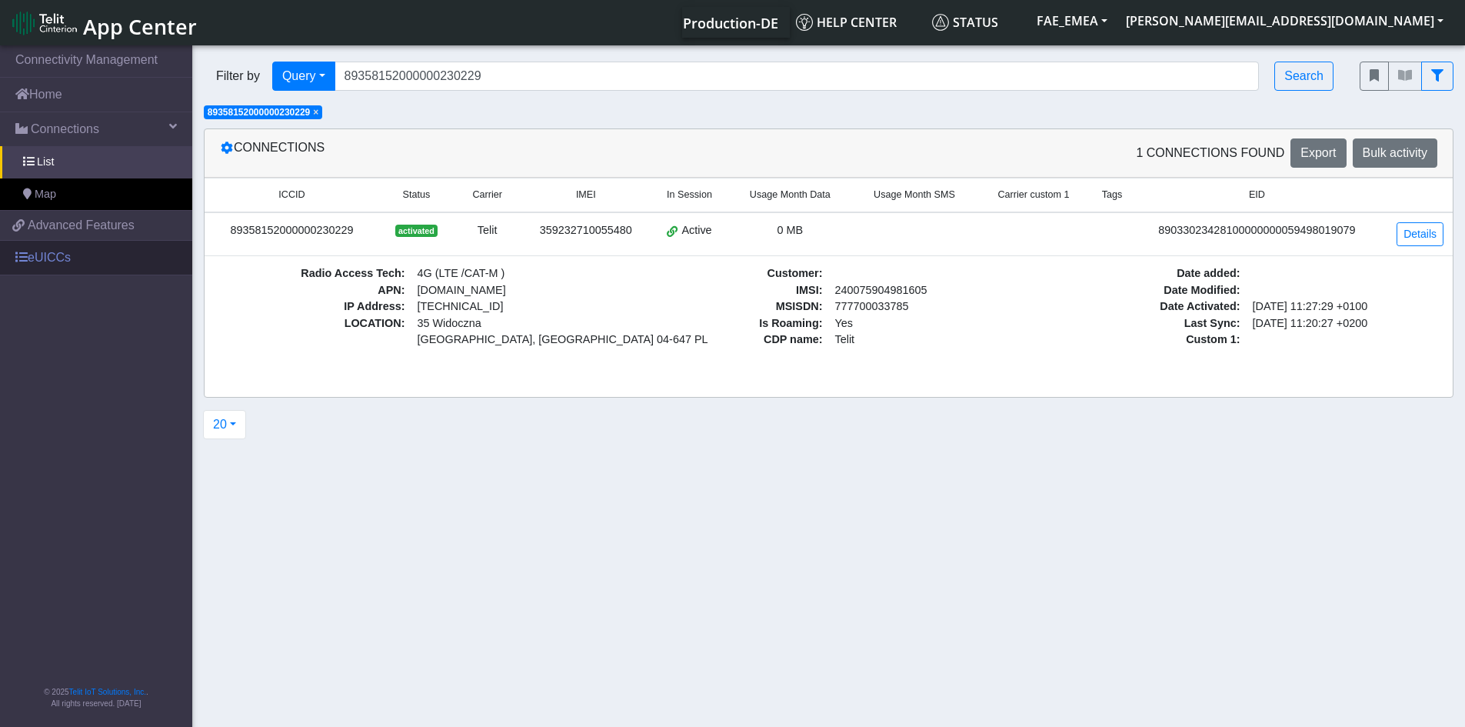
click at [40, 260] on link "eUICCs" at bounding box center [96, 258] width 192 height 34
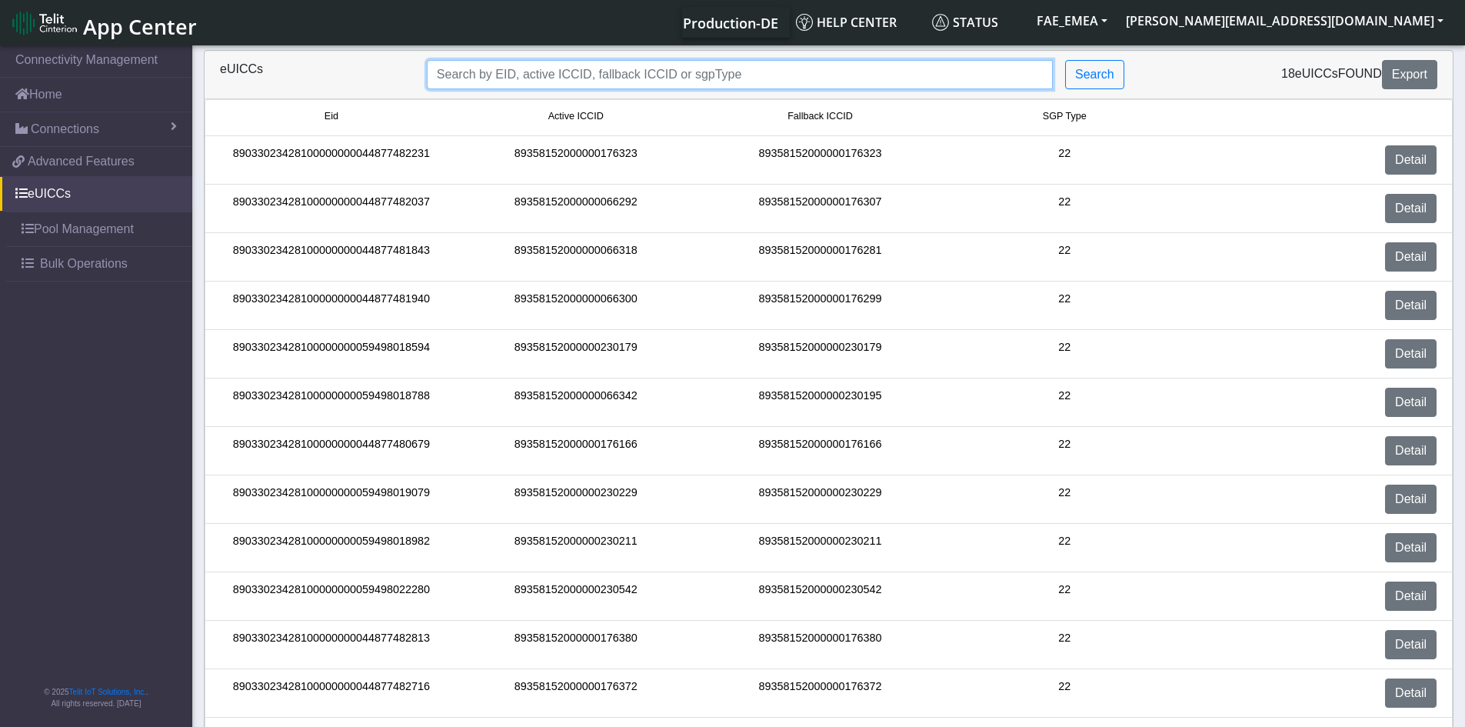
click at [612, 77] on input "Search..." at bounding box center [740, 74] width 626 height 29
paste input "89358152000000230229"
type input "89358152000000230229"
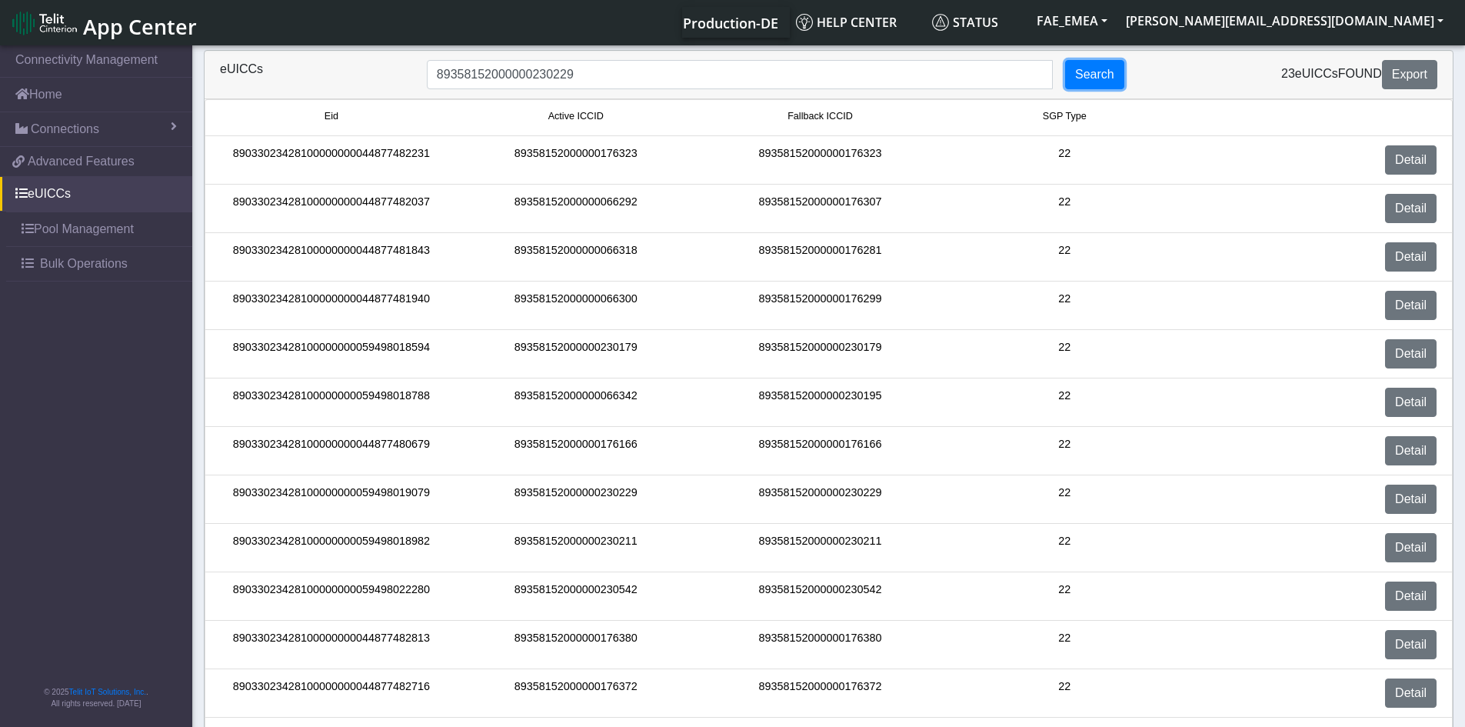
click at [1068, 74] on button "Search" at bounding box center [1094, 74] width 59 height 29
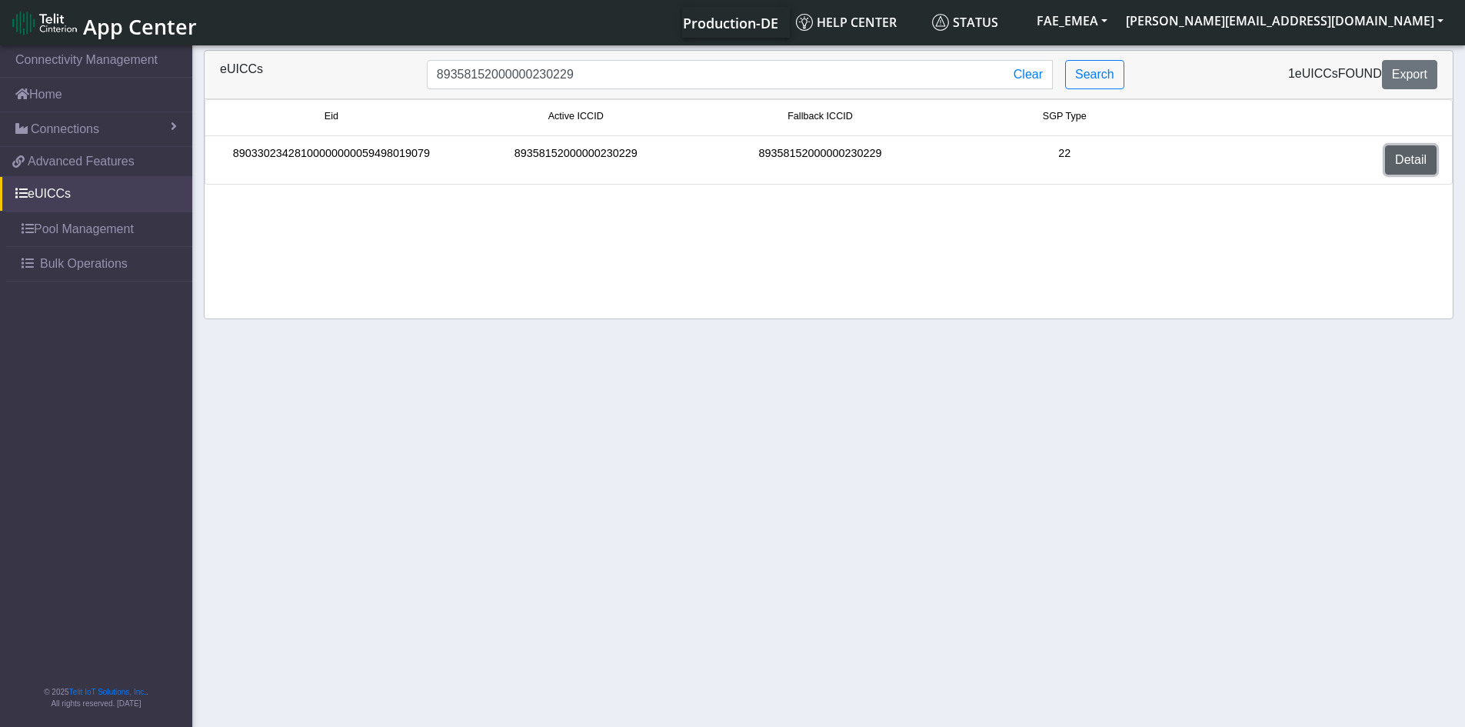
click at [1409, 153] on link "Detail" at bounding box center [1411, 159] width 52 height 29
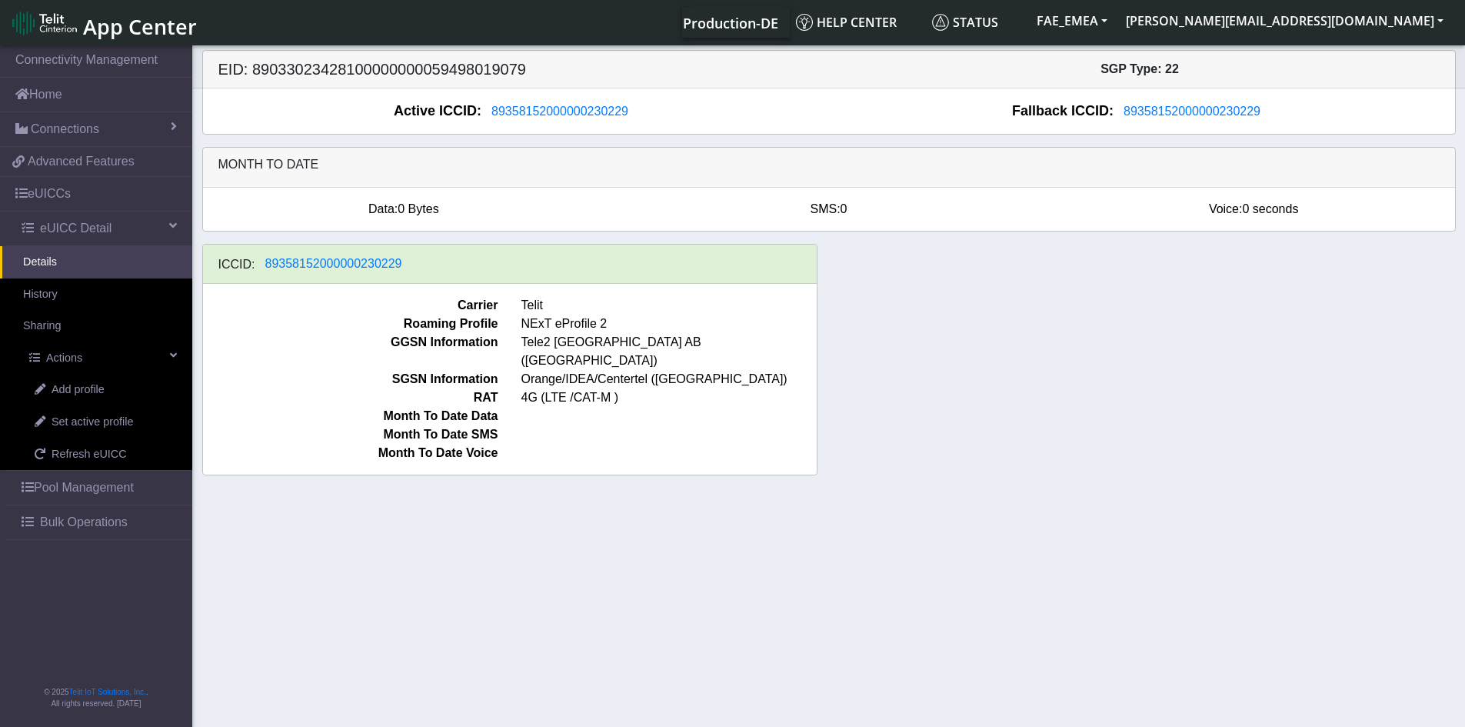
click at [612, 612] on section "Connectivity Management Home Connections List Map 3e2e4ed795aab72e795df499801a3…" at bounding box center [732, 387] width 1465 height 690
click at [320, 258] on span "89358152000000230229" at bounding box center [333, 263] width 137 height 13
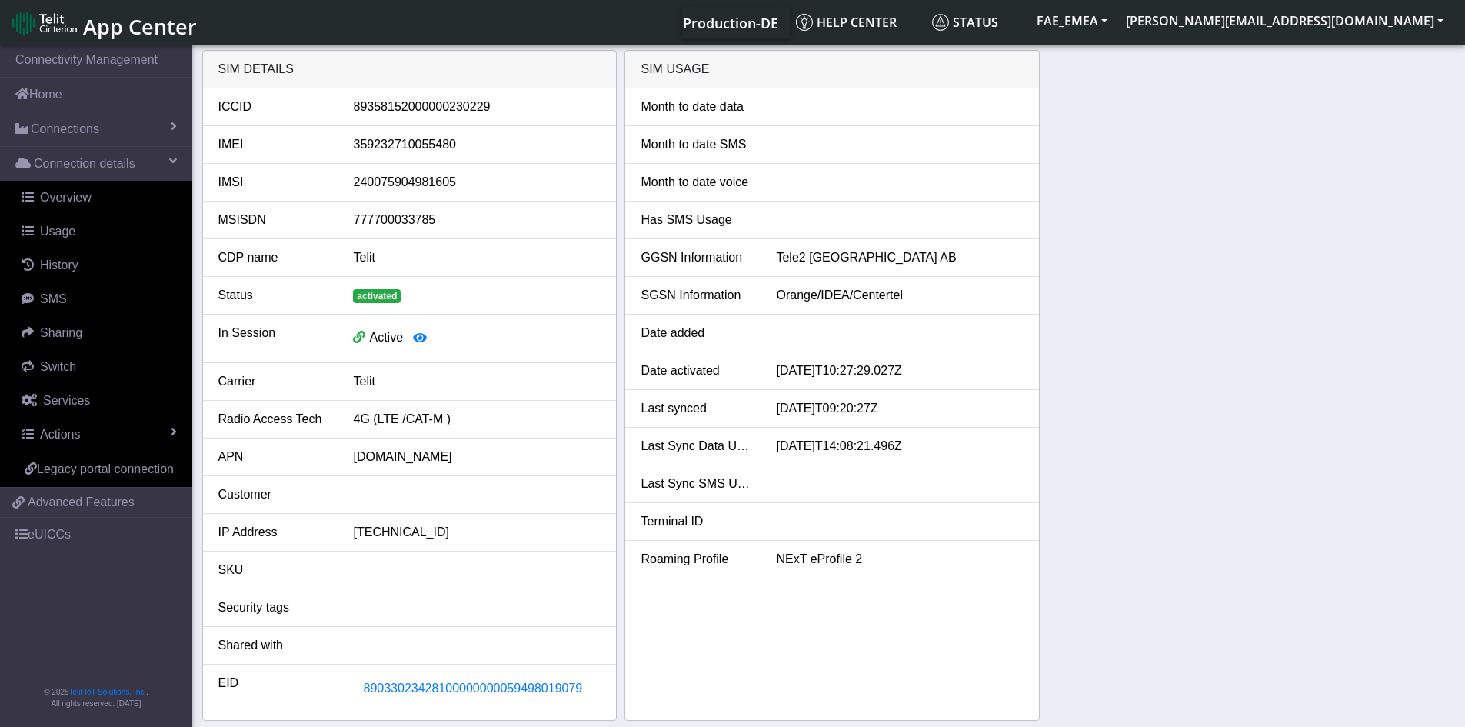
click at [438, 464] on div "[DOMAIN_NAME]" at bounding box center [477, 457] width 271 height 18
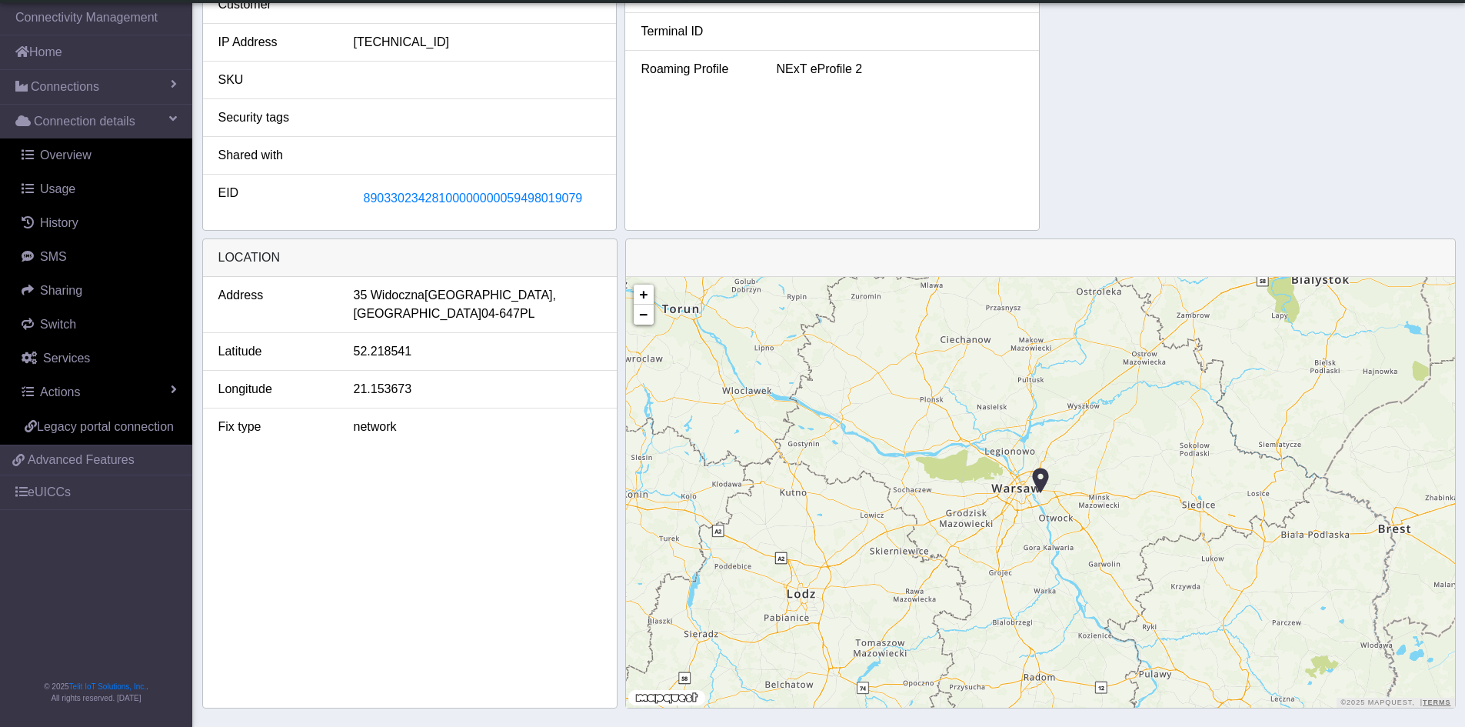
scroll to position [459, 0]
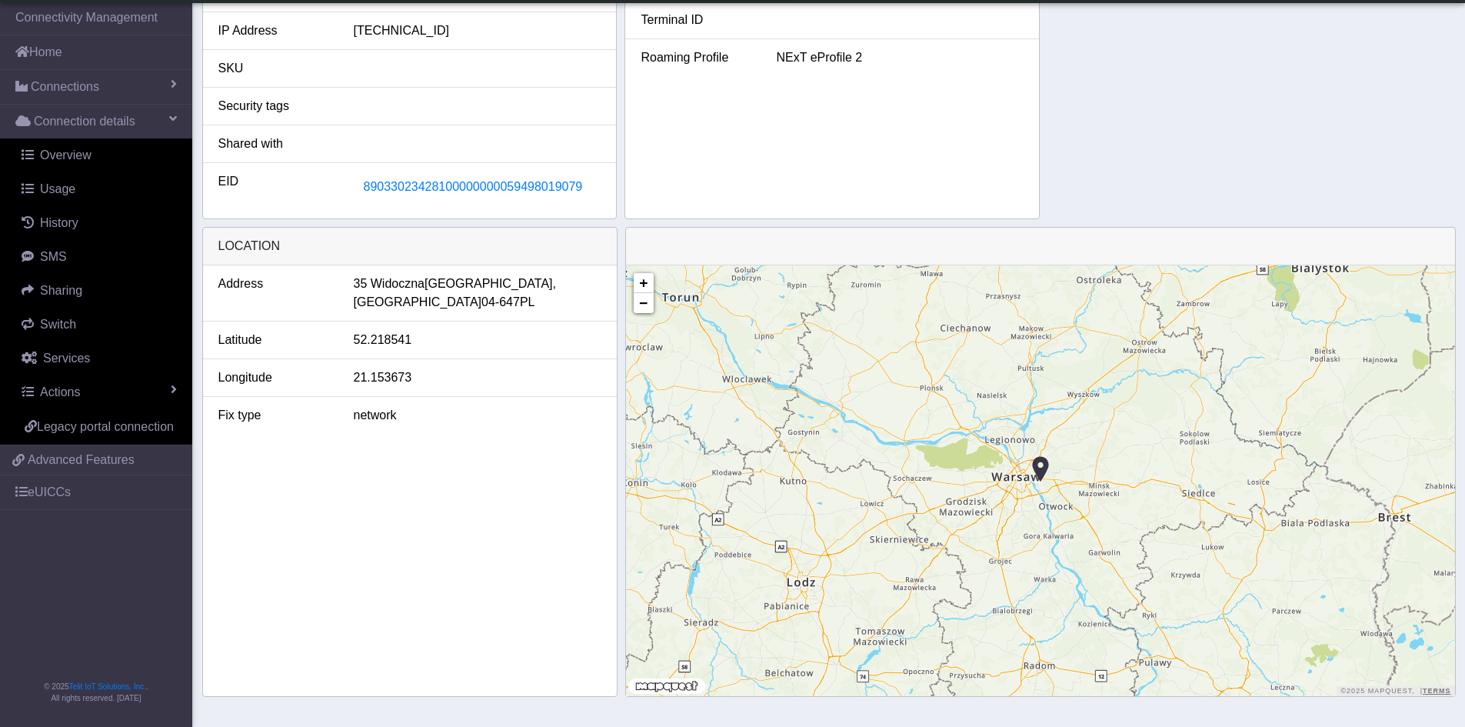
click at [506, 575] on div "Address 35 Widoczna Warsaw, Masovian Voivodeship 04-647 PL Latitude 52.218541 L…" at bounding box center [410, 480] width 414 height 431
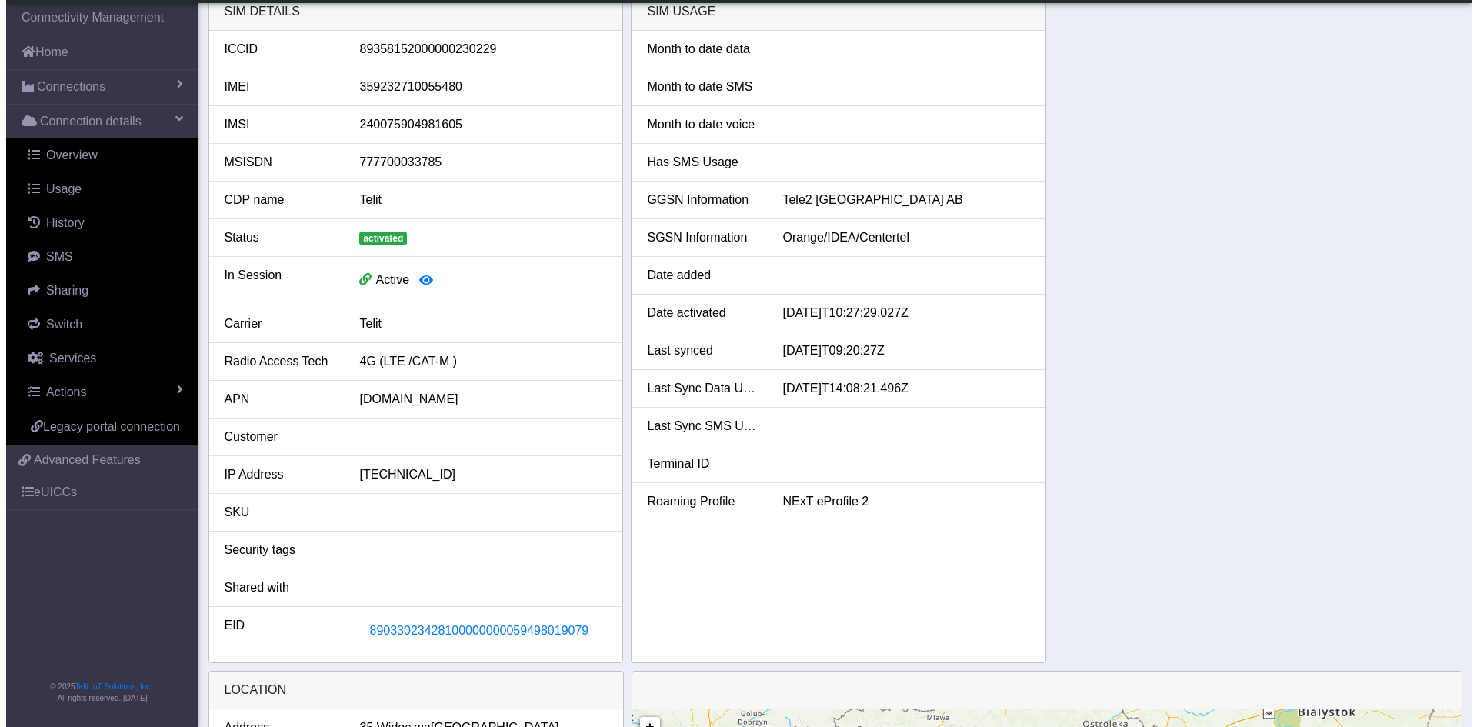
scroll to position [0, 0]
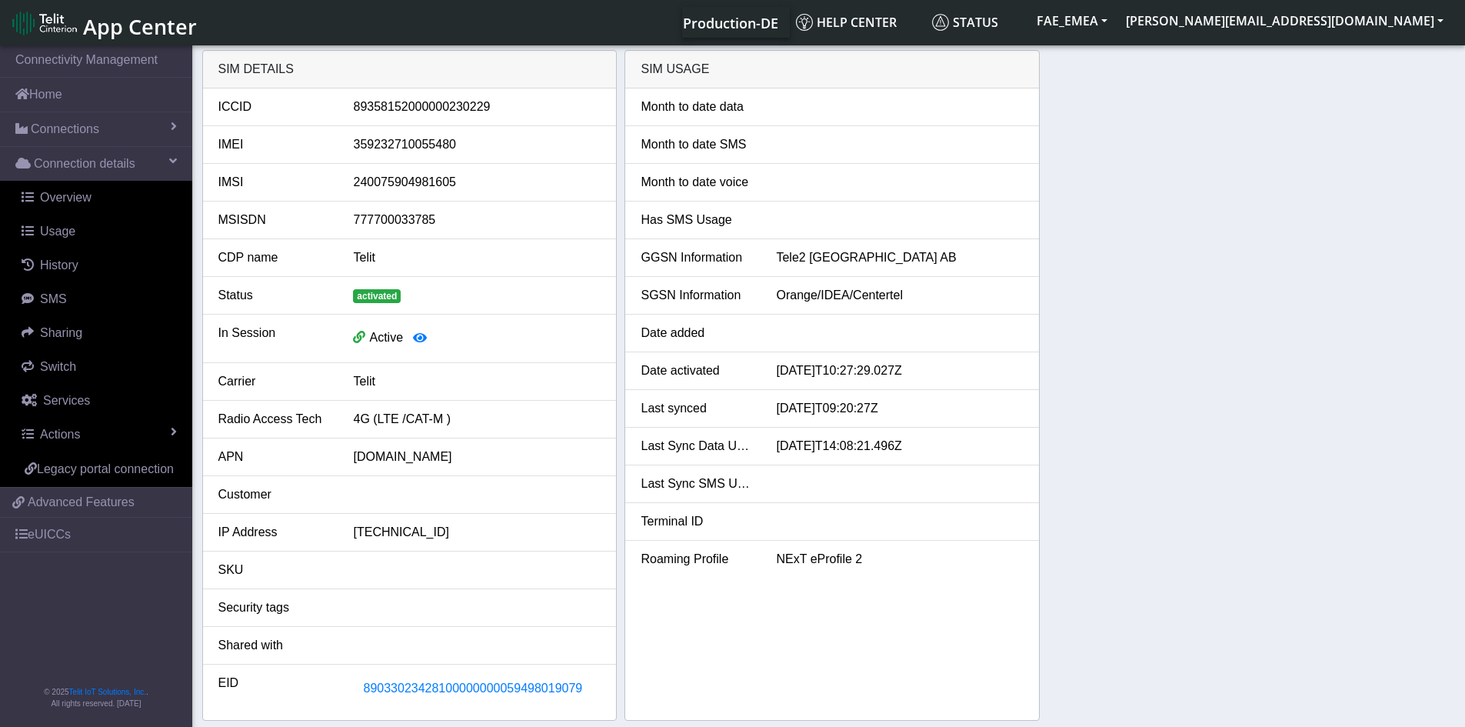
click at [800, 267] on li "GGSN Information Tele2 Sverige AB" at bounding box center [832, 258] width 414 height 38
click at [65, 128] on span "Connections" at bounding box center [65, 129] width 68 height 18
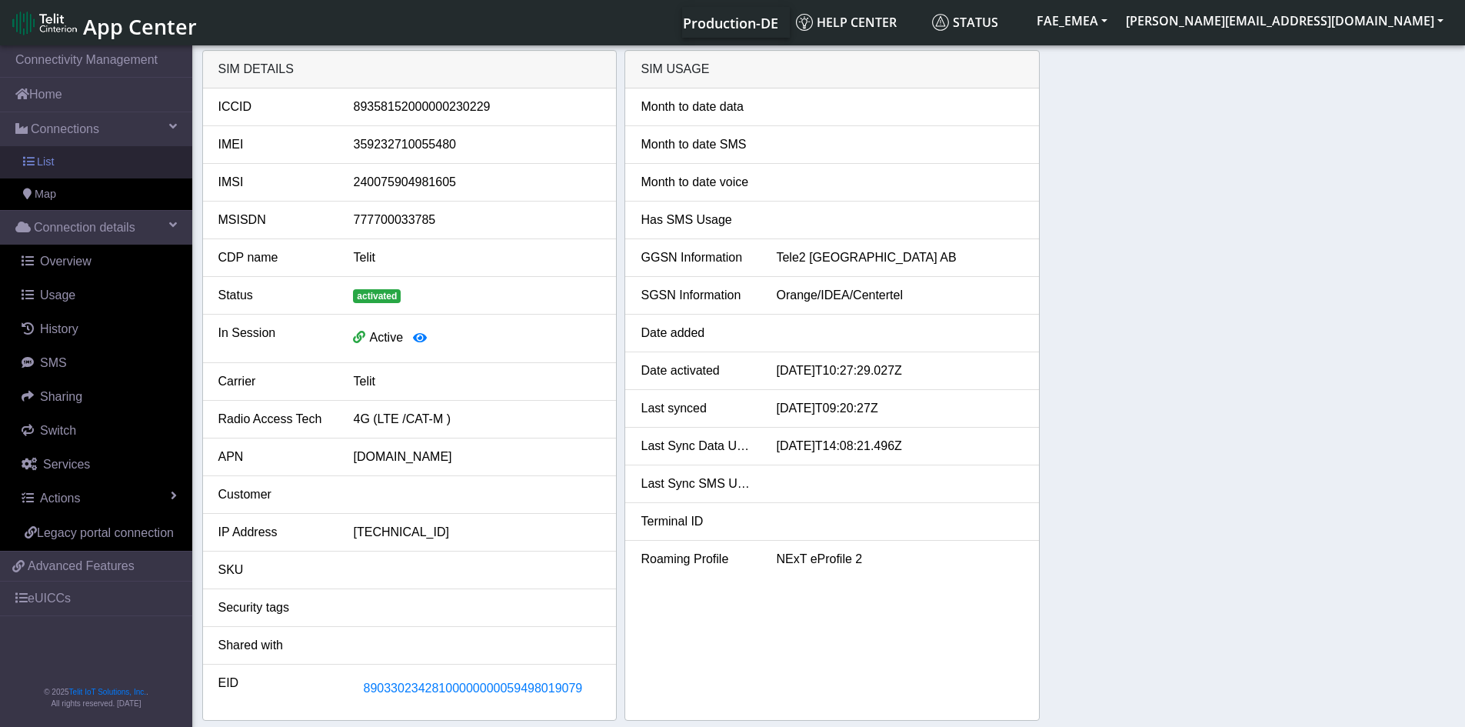
click at [56, 162] on link "List" at bounding box center [96, 162] width 192 height 32
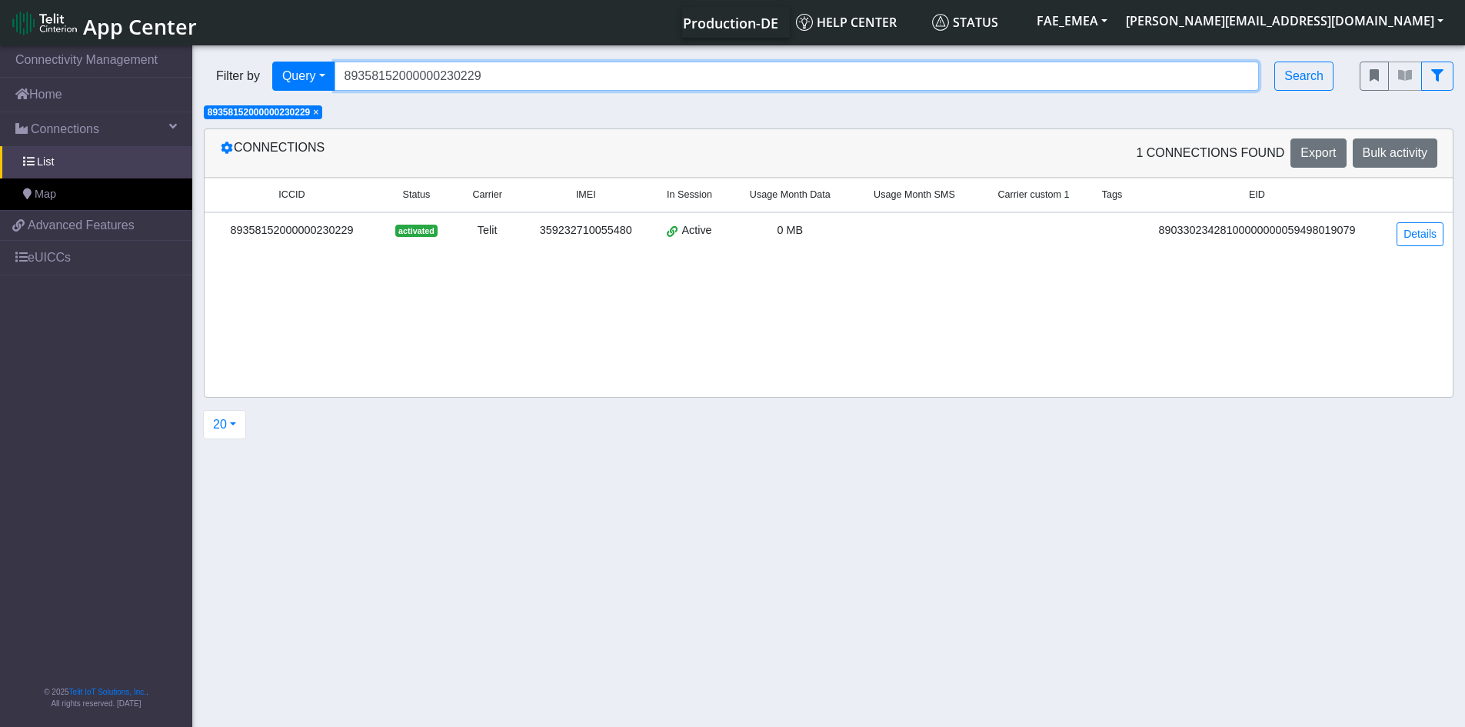
drag, startPoint x: 510, startPoint y: 76, endPoint x: 217, endPoint y: 78, distance: 293.1
click at [217, 78] on div "Filter by Query Query In Session Not connected Tags Country Operator 8935815200…" at bounding box center [770, 76] width 1133 height 29
paste input "1000008212857"
type input "89358151000008212857"
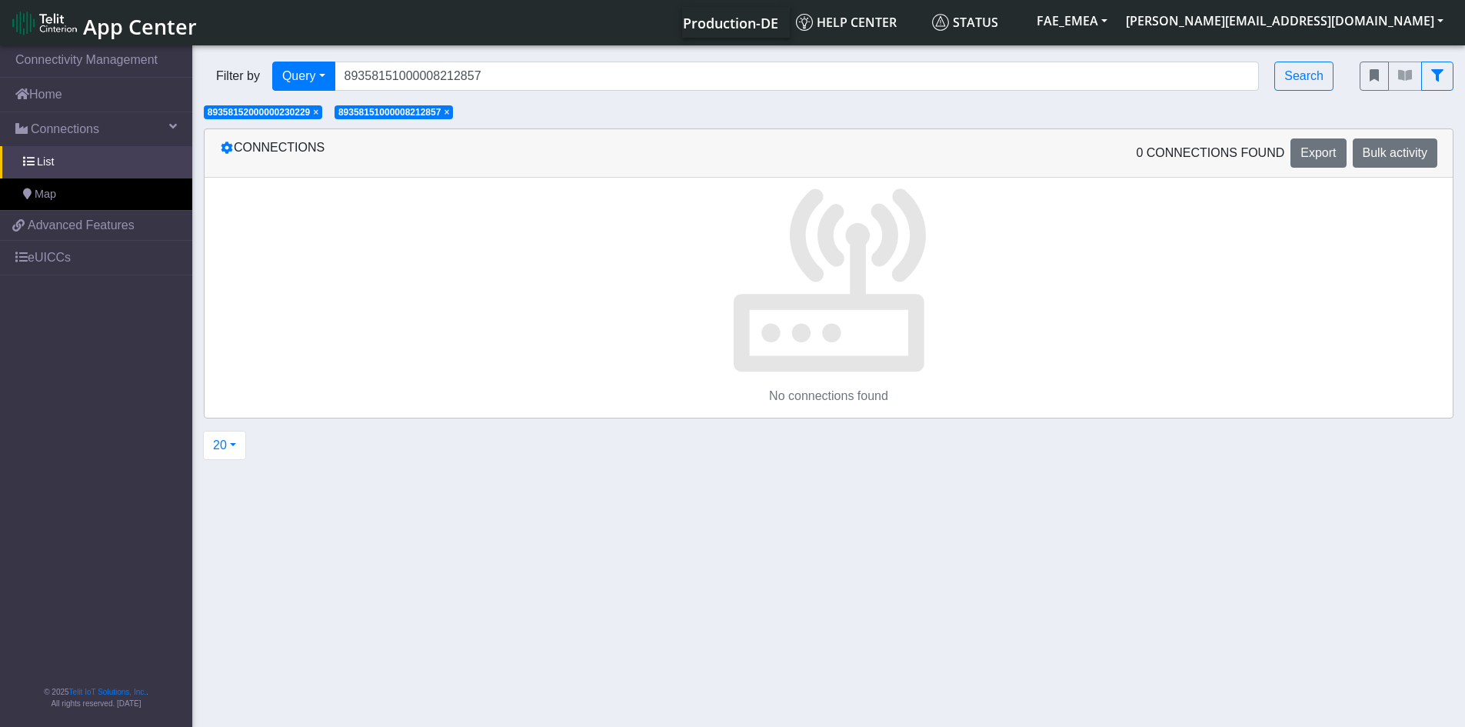
click at [316, 114] on span "×" at bounding box center [315, 112] width 5 height 11
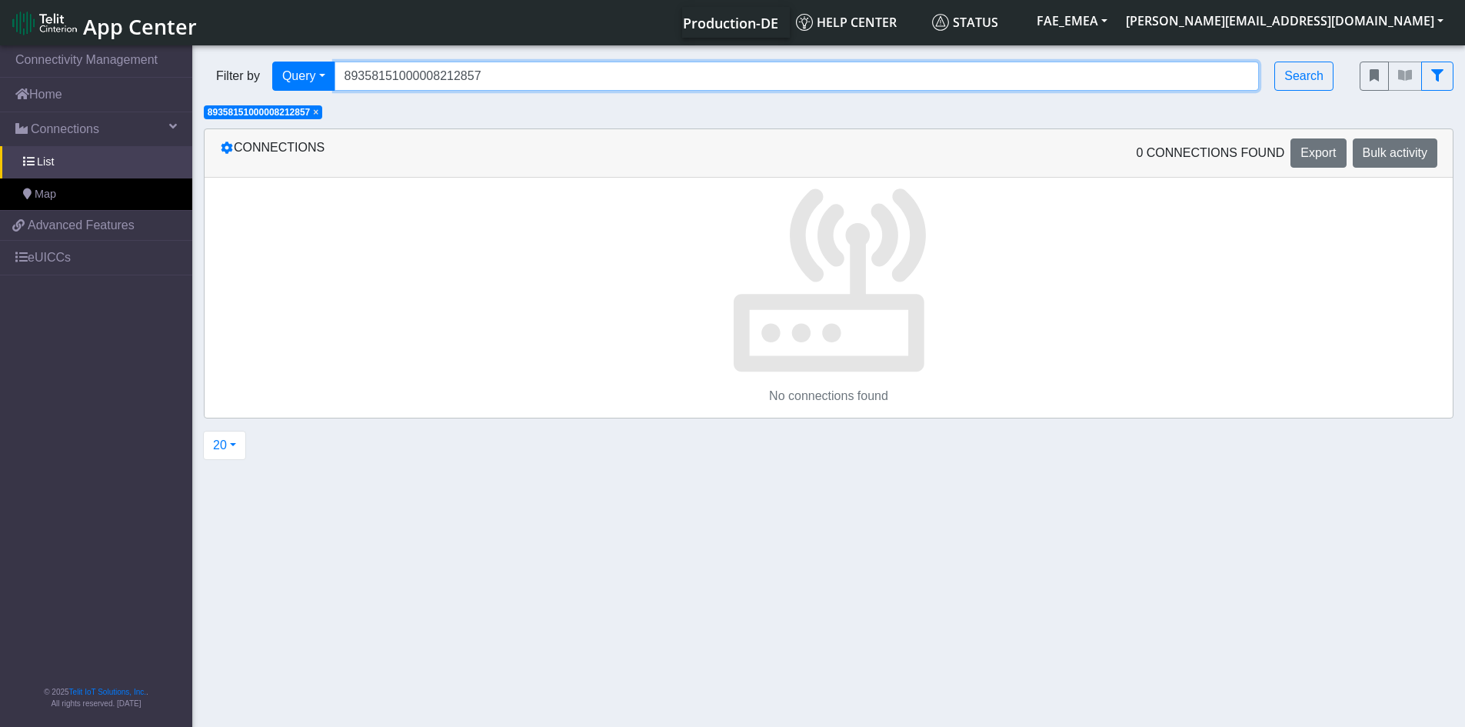
click at [528, 74] on input "89358151000008212857" at bounding box center [797, 76] width 925 height 29
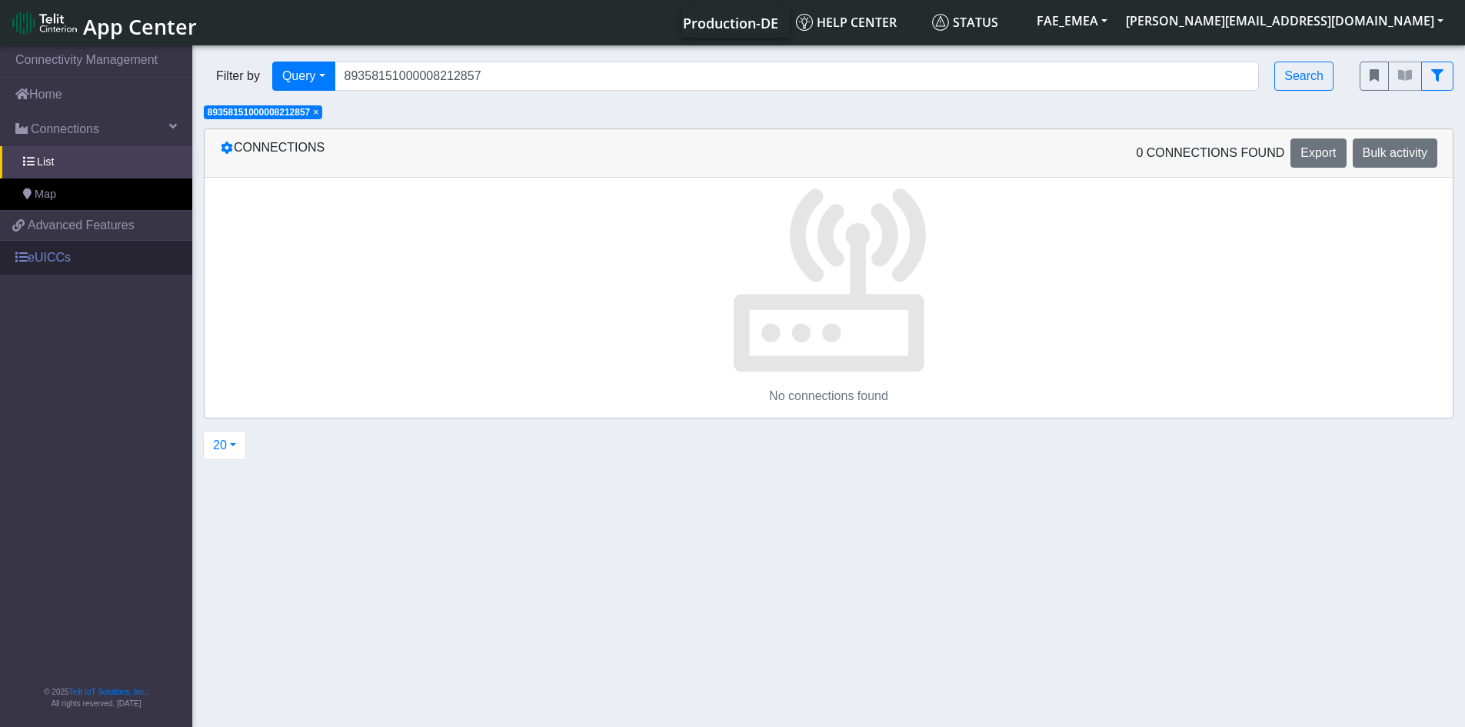
click at [63, 255] on link "eUICCs" at bounding box center [96, 258] width 192 height 34
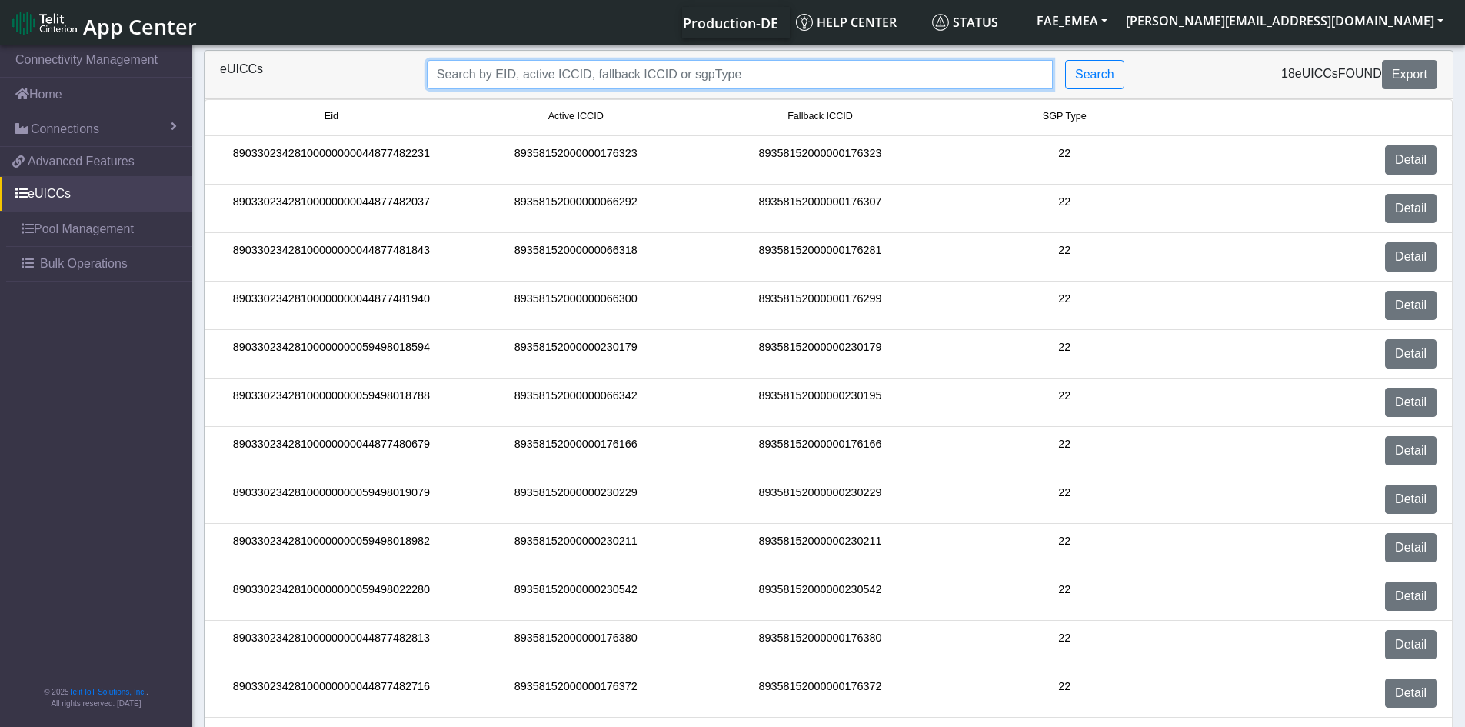
click at [725, 80] on input "Search..." at bounding box center [740, 74] width 626 height 29
paste input "89358151000008212857"
type input "89358151000008212857"
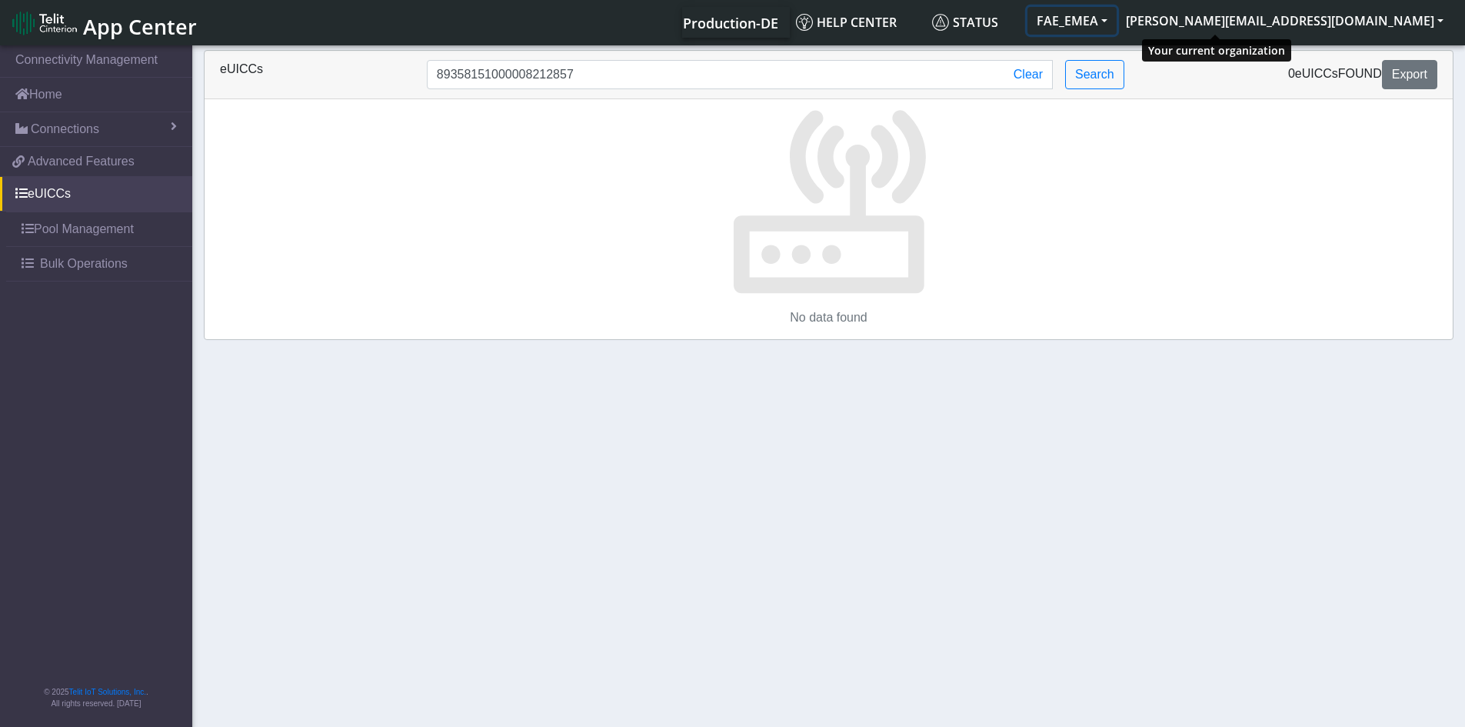
click at [1117, 21] on button "FAE_EMEA" at bounding box center [1072, 21] width 89 height 28
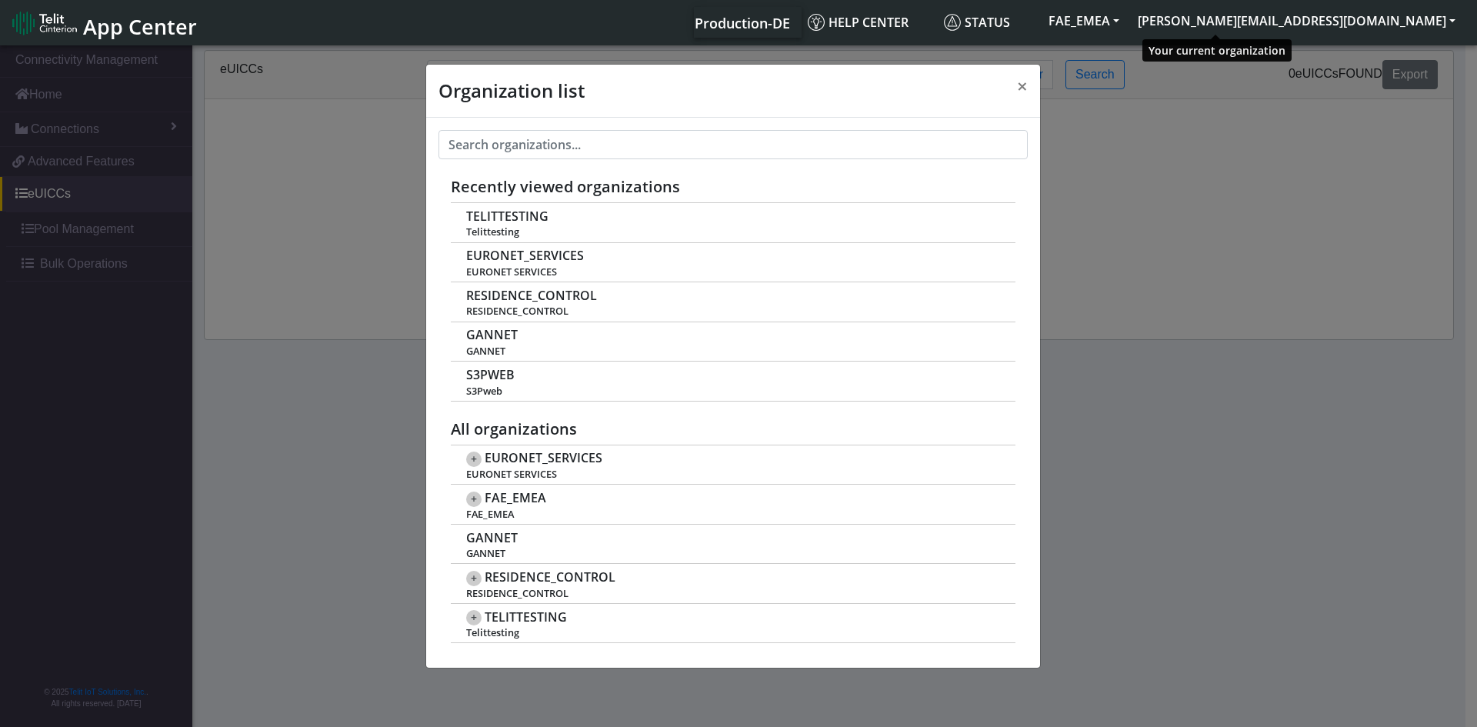
scroll to position [5, 0]
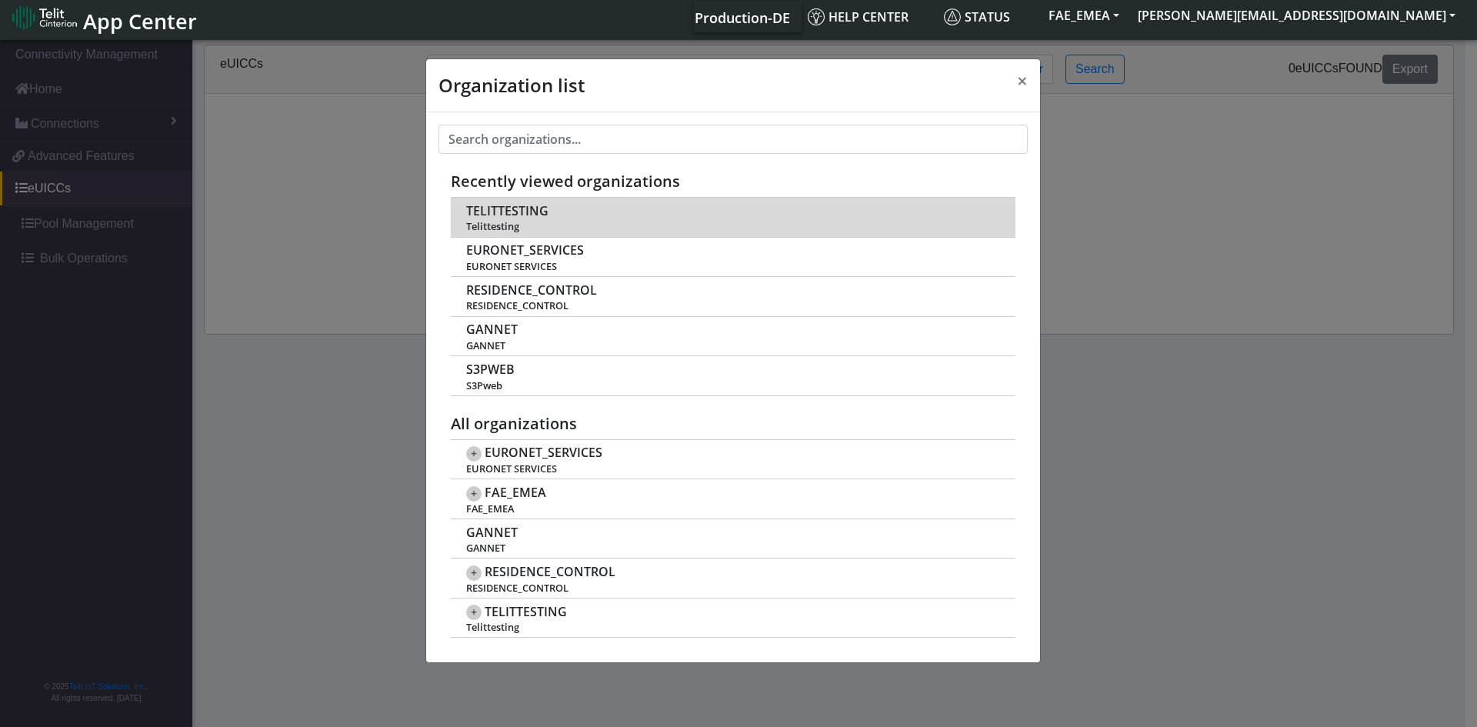
click at [516, 214] on span "TELITTESTING" at bounding box center [507, 211] width 82 height 15
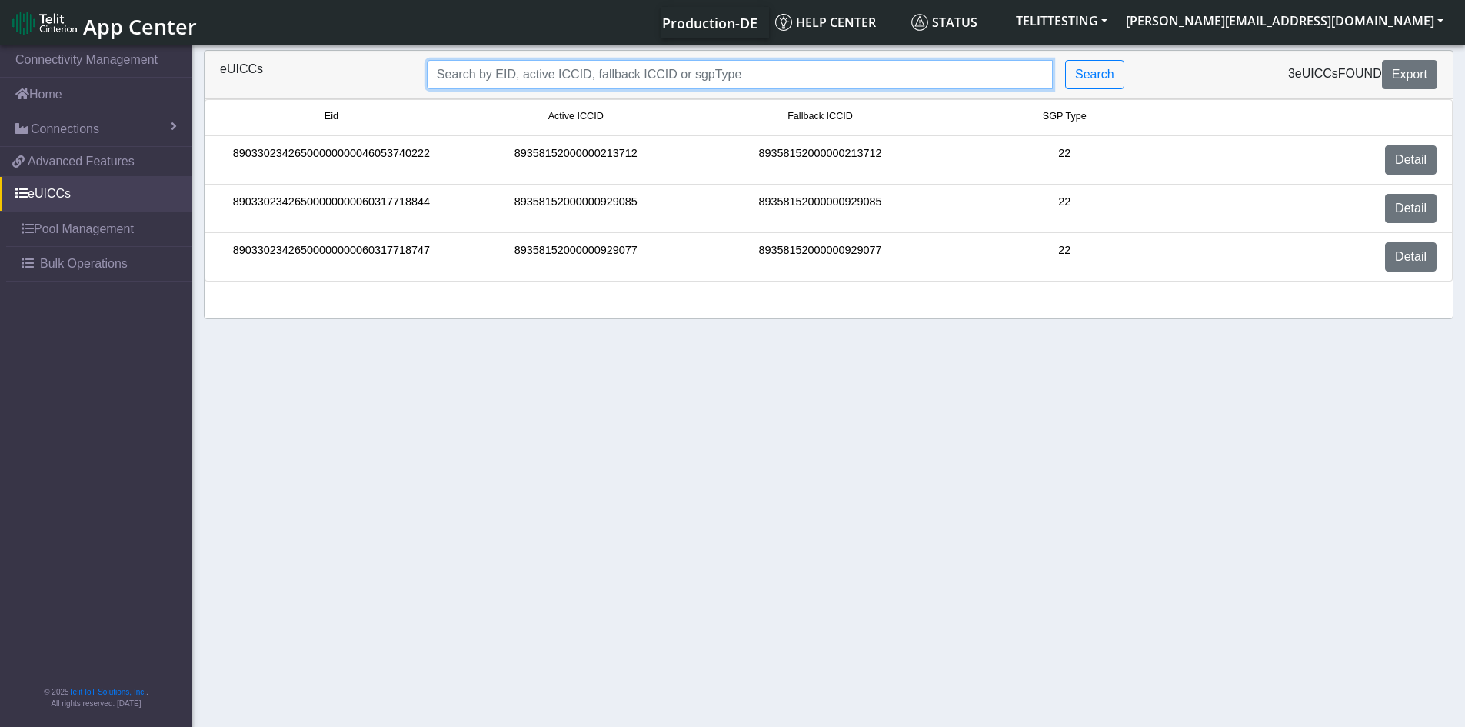
click at [755, 80] on input "Search..." at bounding box center [740, 74] width 626 height 29
paste input "89358151000008212857"
type input "89358151000008212857"
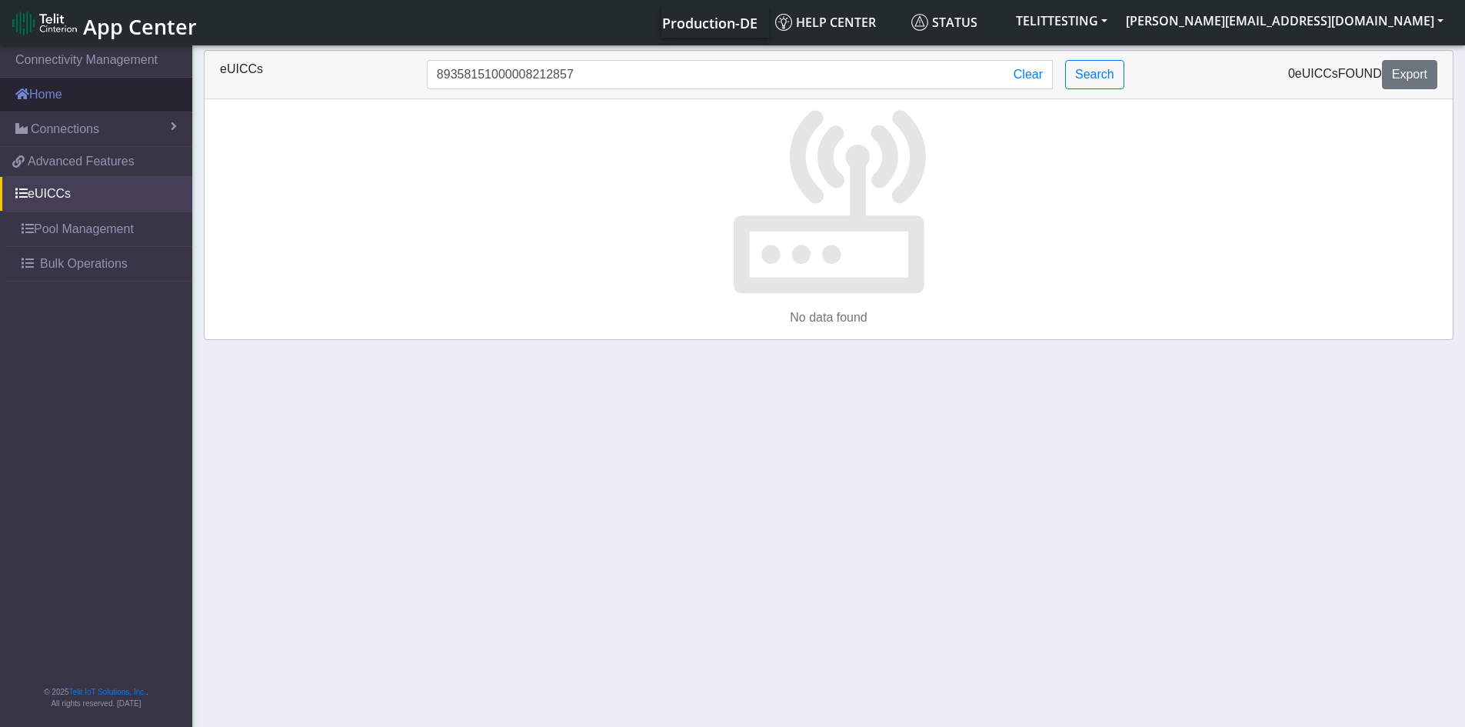
click at [63, 98] on link "Home" at bounding box center [96, 95] width 192 height 34
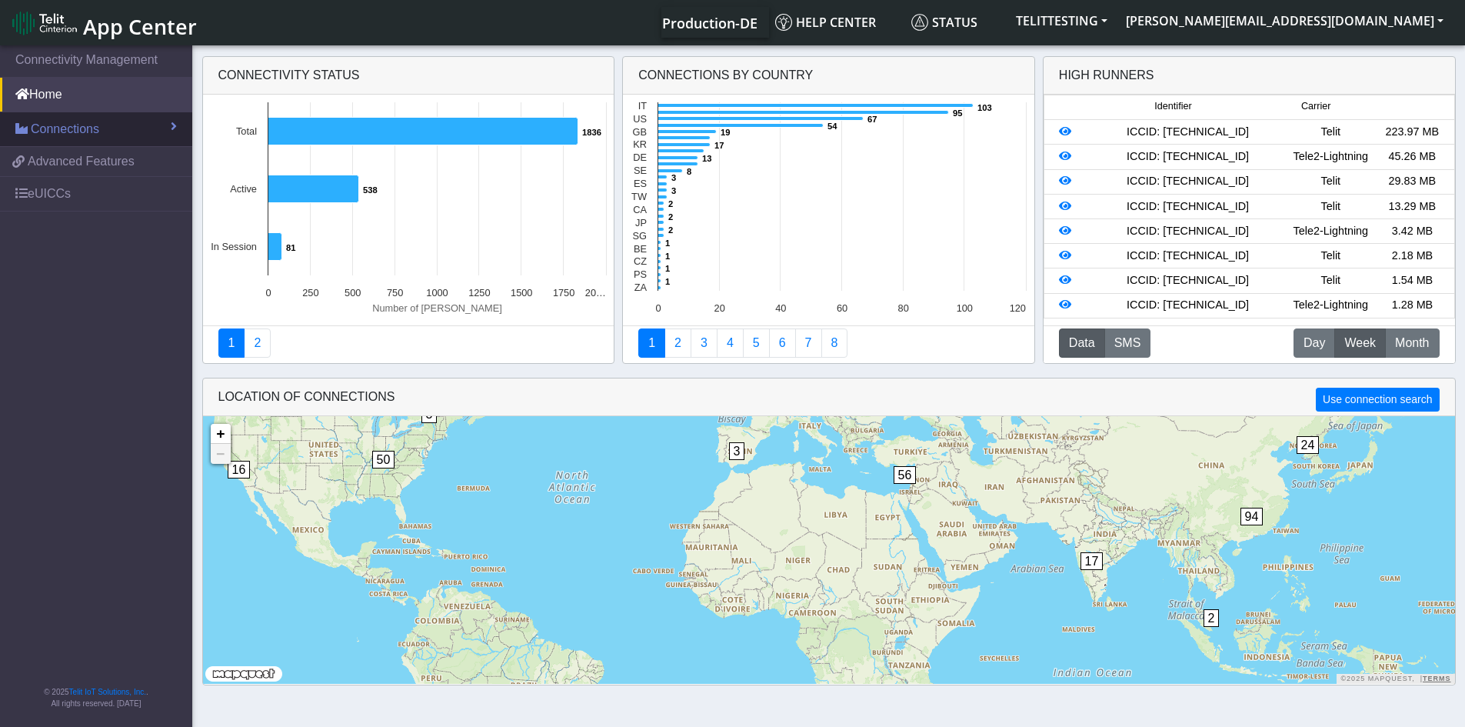
click at [91, 128] on span "Connections" at bounding box center [65, 129] width 68 height 18
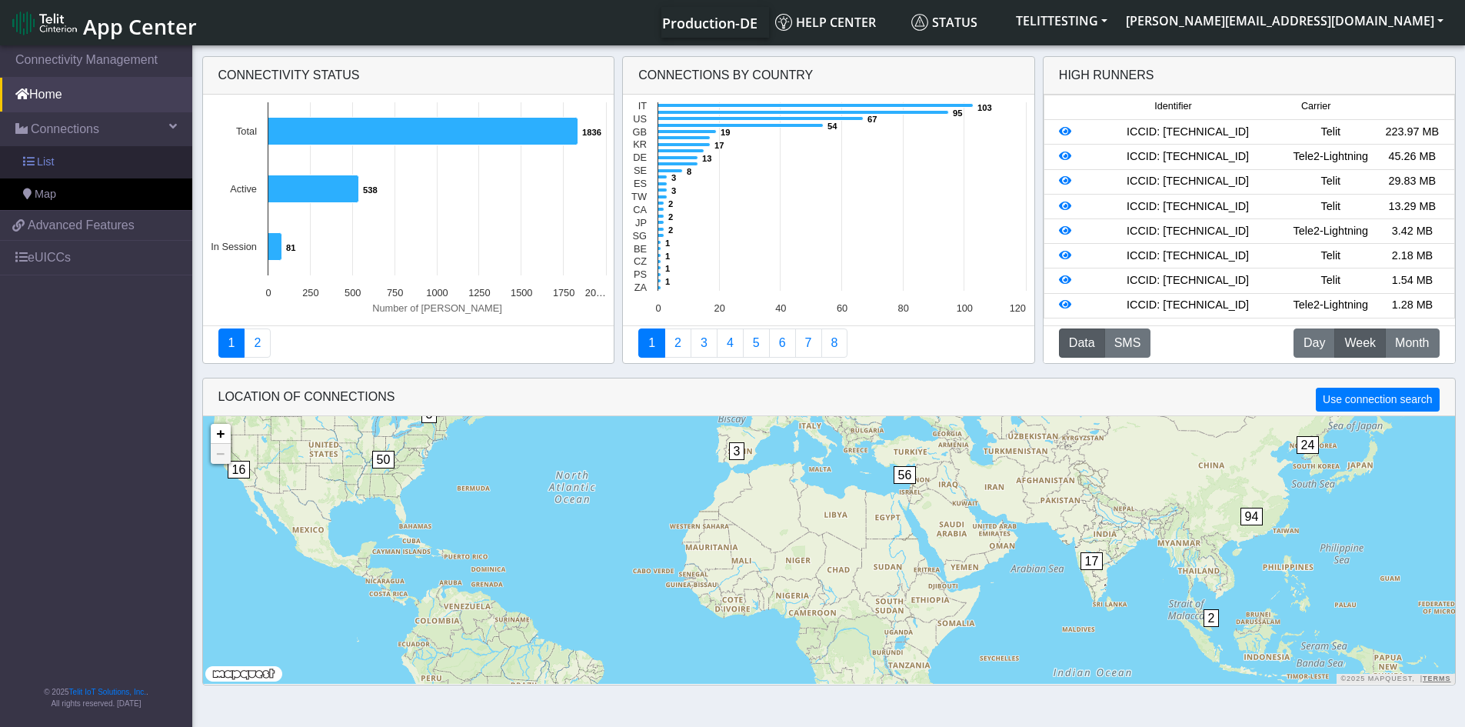
click at [86, 155] on link "List" at bounding box center [96, 162] width 192 height 32
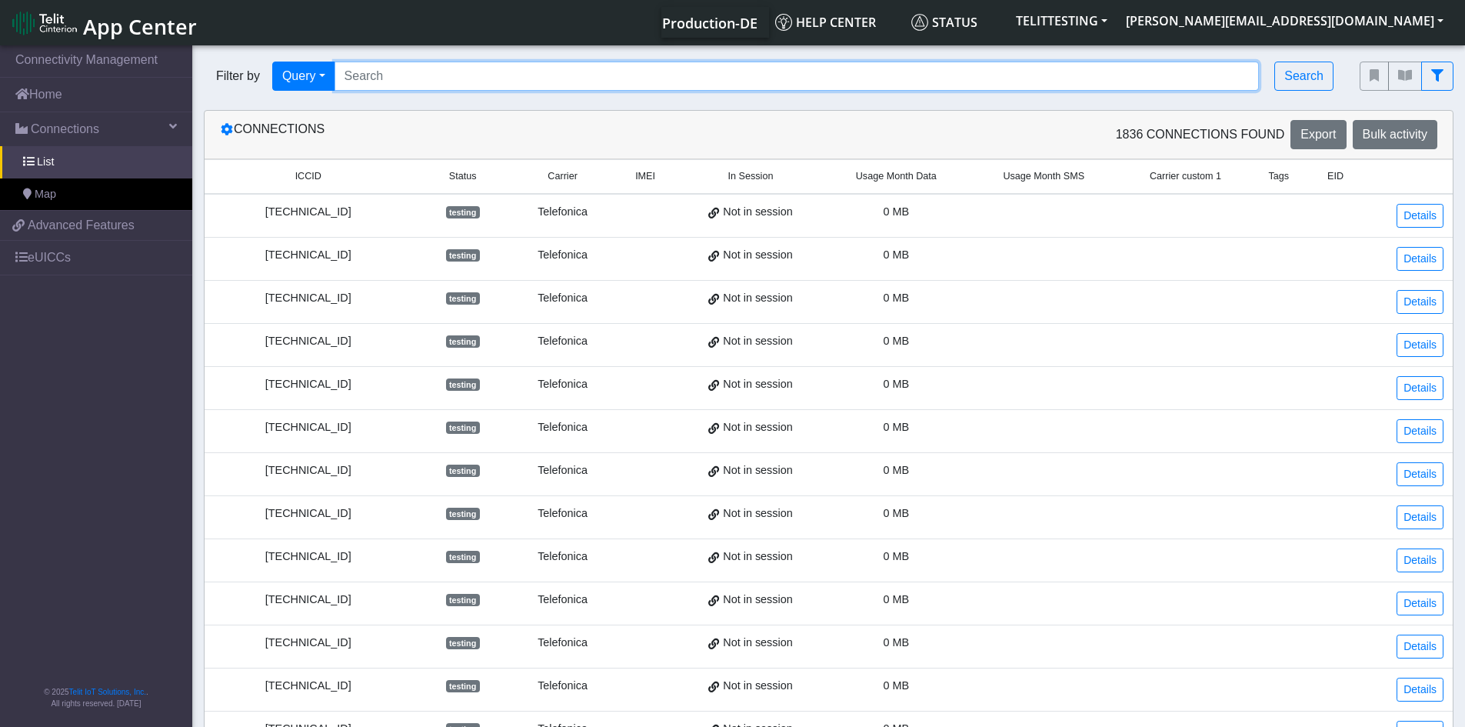
click at [444, 68] on input "Search..." at bounding box center [797, 76] width 925 height 29
paste input "89358151000008212857"
type input "89358151000008212857"
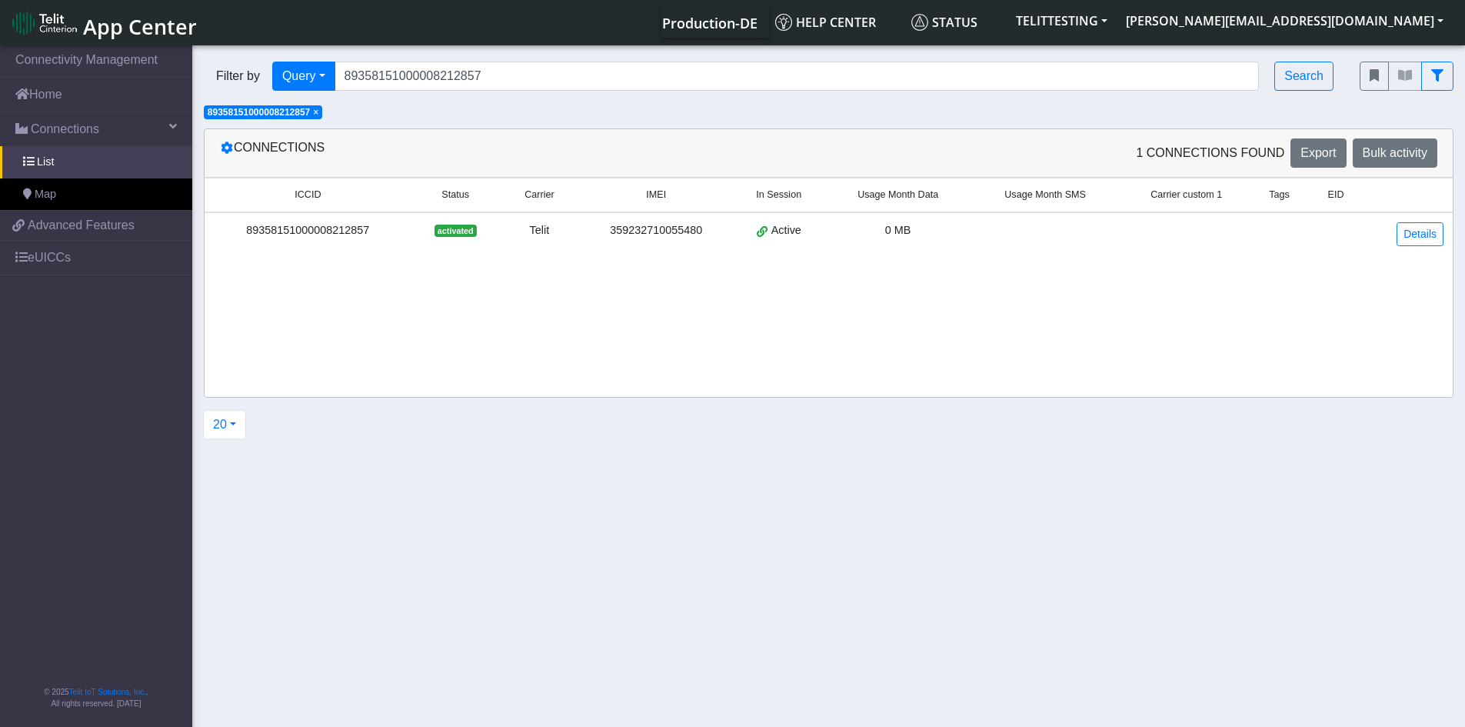
click at [310, 229] on div "89358151000008212857" at bounding box center [308, 230] width 188 height 17
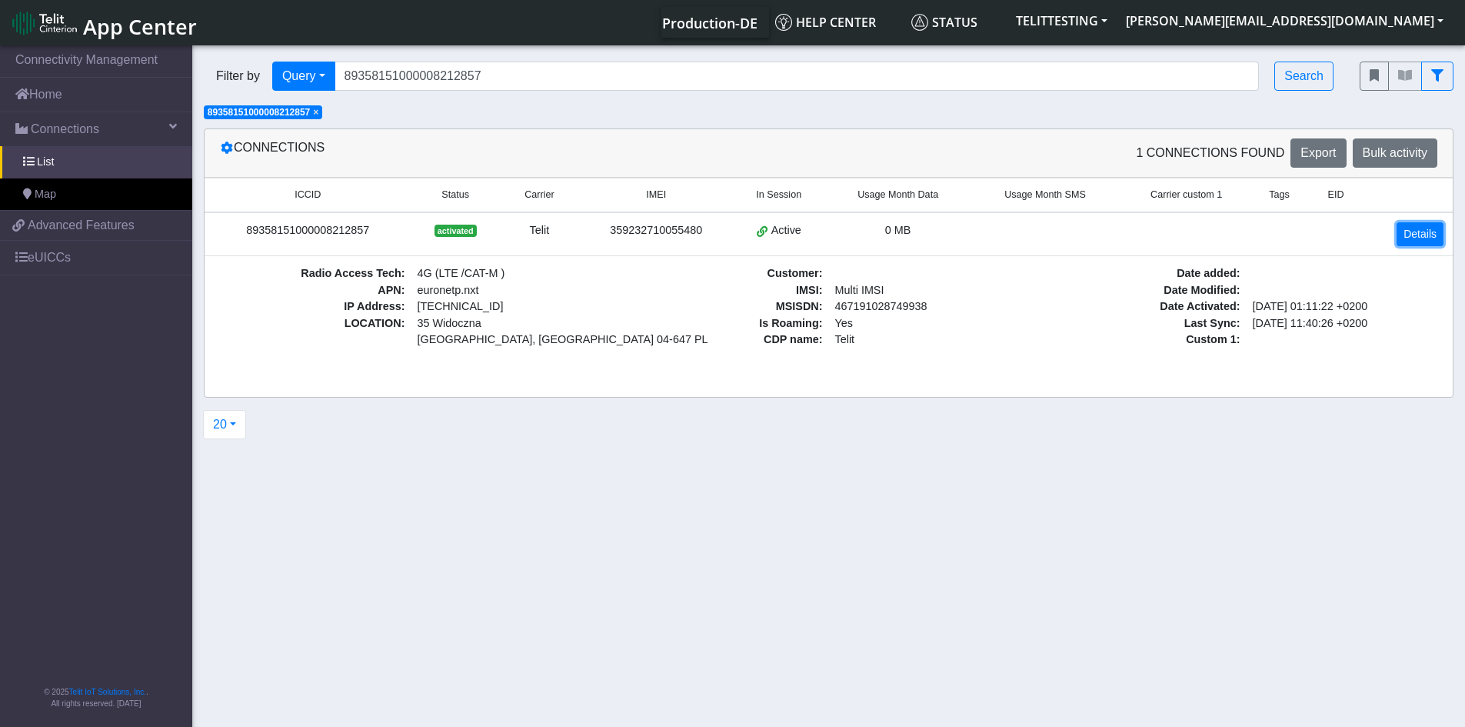
click at [1422, 235] on link "Details" at bounding box center [1420, 234] width 47 height 24
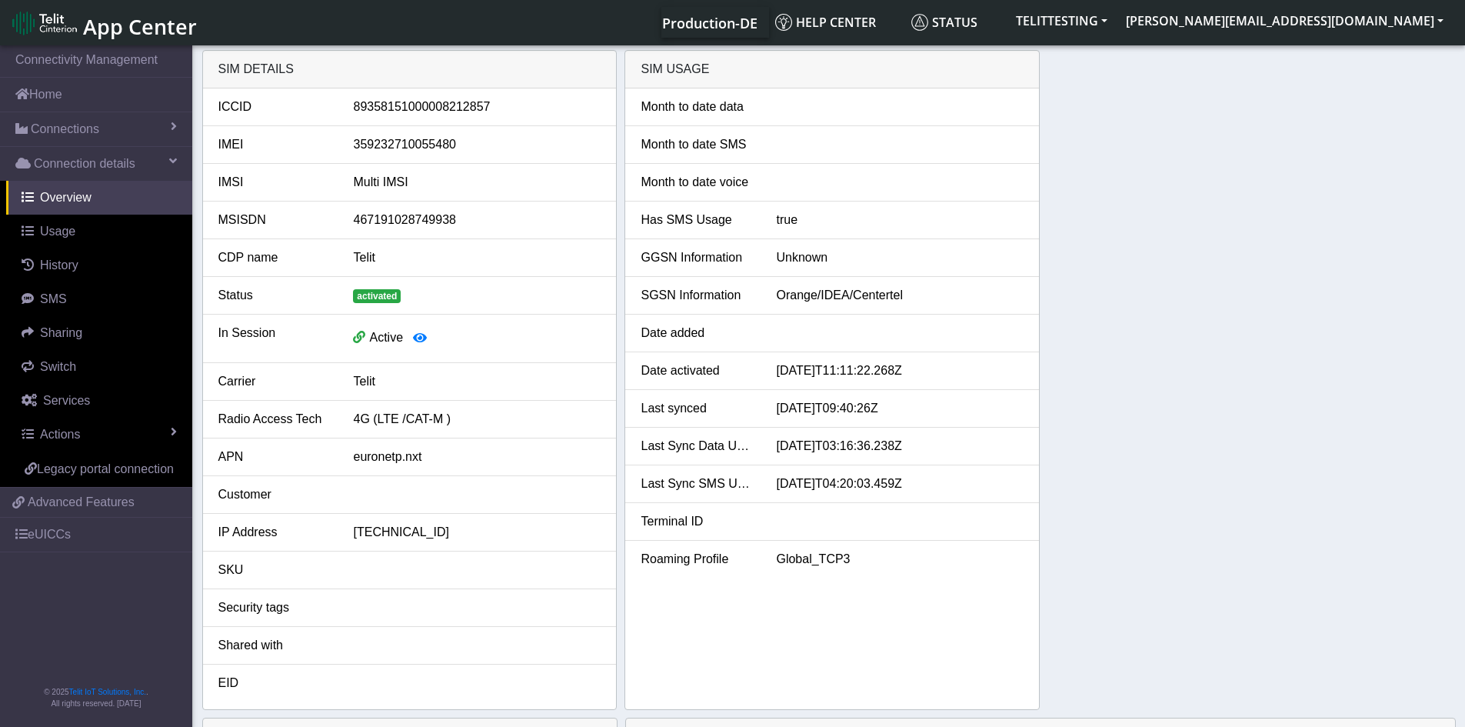
click at [1285, 126] on div "SIM details ICCID [TECHNICAL_ID] IMEI [TECHNICAL_ID] IMSI Multi IMSI MSISDN 467…" at bounding box center [829, 380] width 1254 height 660
click at [1138, 225] on div "SIM details ICCID [TECHNICAL_ID] IMEI [TECHNICAL_ID] IMSI Multi IMSI MSISDN 467…" at bounding box center [829, 380] width 1254 height 660
click at [62, 227] on span "Usage" at bounding box center [57, 231] width 35 height 13
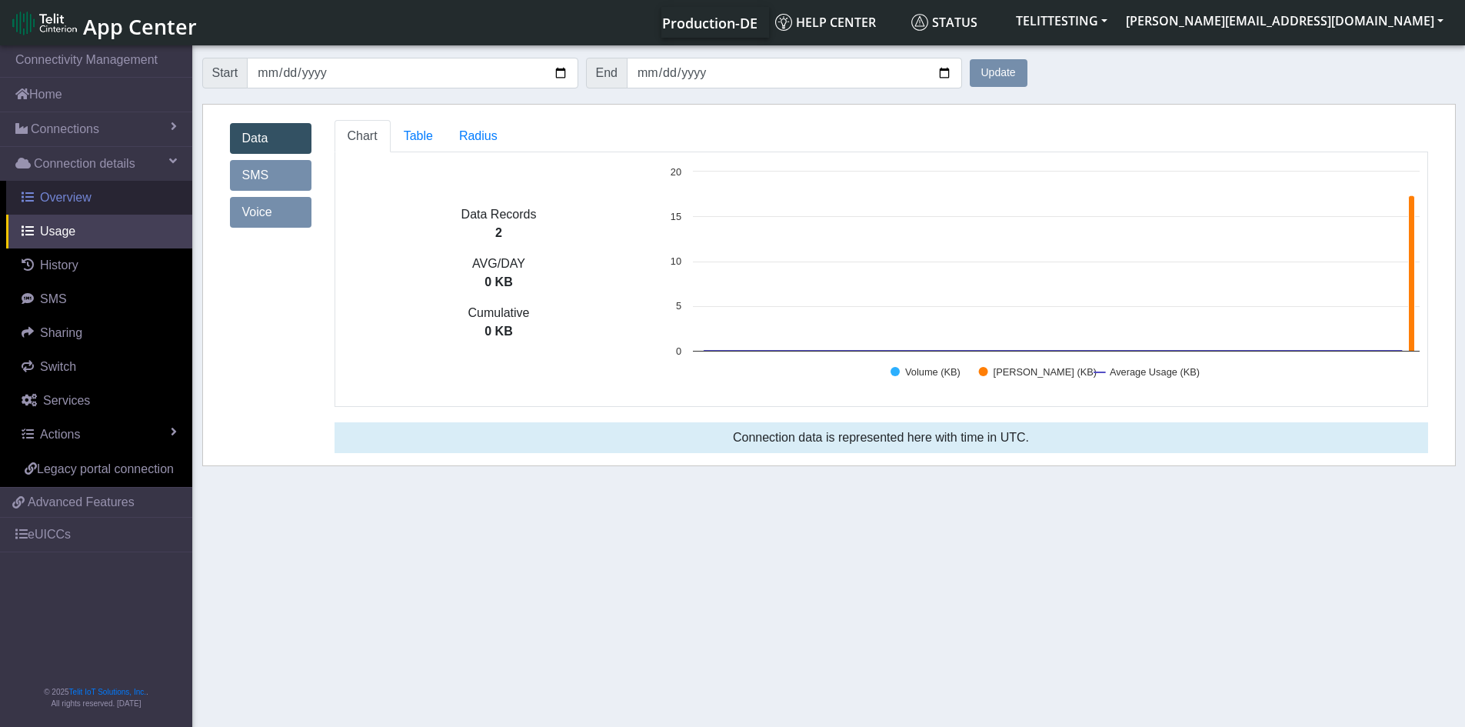
click at [68, 198] on span "Overview" at bounding box center [66, 197] width 52 height 13
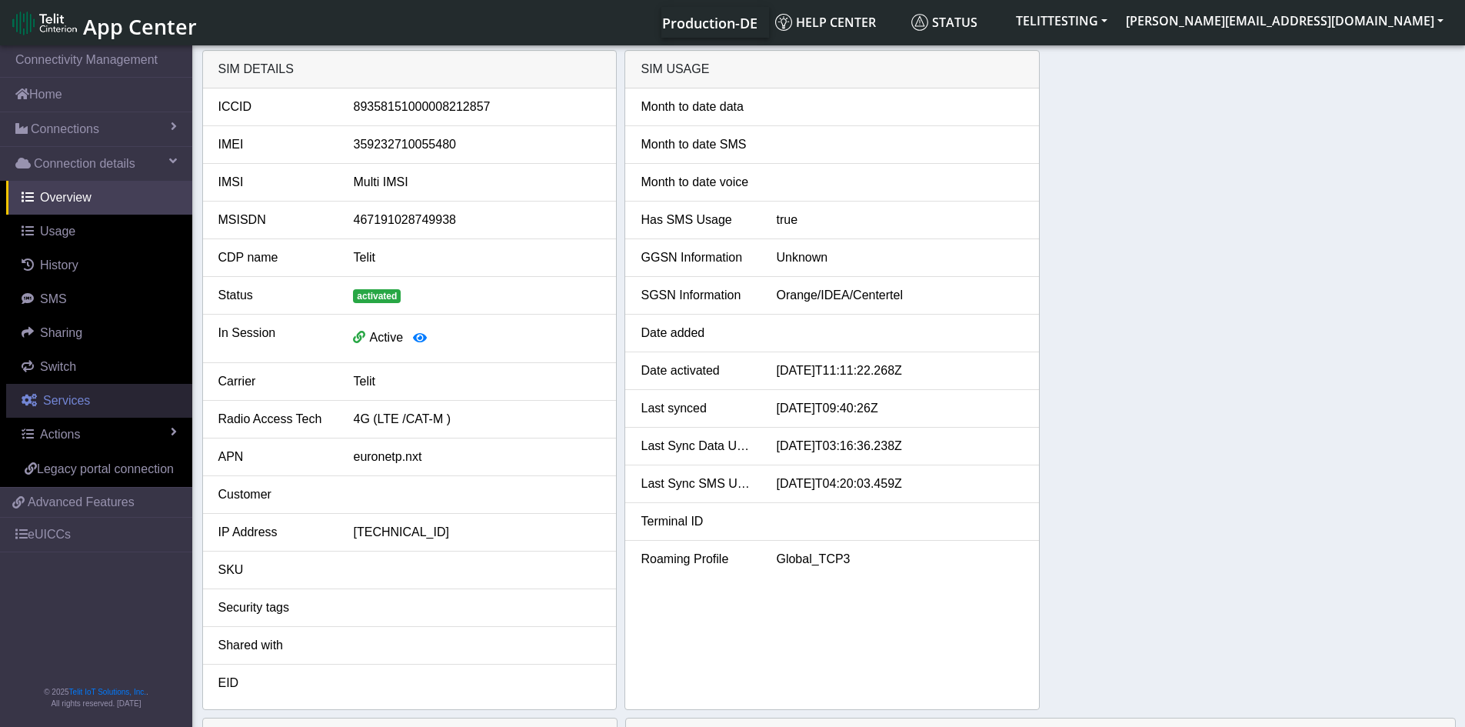
click at [58, 400] on span "Services" at bounding box center [66, 400] width 47 height 13
select select "2: 6"
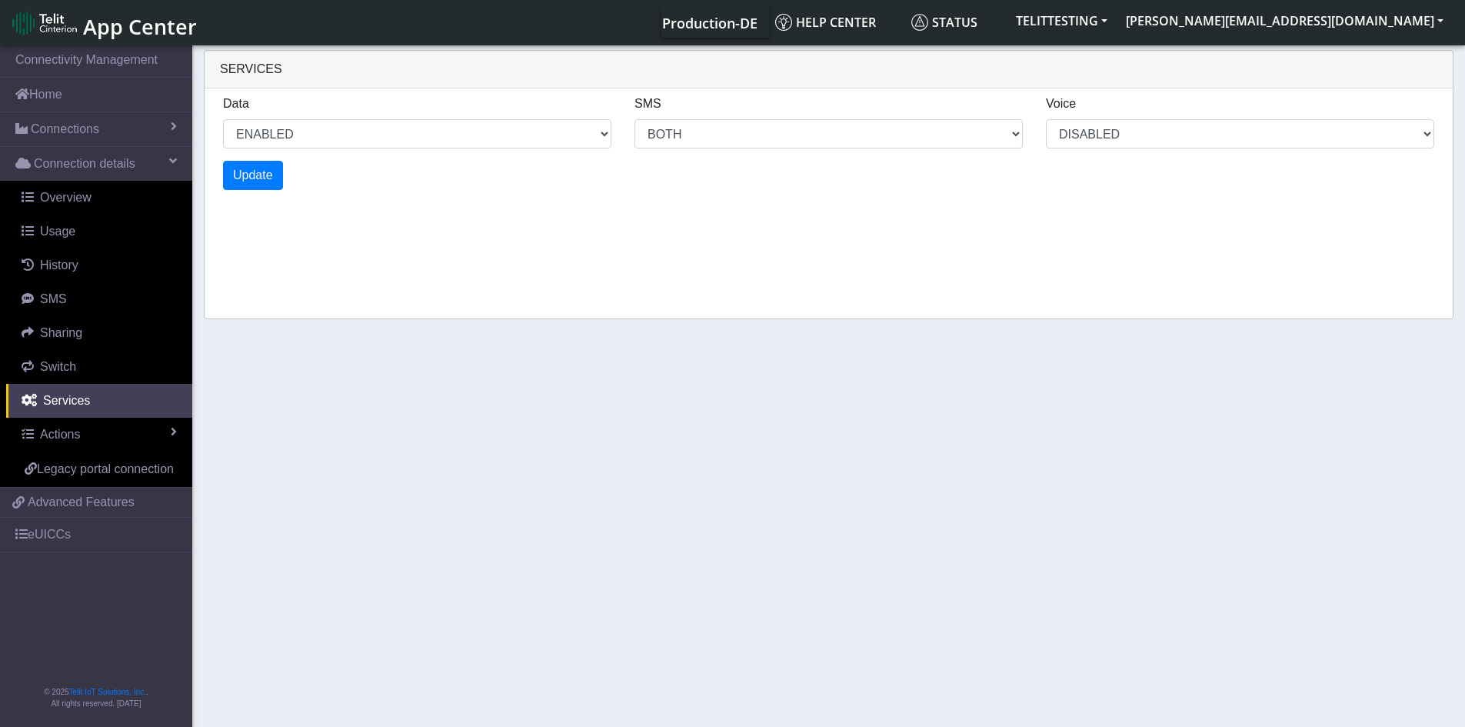
click at [645, 389] on section "Connectivity Management Home Connections List Map Connection details Overview U…" at bounding box center [732, 387] width 1465 height 690
